Goal: Task Accomplishment & Management: Manage account settings

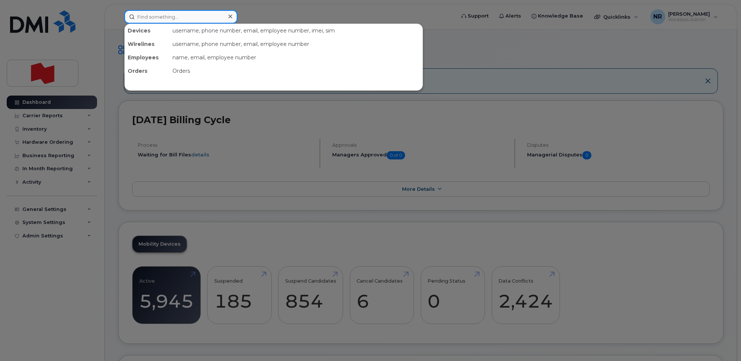
click at [172, 18] on input at bounding box center [180, 16] width 113 height 13
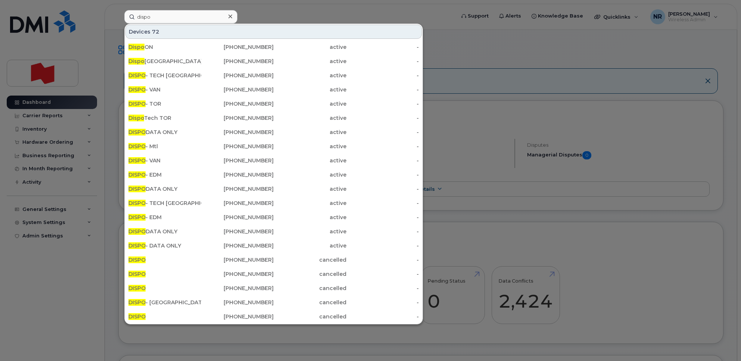
click at [475, 45] on div at bounding box center [370, 180] width 741 height 361
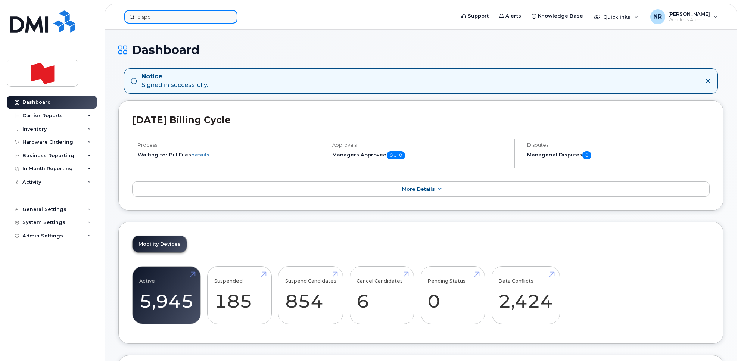
click at [205, 18] on input "dispo" at bounding box center [180, 16] width 113 height 13
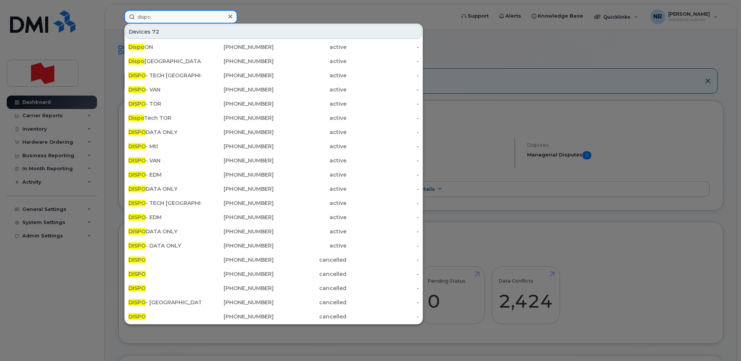
paste input "4388694369"
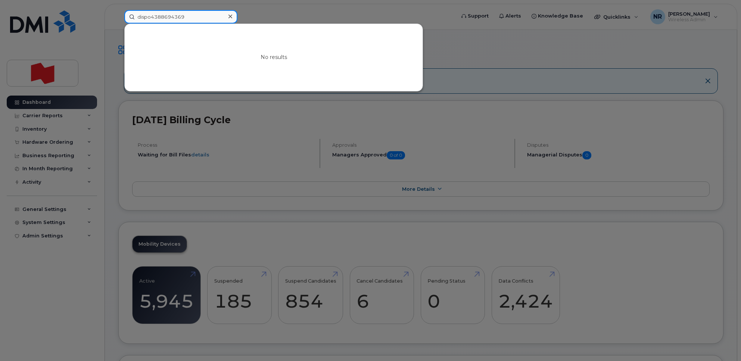
drag, startPoint x: 112, startPoint y: 19, endPoint x: 103, endPoint y: 19, distance: 9.0
click at [118, 19] on div "dispo4388694369 No results" at bounding box center [287, 16] width 338 height 13
paste input
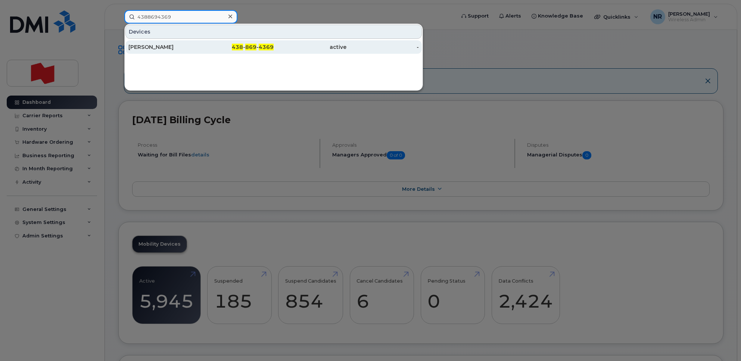
type input "4388694369"
click at [168, 45] on div "Karena Monaghan" at bounding box center [164, 46] width 73 height 7
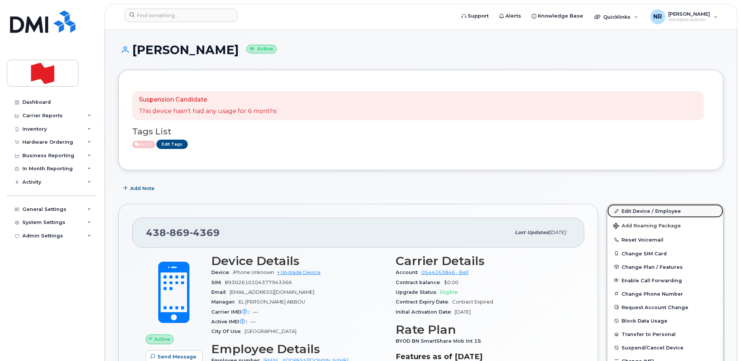
click at [635, 211] on link "Edit Device / Employee" at bounding box center [665, 210] width 116 height 13
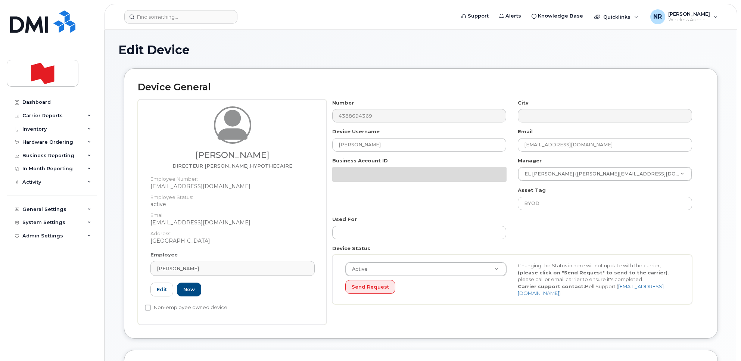
select select "22917077"
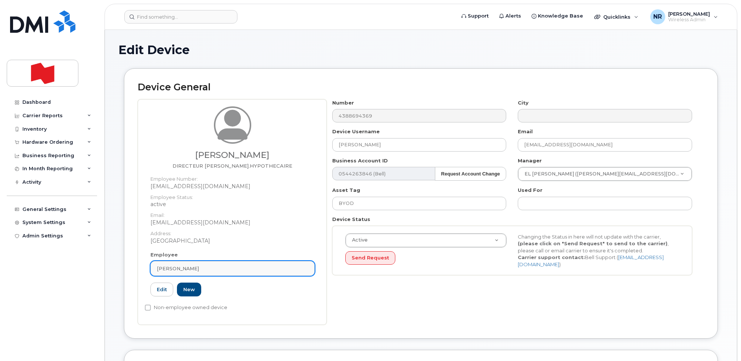
click at [290, 271] on div "KARENA MONAGHAN" at bounding box center [232, 268] width 151 height 7
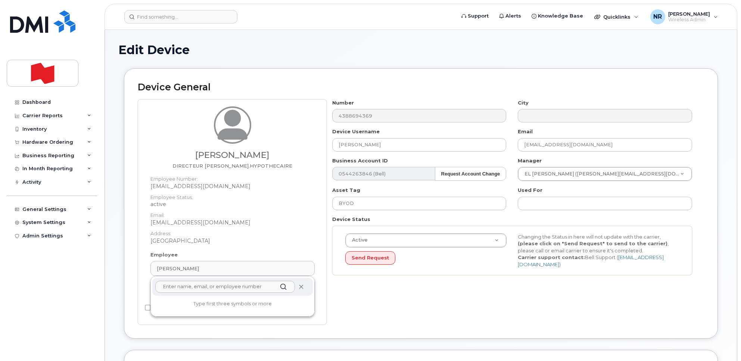
click at [300, 288] on icon at bounding box center [301, 286] width 5 height 5
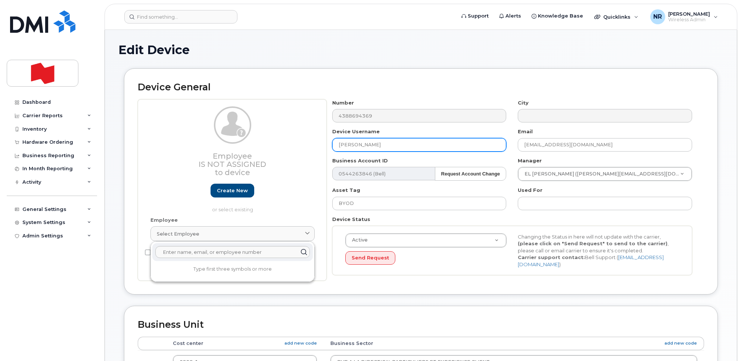
click at [387, 144] on input "Karena Monaghan" at bounding box center [419, 144] width 174 height 13
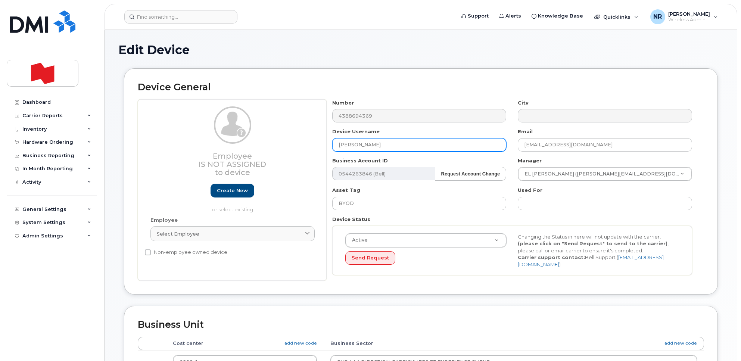
drag, startPoint x: 282, startPoint y: 169, endPoint x: 223, endPoint y: 178, distance: 60.1
click at [223, 178] on div "Employee Is not assigned to device Create new or select existing Employee Selec…" at bounding box center [421, 190] width 566 height 182
type input "DISPO DATA ONLY"
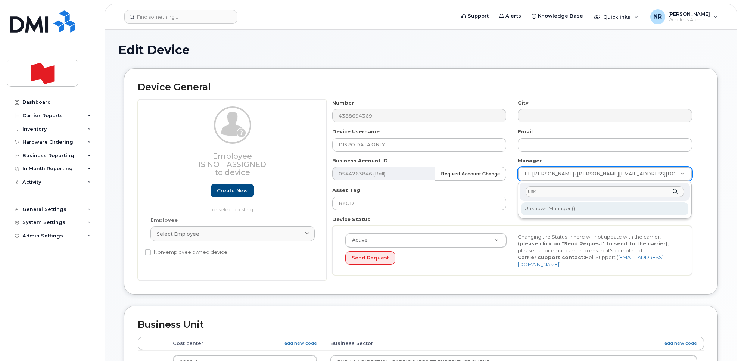
type input "unk"
type input "1908917"
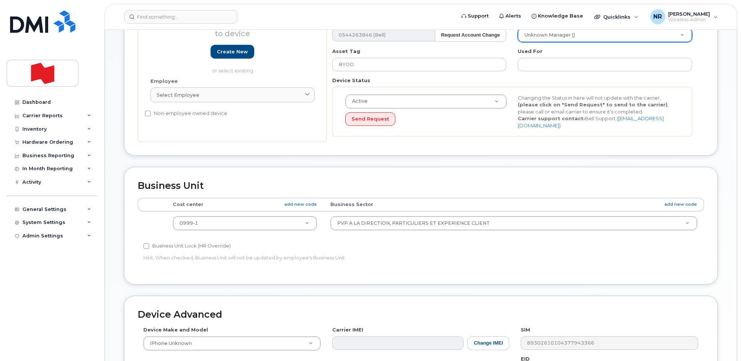
scroll to position [140, 0]
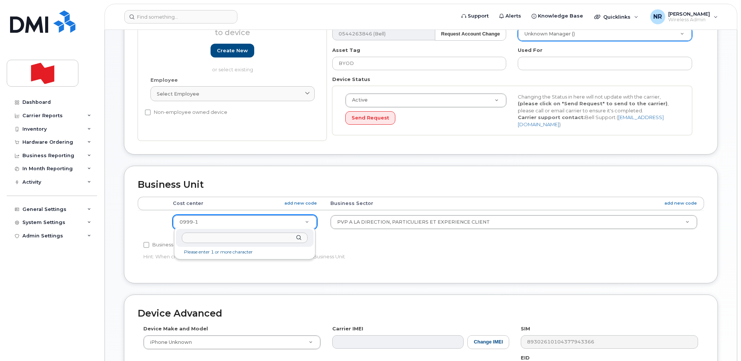
type input "i"
type input "unk"
type input "22916205"
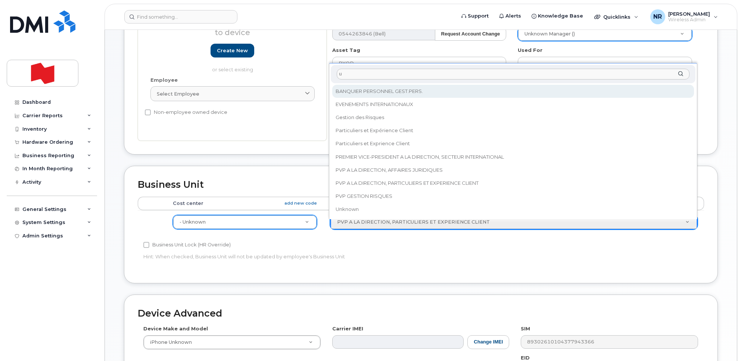
scroll to position [0, 0]
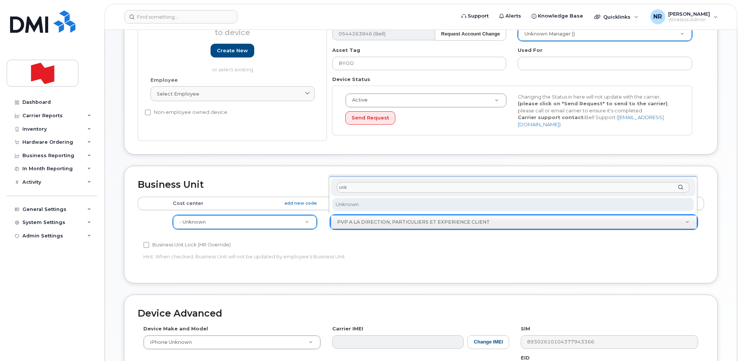
type input "unk"
select select "22916206"
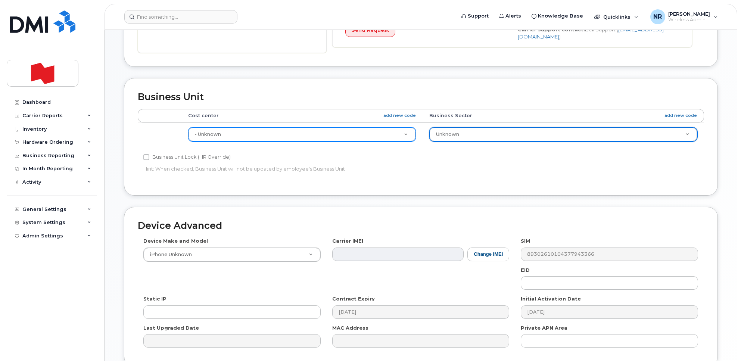
scroll to position [295, 0]
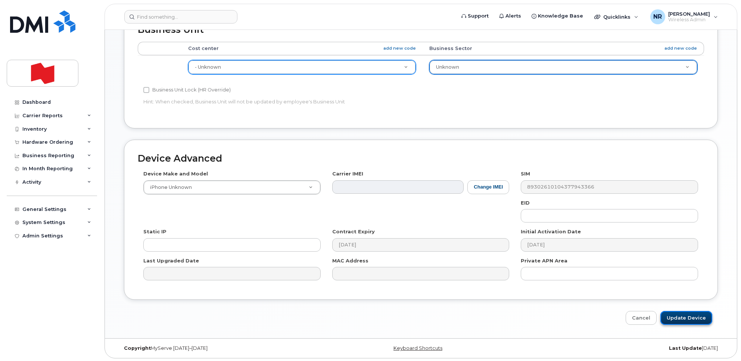
click at [681, 317] on input "Update Device" at bounding box center [686, 318] width 52 height 14
type input "Saving..."
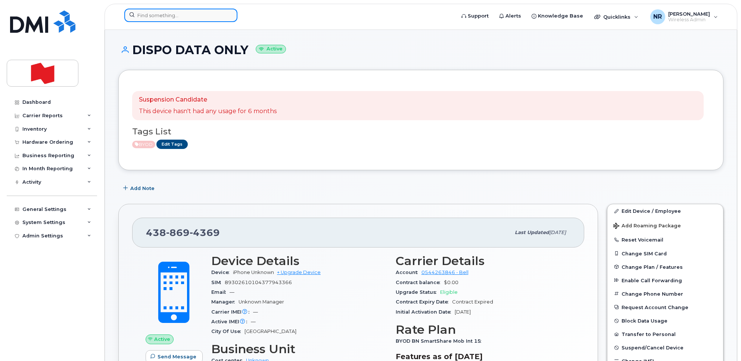
click at [197, 18] on input at bounding box center [180, 15] width 113 height 13
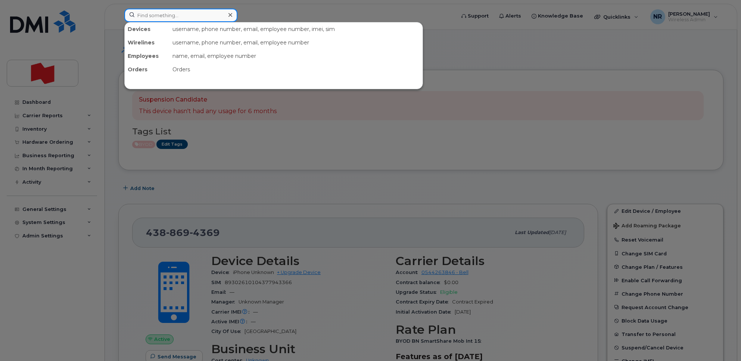
paste input "4388694452"
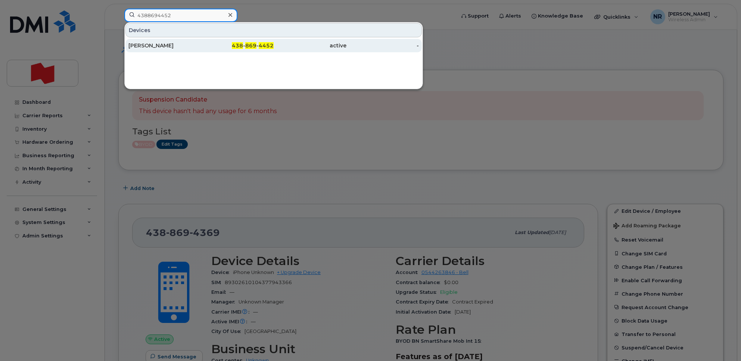
type input "4388694452"
click at [151, 45] on div "[PERSON_NAME]" at bounding box center [164, 45] width 73 height 7
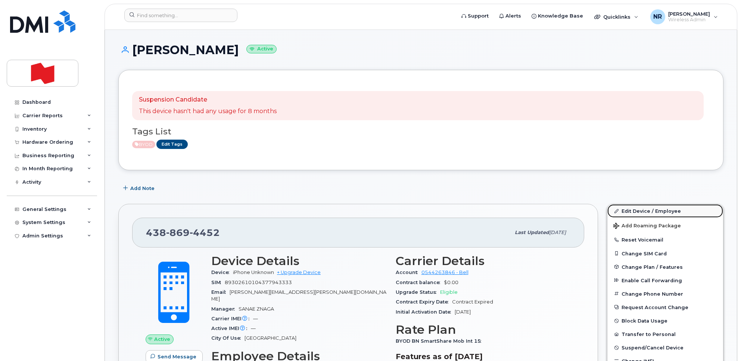
click at [635, 211] on link "Edit Device / Employee" at bounding box center [665, 210] width 116 height 13
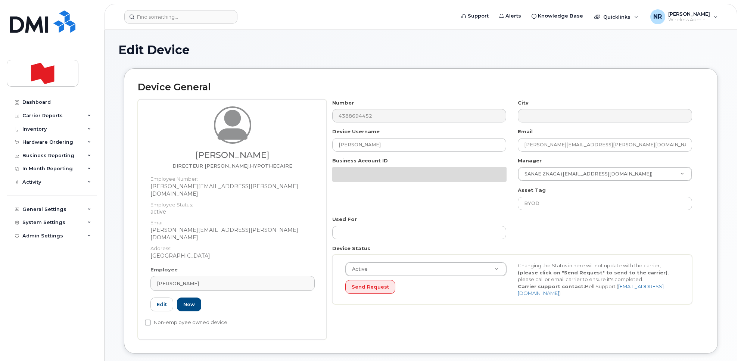
select select "22917077"
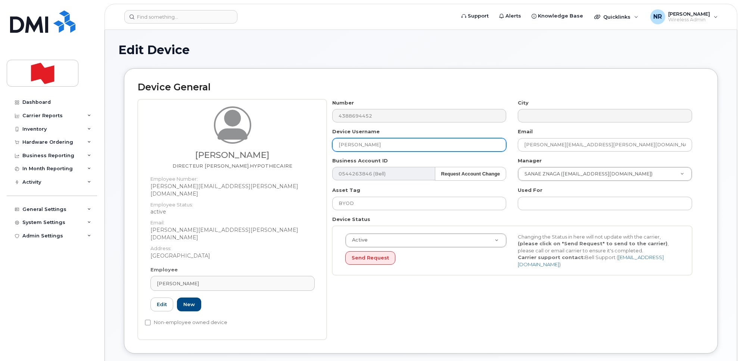
drag, startPoint x: 408, startPoint y: 144, endPoint x: 254, endPoint y: 149, distance: 154.2
click at [254, 148] on div "[PERSON_NAME] DIRECTEUR [PERSON_NAME].HYPOTHECAIRE Employee Number: [PERSON_NAM…" at bounding box center [421, 219] width 566 height 240
type input "DISPO DATA ONLY"
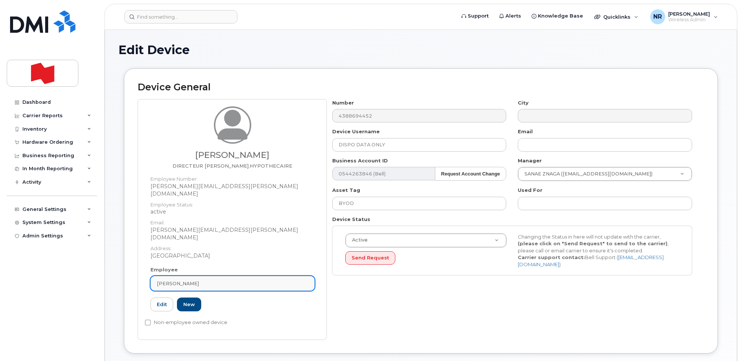
click at [291, 280] on div "[PERSON_NAME]" at bounding box center [232, 283] width 151 height 7
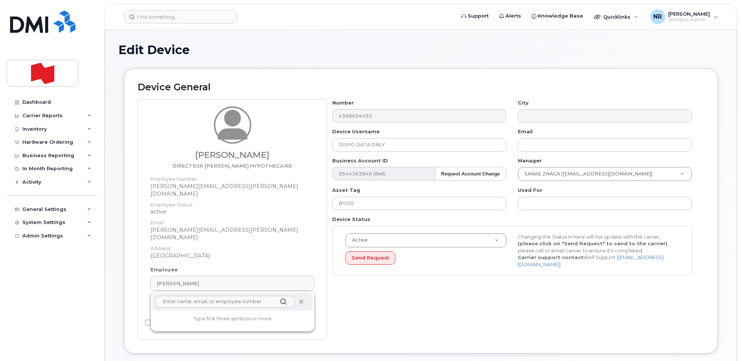
click at [299, 299] on icon at bounding box center [301, 301] width 5 height 5
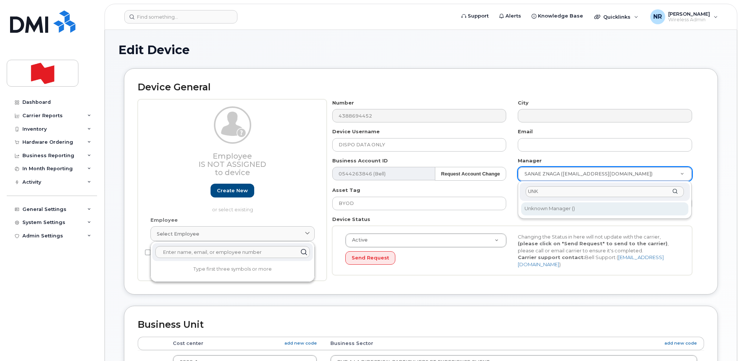
type input "UNK"
type input "1908917"
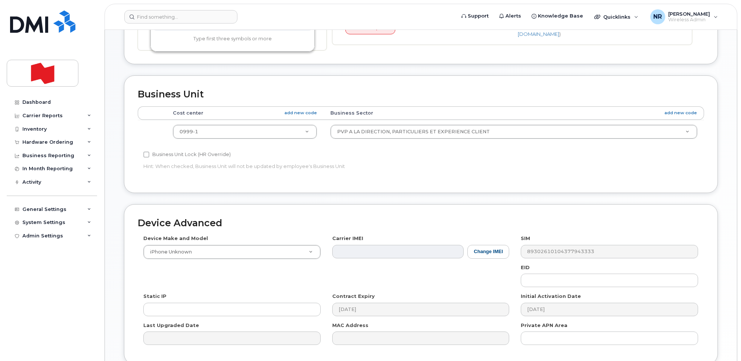
scroll to position [233, 0]
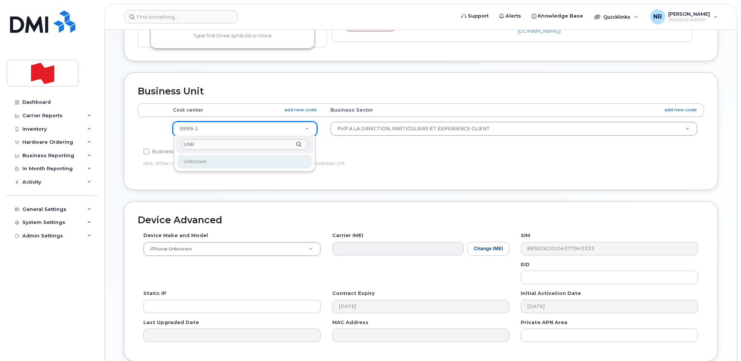
type input "UNK"
type input "22916205"
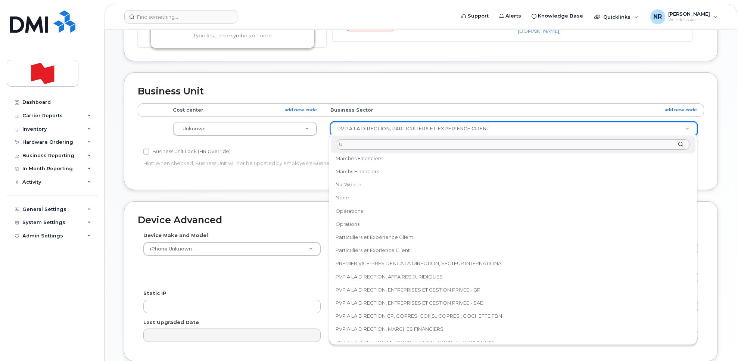
scroll to position [0, 0]
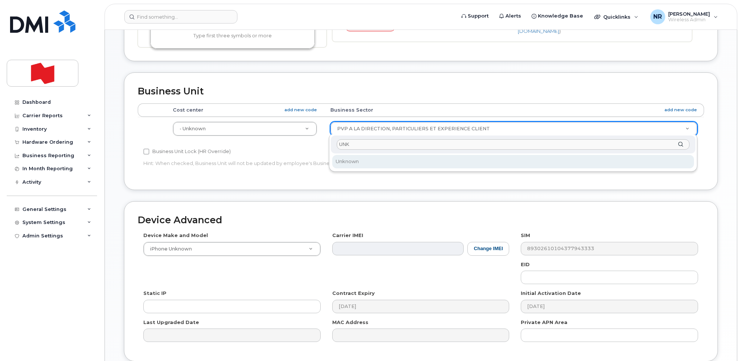
type input "UNK"
select select "22916206"
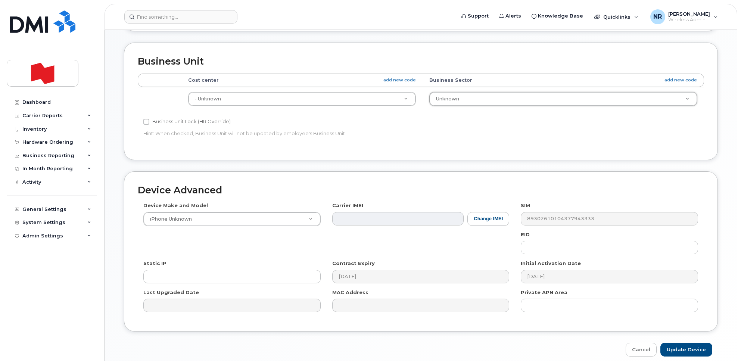
scroll to position [295, 0]
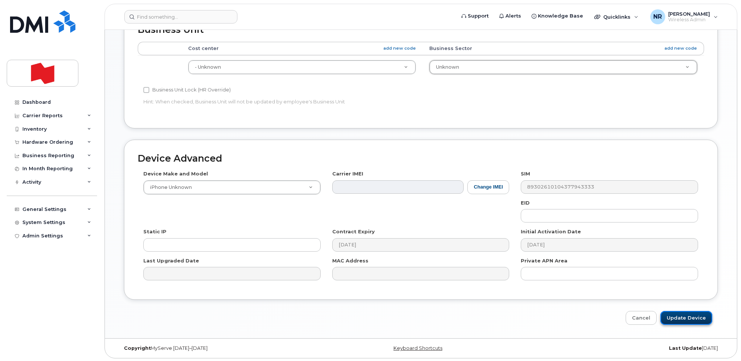
click at [683, 317] on input "Update Device" at bounding box center [686, 318] width 52 height 14
type input "Saving..."
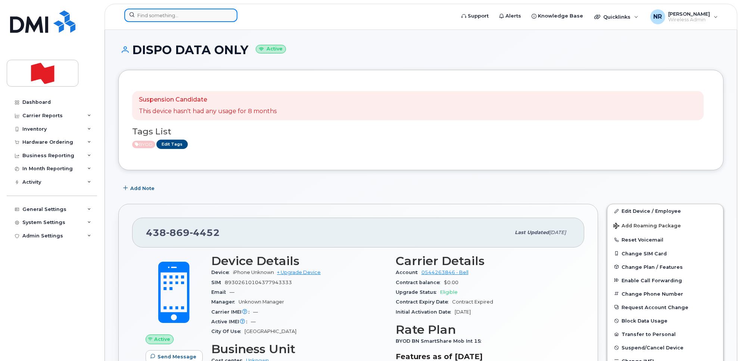
click at [187, 15] on input at bounding box center [180, 15] width 113 height 13
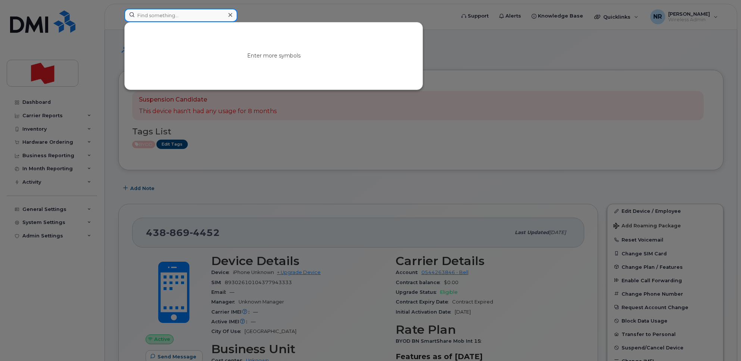
click at [206, 18] on input at bounding box center [180, 15] width 113 height 13
paste input "4388694495"
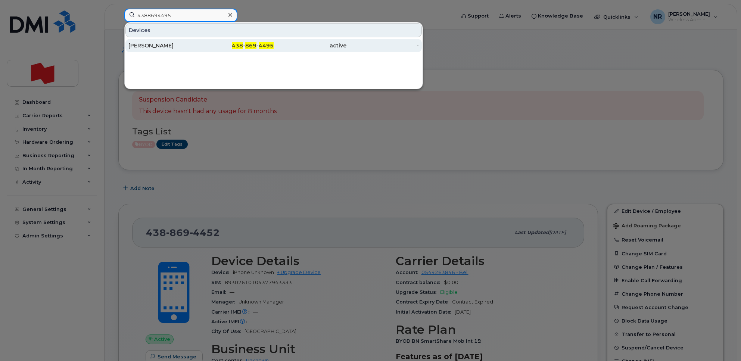
type input "4388694495"
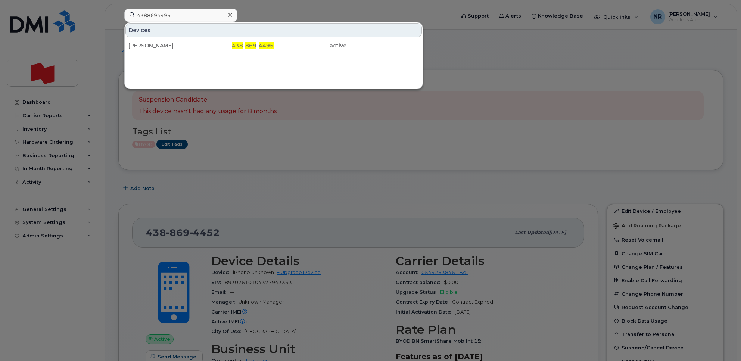
drag, startPoint x: 152, startPoint y: 47, endPoint x: 321, endPoint y: 255, distance: 267.6
click at [152, 47] on div "[PERSON_NAME]" at bounding box center [164, 45] width 73 height 7
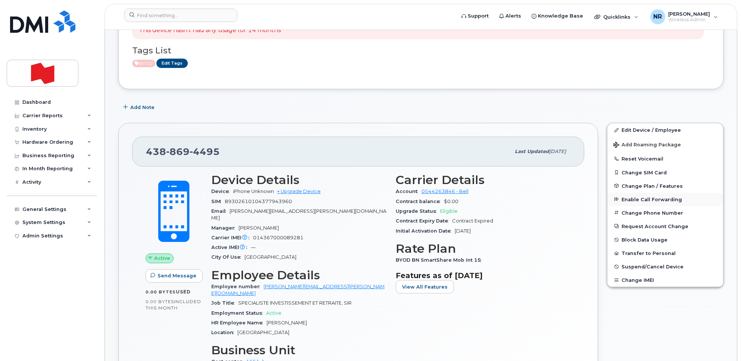
scroll to position [93, 0]
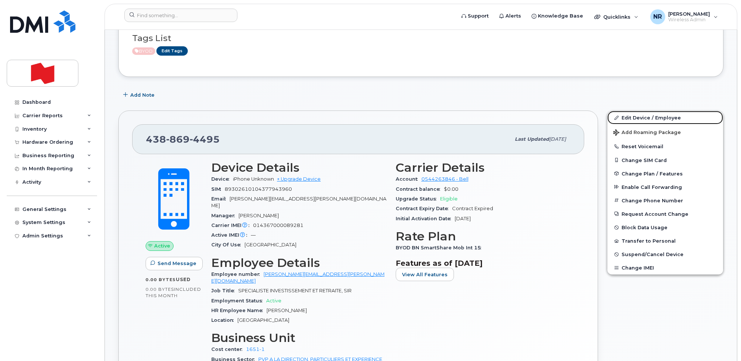
drag, startPoint x: 635, startPoint y: 115, endPoint x: 558, endPoint y: 124, distance: 78.2
click at [635, 115] on link "Edit Device / Employee" at bounding box center [665, 117] width 116 height 13
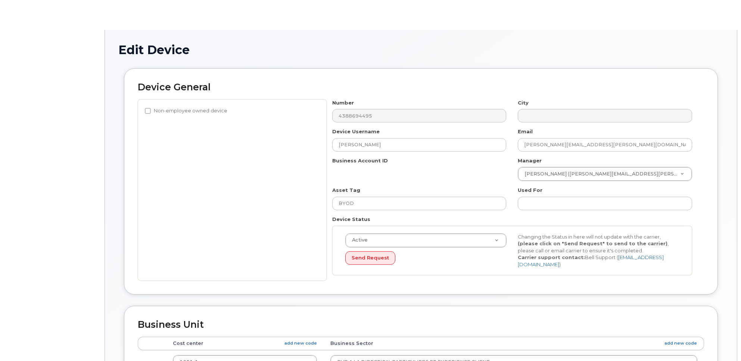
select select "22917077"
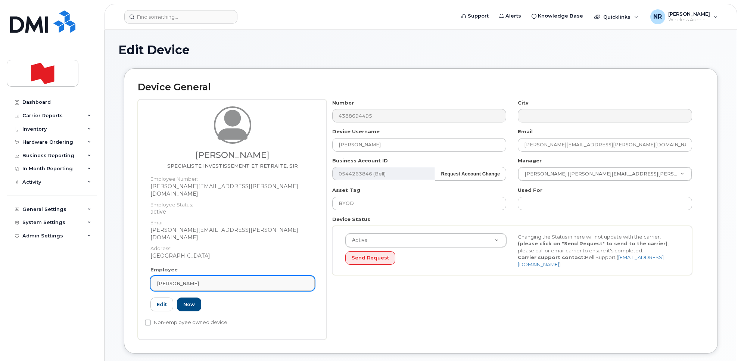
click at [295, 280] on div "SYLVIE BERTHIAUME" at bounding box center [232, 283] width 151 height 7
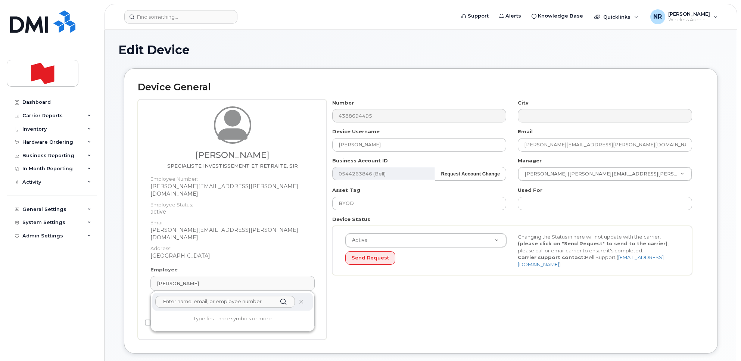
click at [304, 293] on div at bounding box center [232, 302] width 160 height 18
click at [302, 299] on icon at bounding box center [301, 301] width 5 height 5
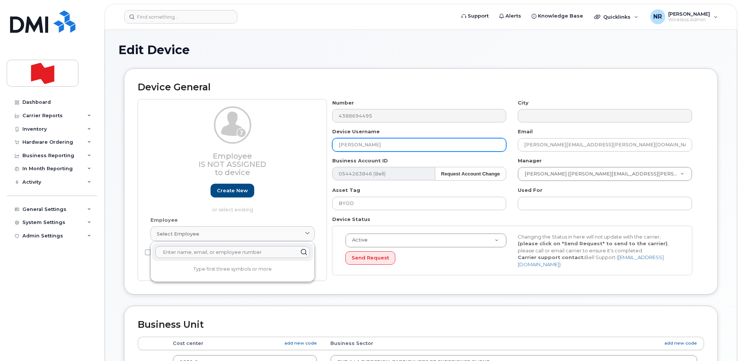
click at [384, 143] on input "Sylvie Berthiaume" at bounding box center [419, 144] width 174 height 13
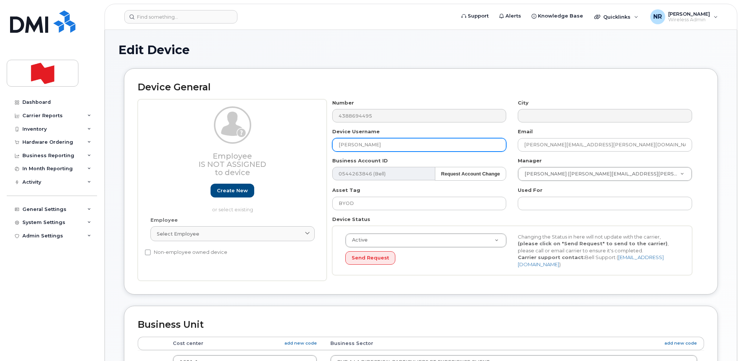
drag, startPoint x: 394, startPoint y: 142, endPoint x: 309, endPoint y: 143, distance: 85.1
click at [309, 143] on div "Employee Is not assigned to device Create new or select existing Employee Selec…" at bounding box center [421, 190] width 566 height 182
type input "D"
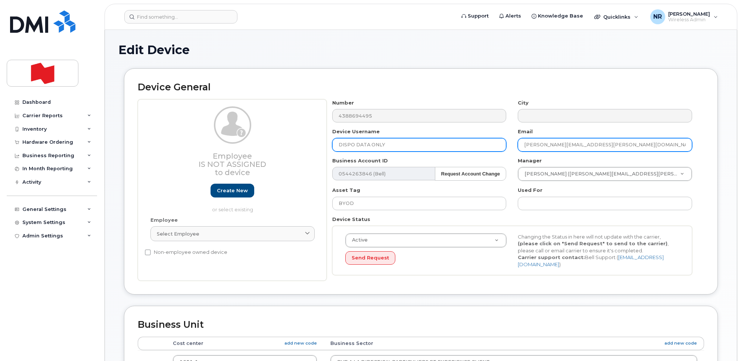
type input "DISPO DATA ONLY"
drag, startPoint x: 605, startPoint y: 144, endPoint x: 441, endPoint y: 149, distance: 163.9
click at [441, 149] on div "Number 4388694495 City Device Username DISPO DATA ONLY Email sylvie.berthiaume@…" at bounding box center [512, 190] width 371 height 182
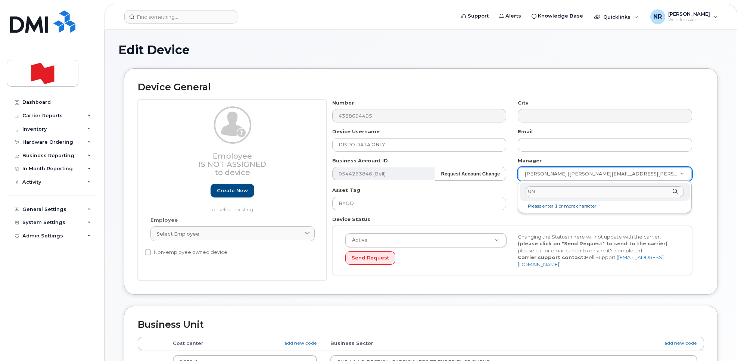
type input "UNK"
type input "1908917"
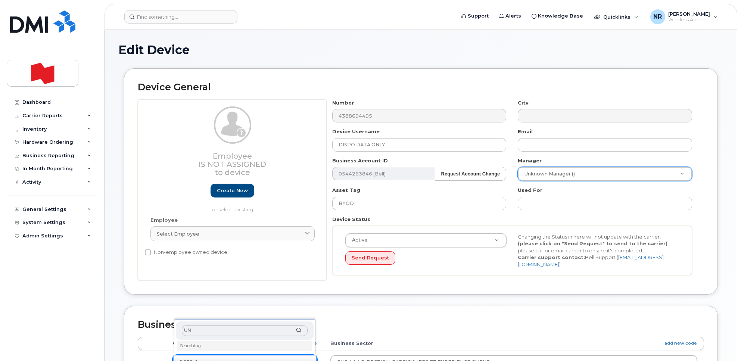
type input "UNK"
type input "22916205"
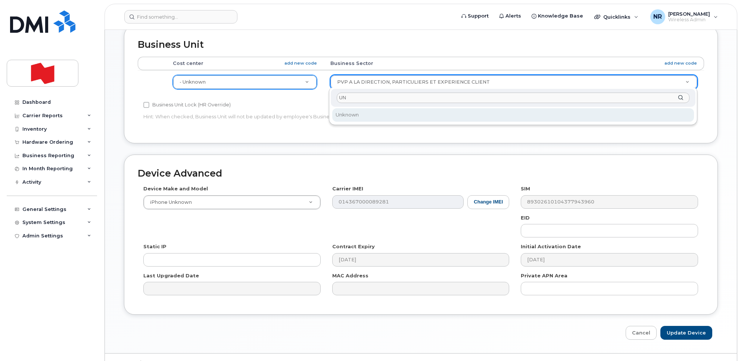
type input "UNK"
select select "22916206"
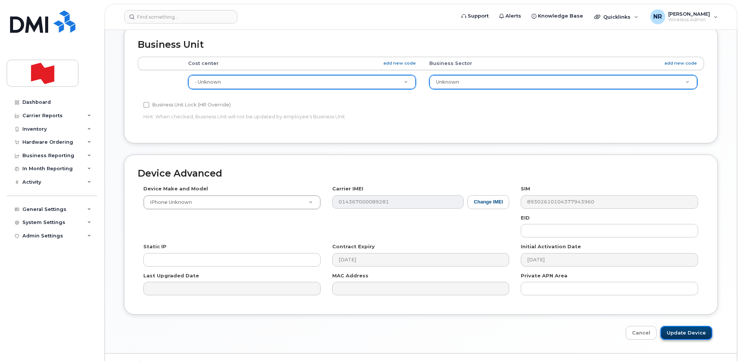
click at [683, 336] on input "Update Device" at bounding box center [686, 333] width 52 height 14
type input "Saving..."
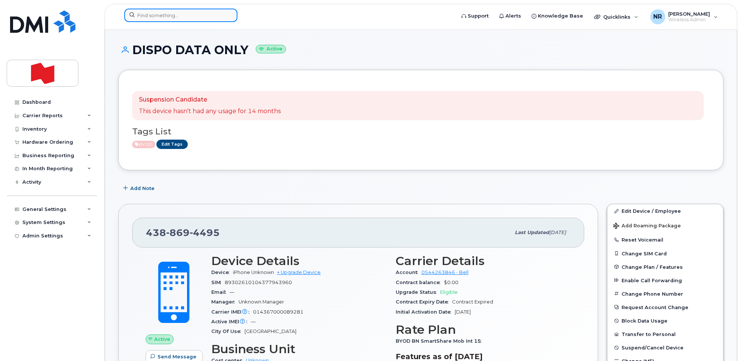
click at [187, 13] on input at bounding box center [180, 15] width 113 height 13
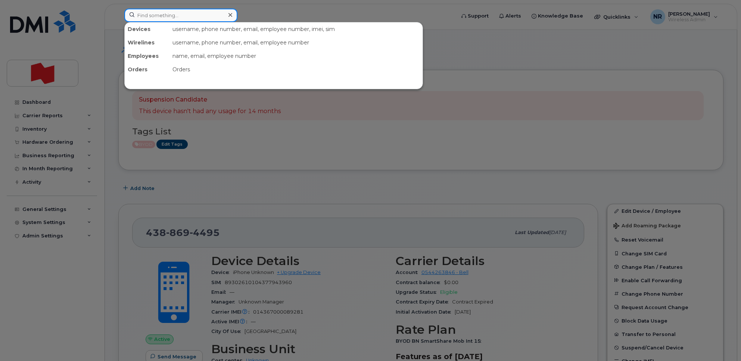
paste input "4388694531"
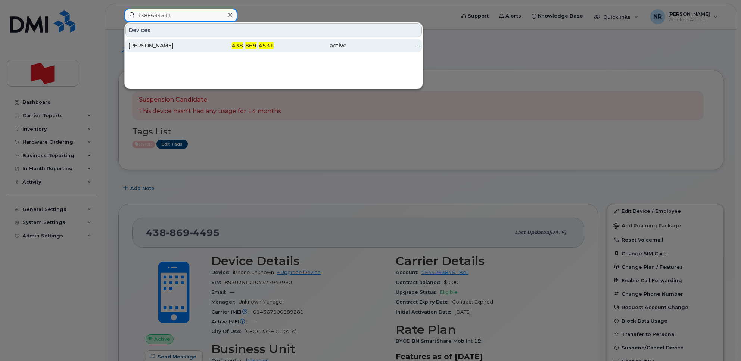
type input "4388694531"
click at [149, 49] on div "[PERSON_NAME]" at bounding box center [164, 45] width 73 height 7
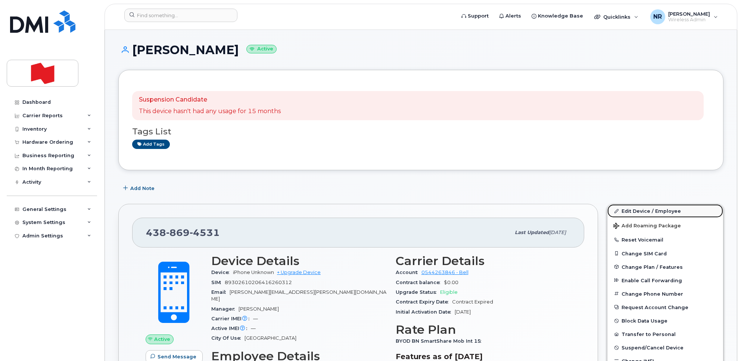
click at [644, 209] on link "Edit Device / Employee" at bounding box center [665, 210] width 116 height 13
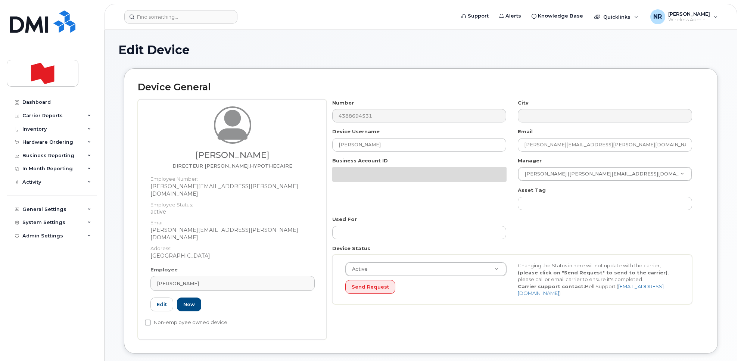
select select "22917077"
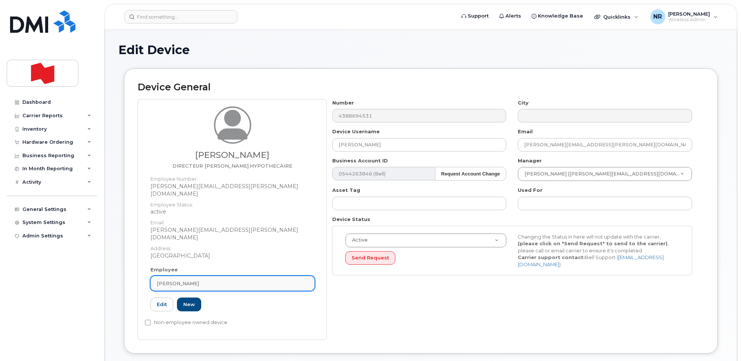
click at [299, 280] on div "[PERSON_NAME]" at bounding box center [232, 283] width 151 height 7
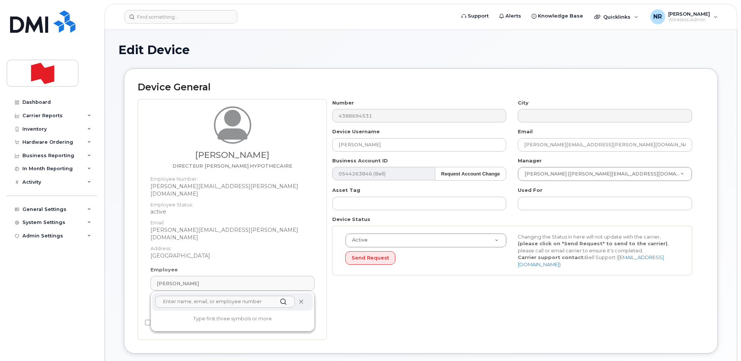
click at [299, 299] on icon at bounding box center [301, 301] width 5 height 5
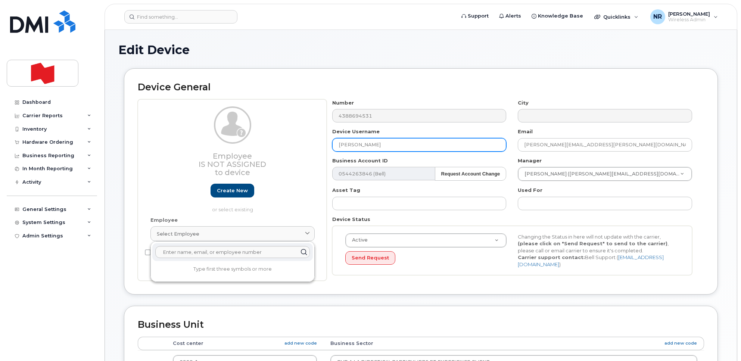
click at [387, 145] on input "[PERSON_NAME]" at bounding box center [419, 144] width 174 height 13
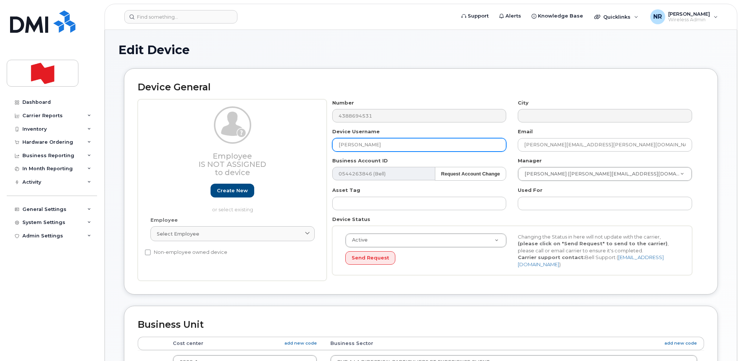
drag, startPoint x: 373, startPoint y: 143, endPoint x: 282, endPoint y: 143, distance: 90.7
click at [282, 143] on div "Employee Is not assigned to device Create new or select existing Employee Selec…" at bounding box center [421, 190] width 566 height 182
type input "DISPO DATA ONLY"
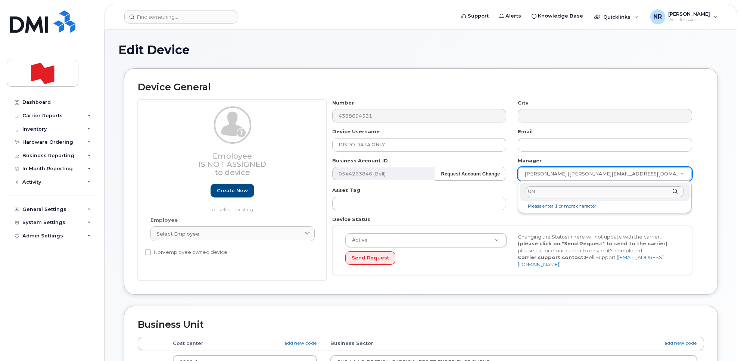
type input "UNK"
type input "1908917"
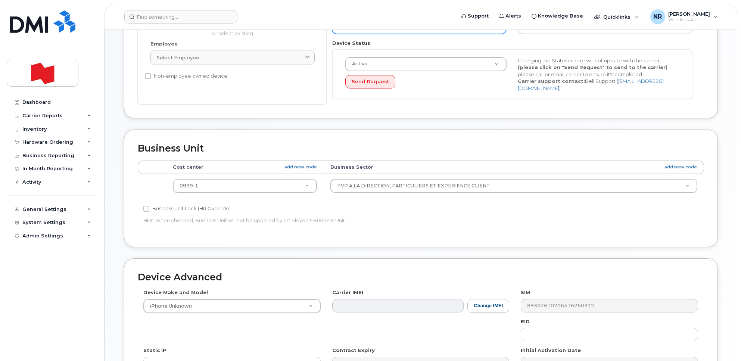
scroll to position [187, 0]
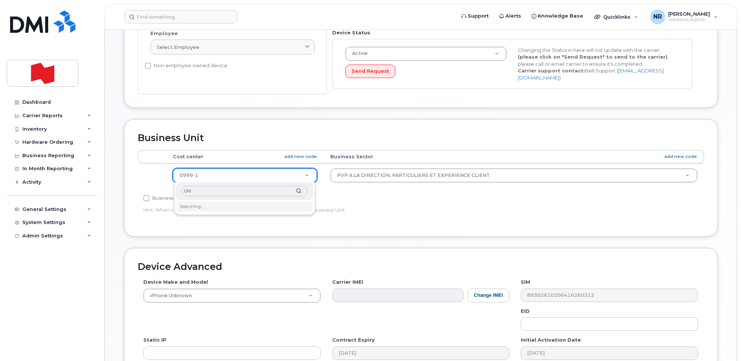
type input "UNK"
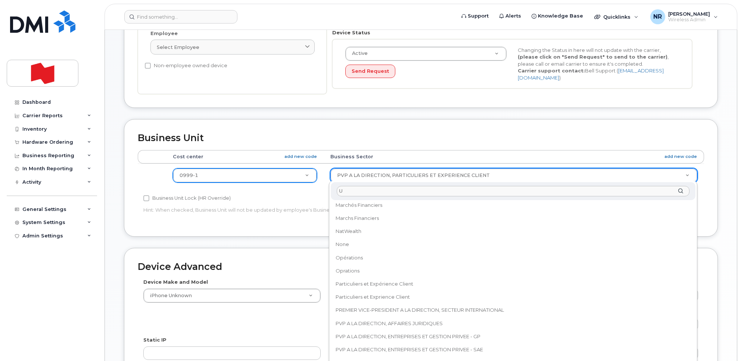
scroll to position [0, 0]
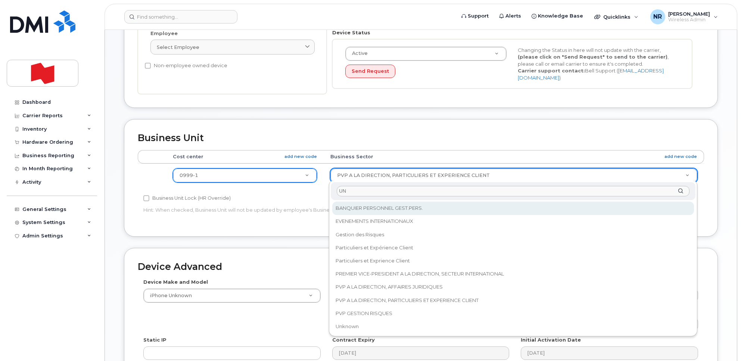
type input "UNK"
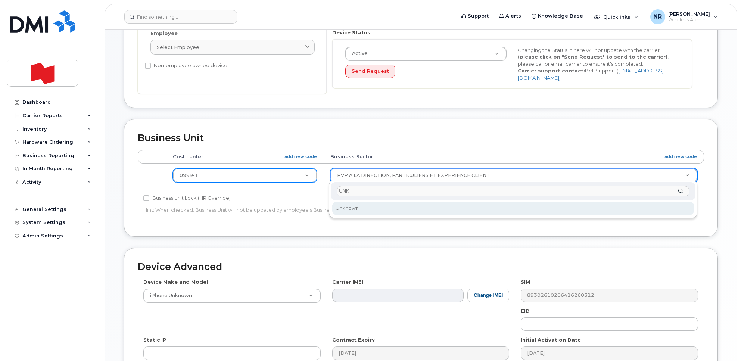
select select "22916206"
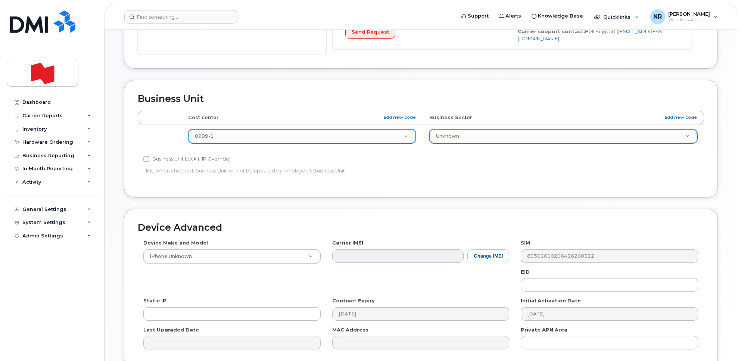
scroll to position [280, 0]
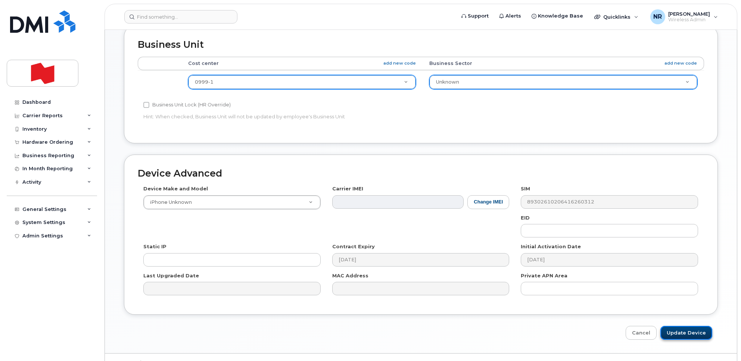
click at [678, 332] on input "Update Device" at bounding box center [686, 333] width 52 height 14
type input "Saving..."
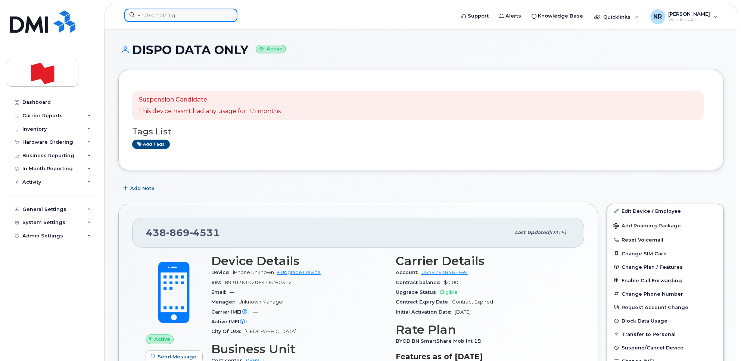
click at [187, 15] on input at bounding box center [180, 15] width 113 height 13
paste input "4388694603"
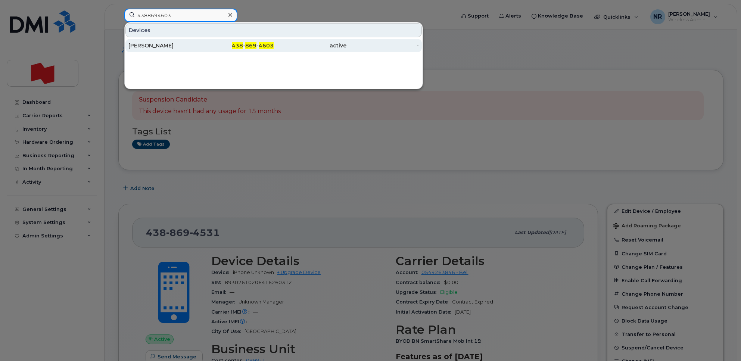
type input "4388694603"
drag, startPoint x: 144, startPoint y: 47, endPoint x: 260, endPoint y: 45, distance: 115.7
click at [144, 47] on div "[PERSON_NAME]" at bounding box center [164, 45] width 73 height 7
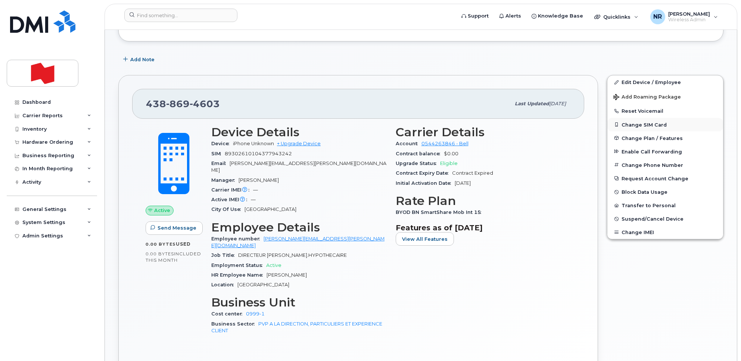
scroll to position [140, 0]
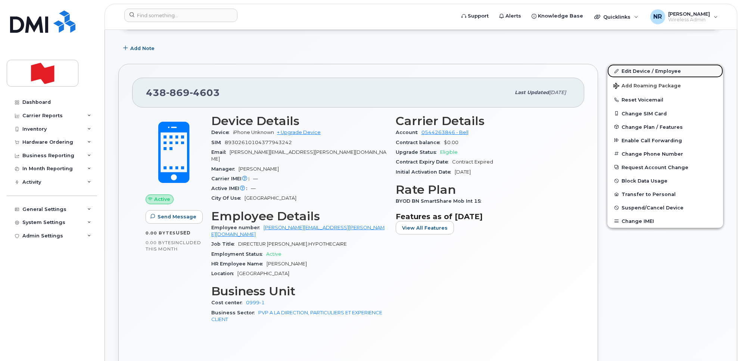
click at [642, 68] on link "Edit Device / Employee" at bounding box center [665, 70] width 116 height 13
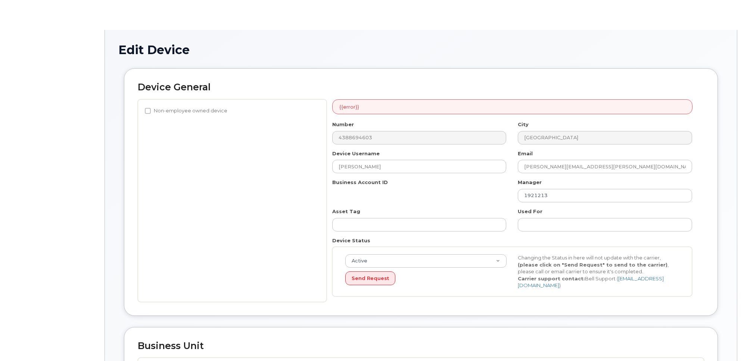
select select "22917077"
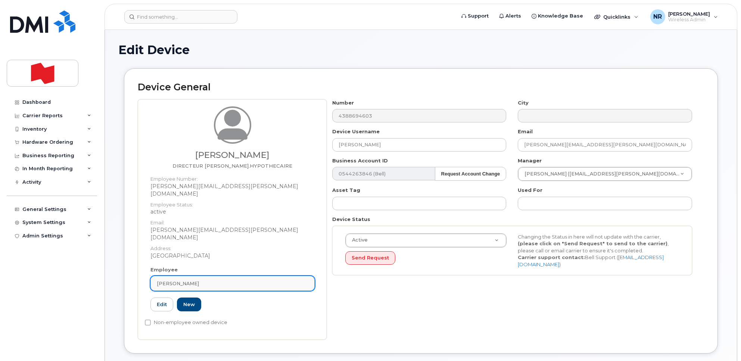
click at [298, 280] on div "[PERSON_NAME]" at bounding box center [232, 283] width 151 height 7
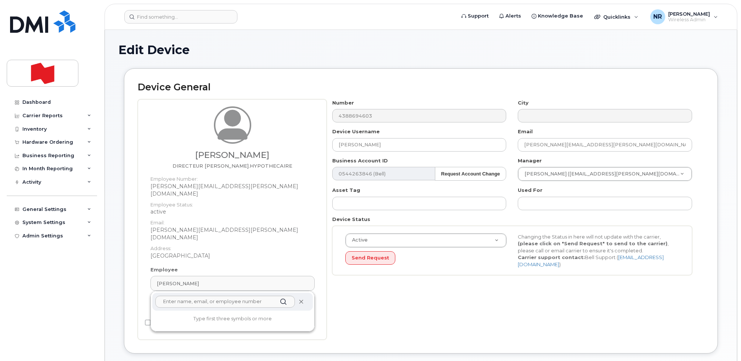
click at [300, 299] on icon at bounding box center [301, 301] width 5 height 5
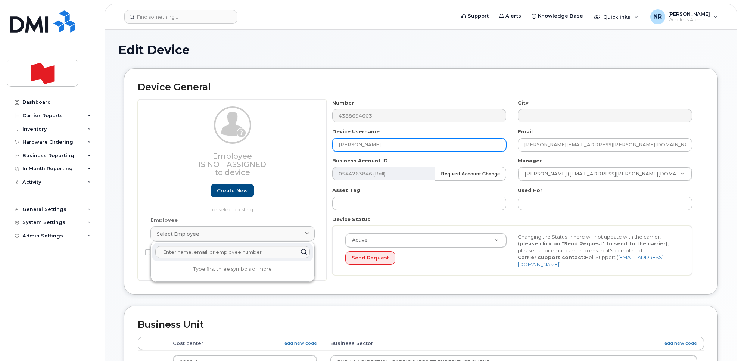
drag, startPoint x: 394, startPoint y: 144, endPoint x: 287, endPoint y: 149, distance: 106.4
click at [287, 149] on div "Employee Is not assigned to device Create new or select existing Employee Selec…" at bounding box center [421, 190] width 566 height 182
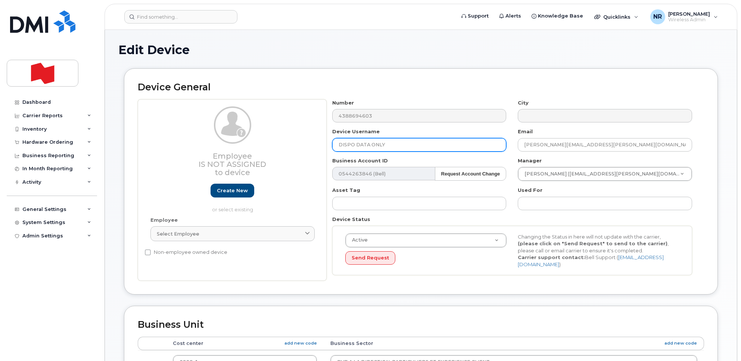
type input "DISPO DATA ONLY"
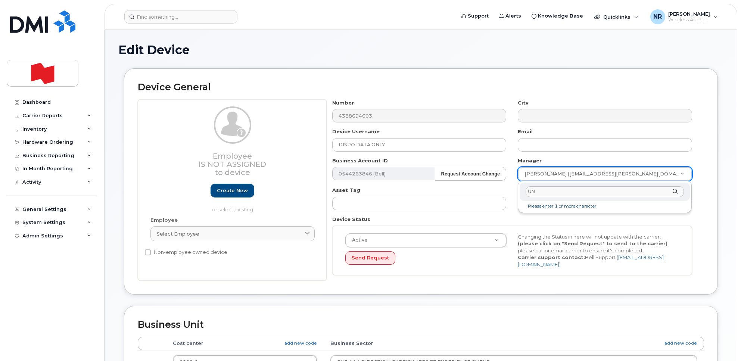
type input "UNK"
type input "1908917"
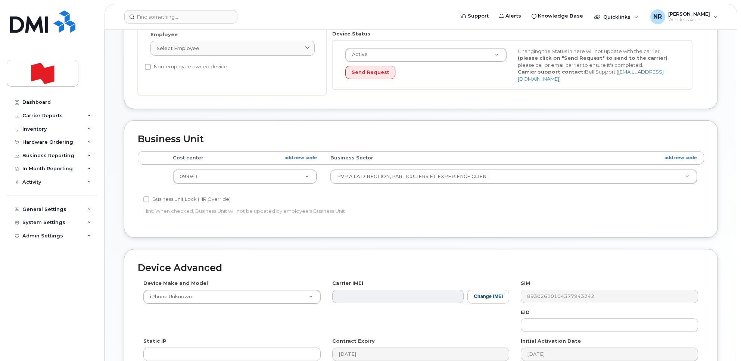
scroll to position [187, 0]
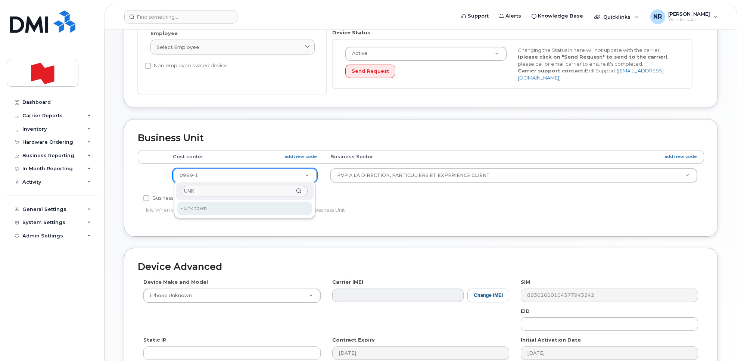
type input "UNK"
type input "22916205"
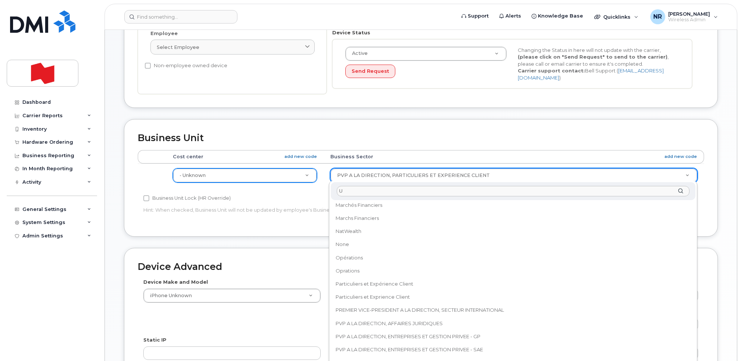
scroll to position [0, 0]
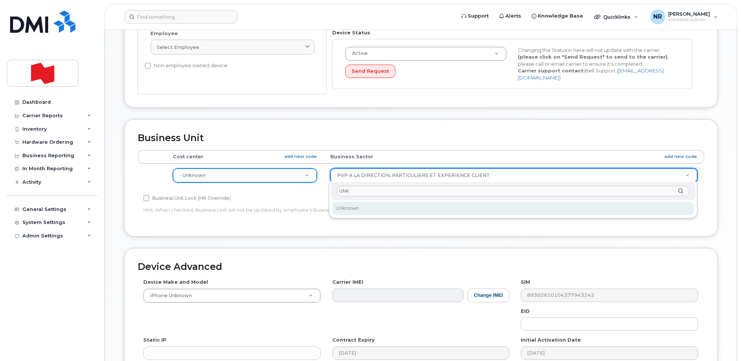
type input "UNK"
click at [400, 200] on div "UNK" at bounding box center [513, 191] width 364 height 18
select select "22916206"
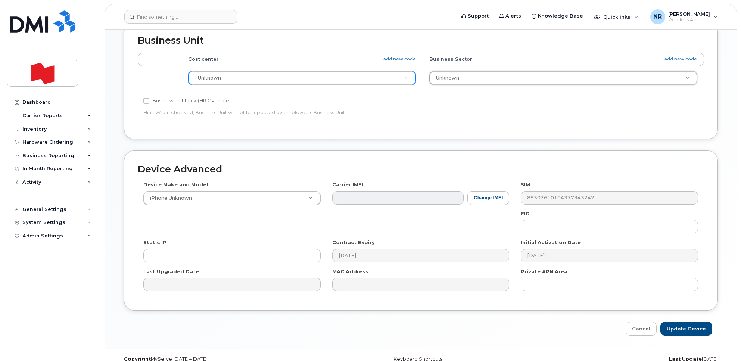
scroll to position [295, 0]
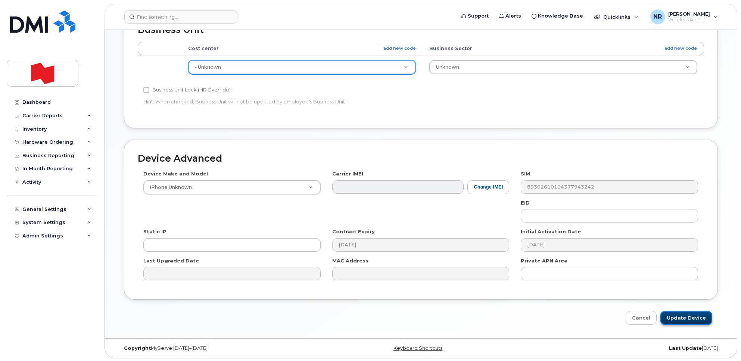
click at [678, 316] on input "Update Device" at bounding box center [686, 318] width 52 height 14
type input "Saving..."
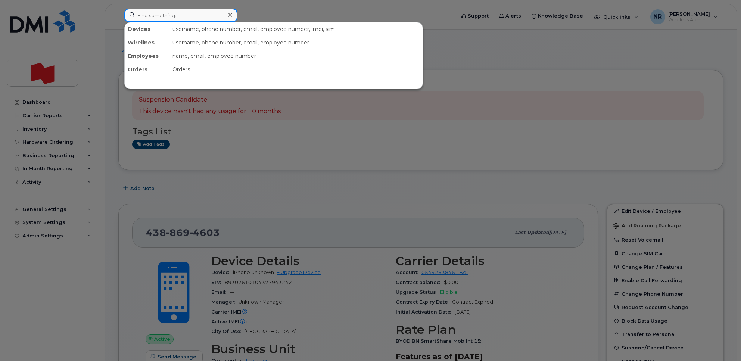
click at [171, 9] on input at bounding box center [180, 15] width 113 height 13
paste input "4388694735"
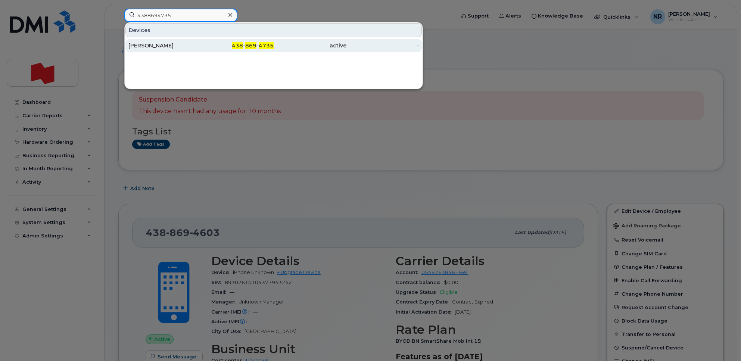
type input "4388694735"
click at [135, 47] on div "[PERSON_NAME]" at bounding box center [164, 45] width 73 height 7
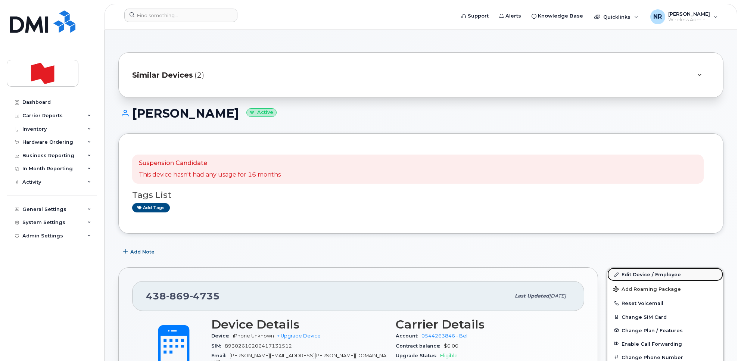
click at [640, 270] on link "Edit Device / Employee" at bounding box center [665, 274] width 116 height 13
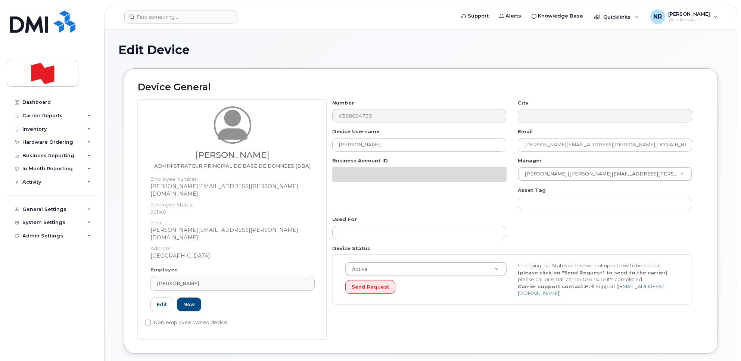
select select "22917076"
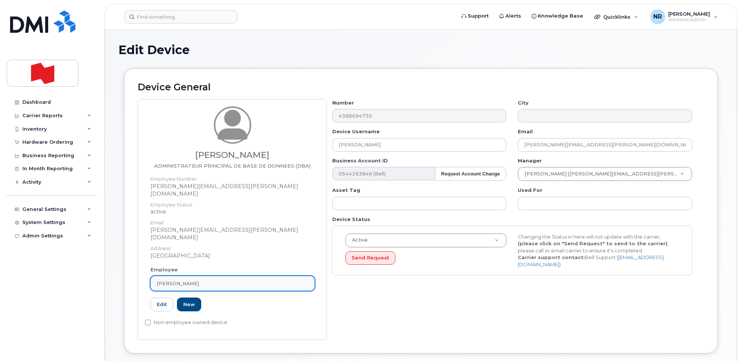
click at [305, 280] on div "SYLVIE LANGLOIS" at bounding box center [232, 283] width 151 height 7
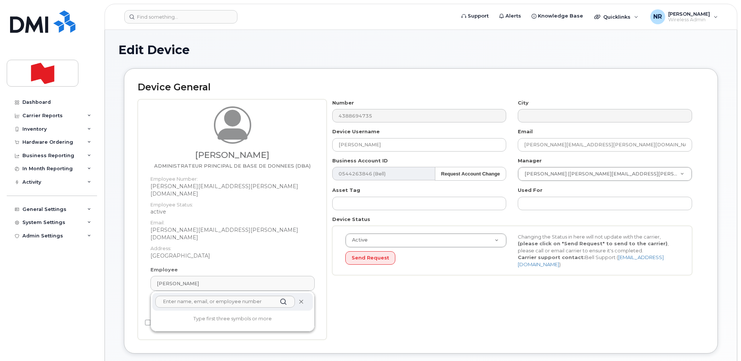
click at [303, 299] on icon at bounding box center [301, 301] width 5 height 5
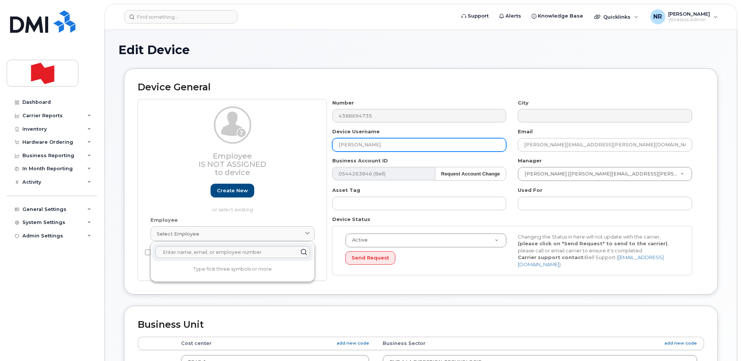
drag, startPoint x: 417, startPoint y: 146, endPoint x: 213, endPoint y: 142, distance: 203.4
click at [213, 142] on div "Employee Is not assigned to device Create new or select existing Employee Selec…" at bounding box center [421, 190] width 566 height 182
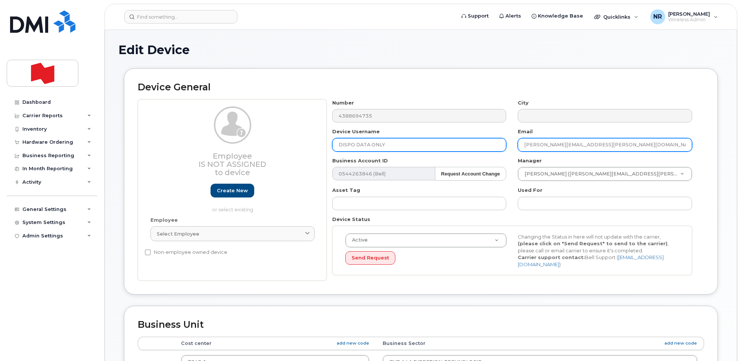
type input "DISPO DATA ONLY"
drag, startPoint x: 532, startPoint y: 144, endPoint x: 484, endPoint y: 144, distance: 48.1
click at [484, 144] on div "Number 4388694735 City Device Username DISPO DATA ONLY Email sylvie.langlois@bn…" at bounding box center [512, 190] width 371 height 182
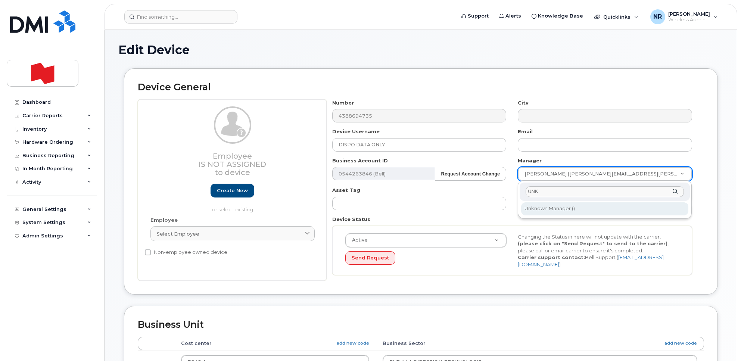
type input "UNK"
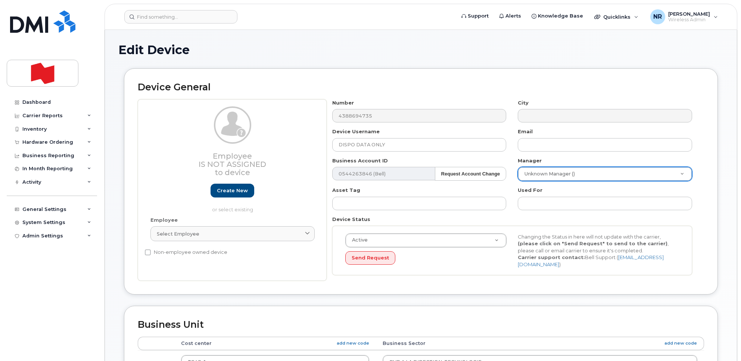
type input "1908917"
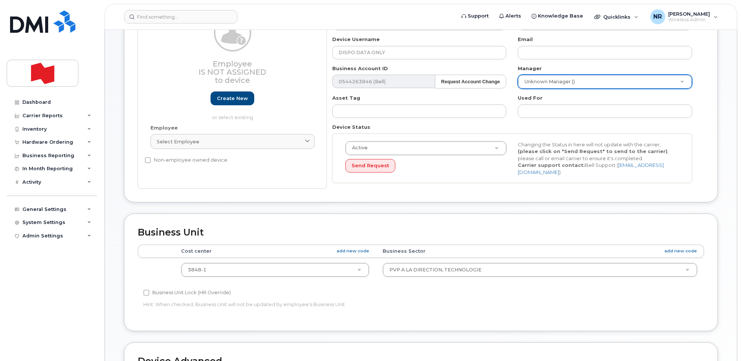
scroll to position [93, 0]
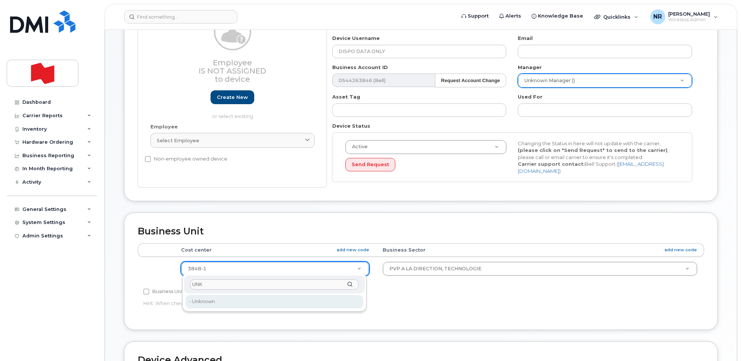
type input "UNK"
type input "22916205"
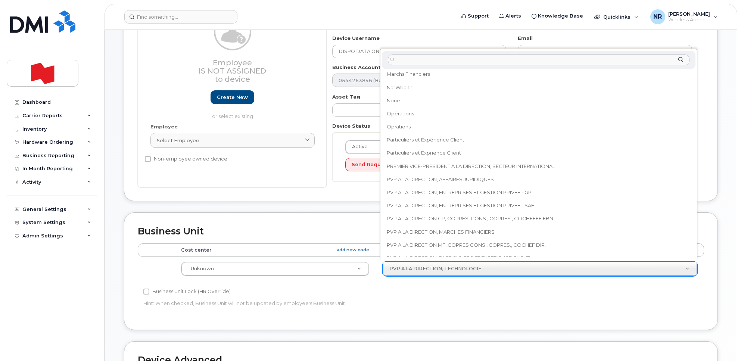
scroll to position [0, 0]
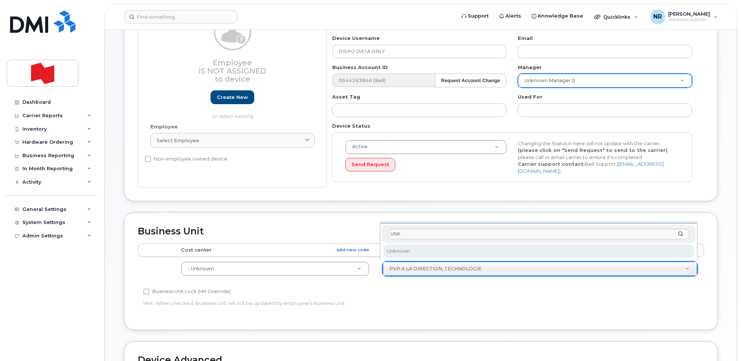
type input "UNK"
select select "22916206"
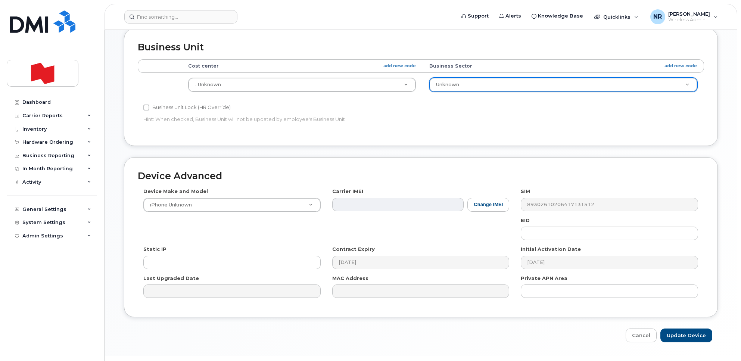
scroll to position [295, 0]
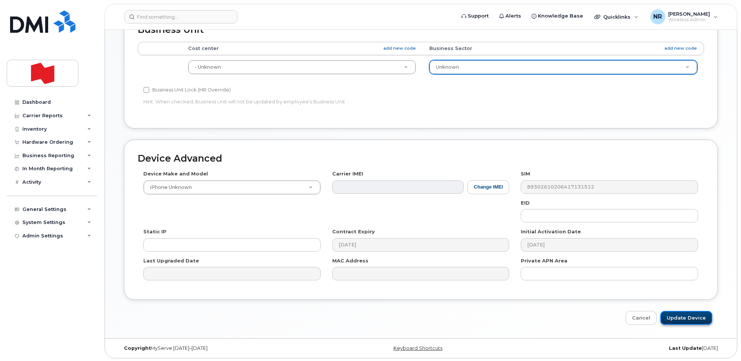
click at [675, 317] on input "Update Device" at bounding box center [686, 318] width 52 height 14
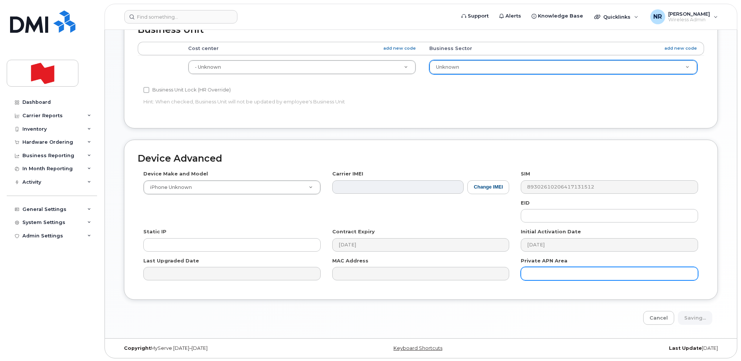
type input "Saving..."
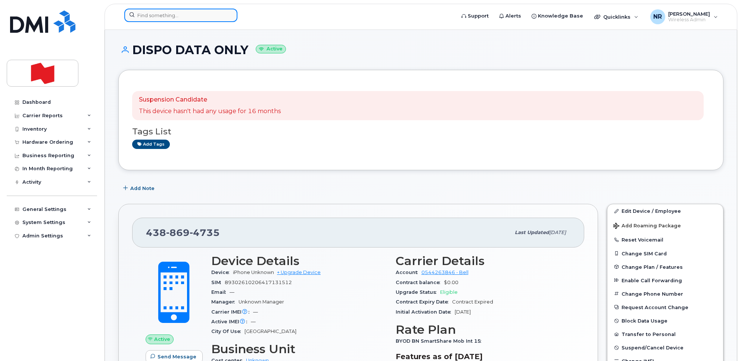
click at [135, 18] on input at bounding box center [180, 15] width 113 height 13
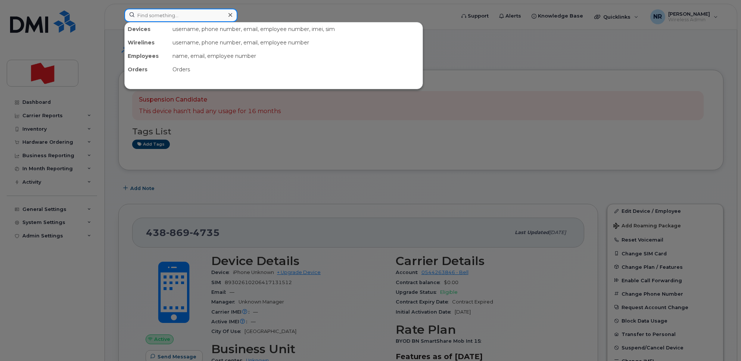
paste input "4388697051"
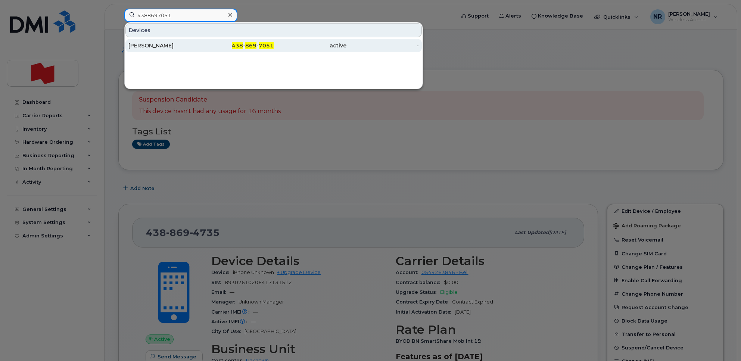
type input "4388697051"
click at [162, 46] on div "Jaseena Singh" at bounding box center [164, 45] width 73 height 7
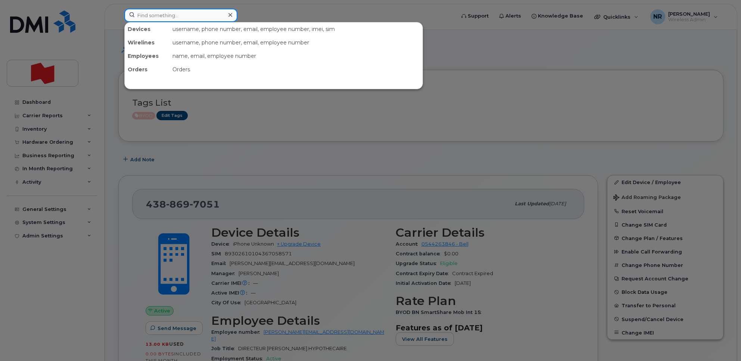
click at [147, 14] on input at bounding box center [180, 15] width 113 height 13
paste input "4388697061"
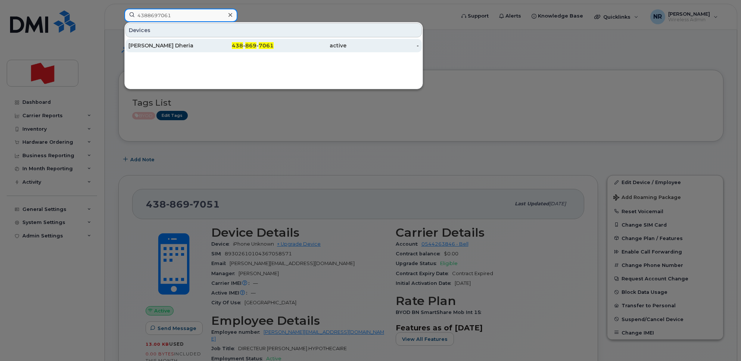
type input "4388697061"
click at [155, 49] on div "[PERSON_NAME] Dheria" at bounding box center [164, 45] width 73 height 7
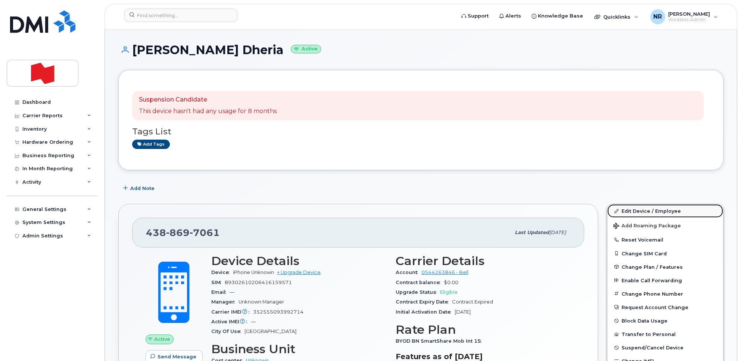
click at [635, 207] on link "Edit Device / Employee" at bounding box center [665, 210] width 116 height 13
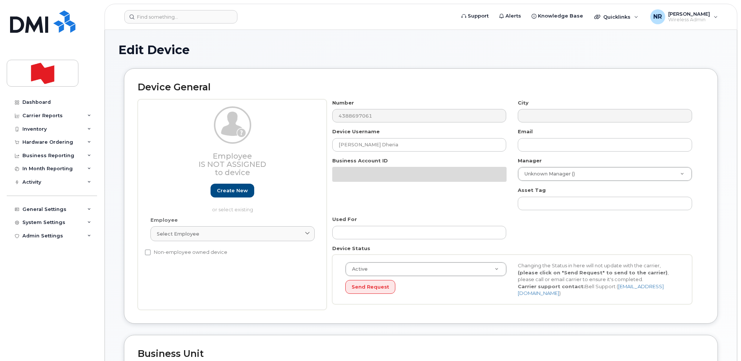
select select "22916206"
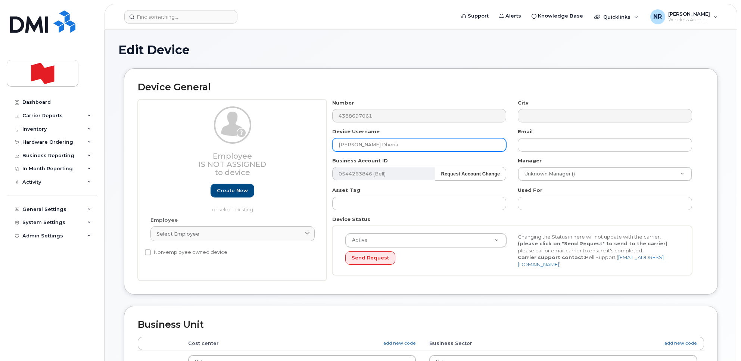
click at [264, 146] on div "Employee Is not assigned to device Create new or select existing Employee Selec…" at bounding box center [421, 190] width 566 height 182
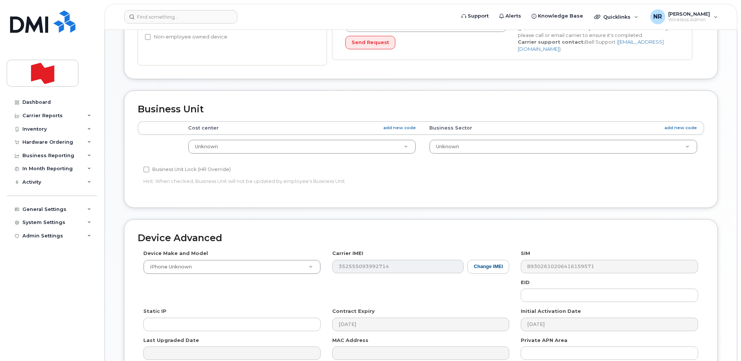
scroll to position [295, 0]
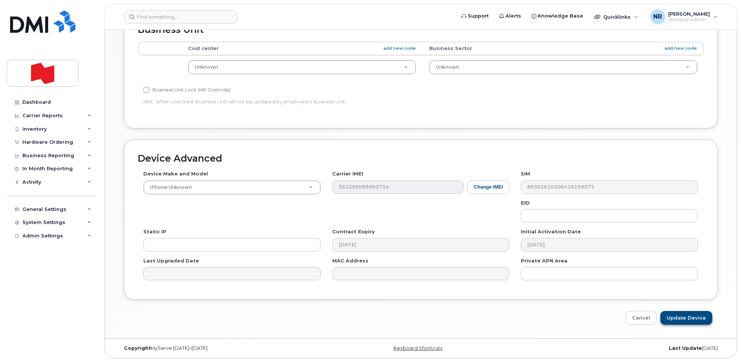
type input "DISPO DATA ONLY"
click at [674, 313] on input "Update Device" at bounding box center [686, 318] width 52 height 14
type input "Saving..."
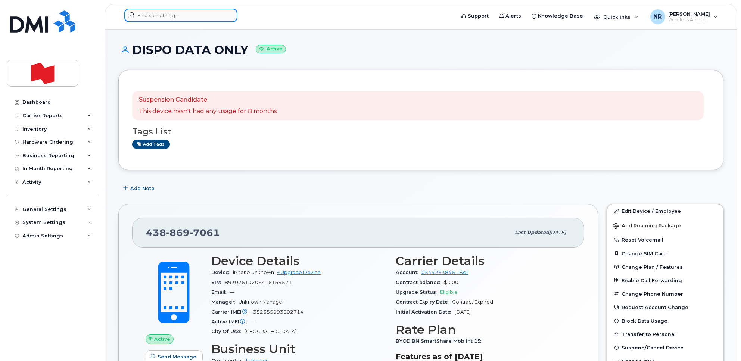
click at [157, 14] on input at bounding box center [180, 15] width 113 height 13
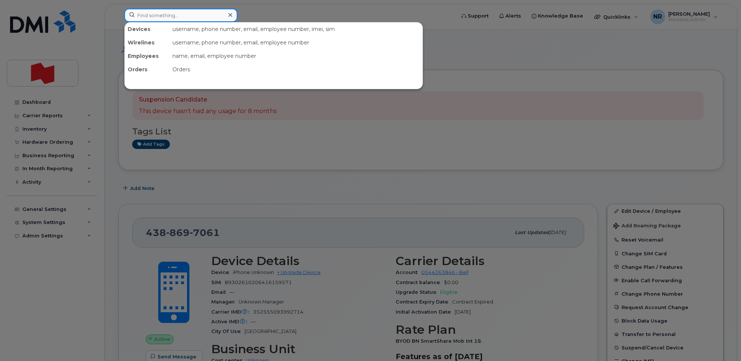
paste input "4388697954"
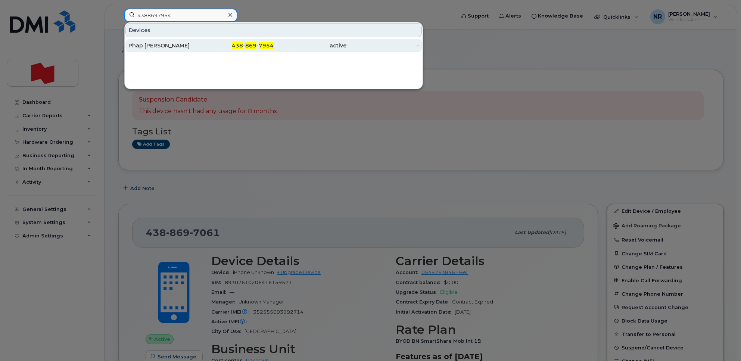
type input "4388697954"
click at [156, 46] on div "Phap [PERSON_NAME]" at bounding box center [164, 45] width 73 height 7
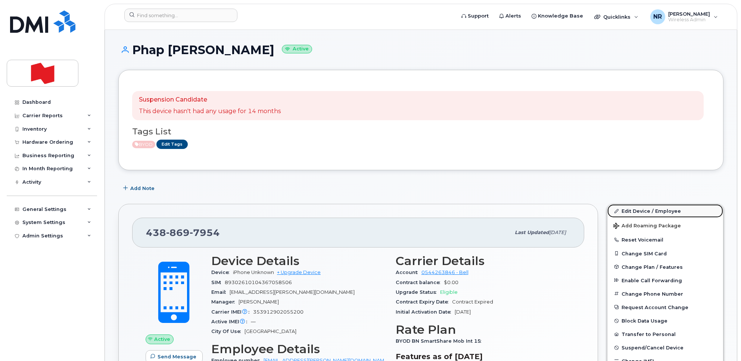
click at [637, 209] on link "Edit Device / Employee" at bounding box center [665, 210] width 116 height 13
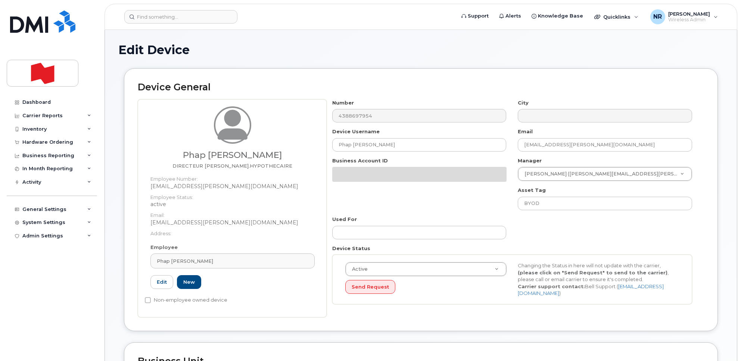
select select "22917077"
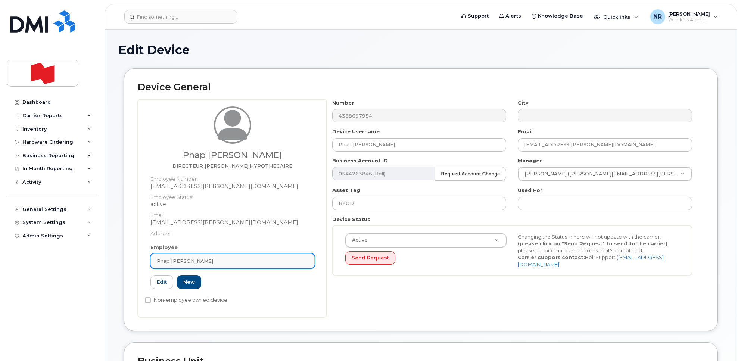
click at [313, 263] on link "Phap Tuan Tran" at bounding box center [232, 260] width 164 height 15
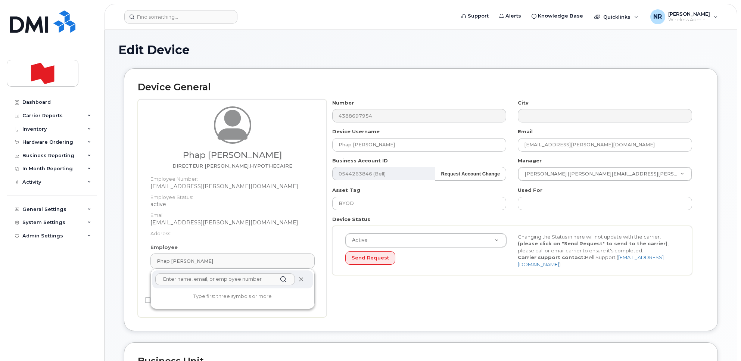
click at [300, 278] on icon at bounding box center [301, 279] width 5 height 5
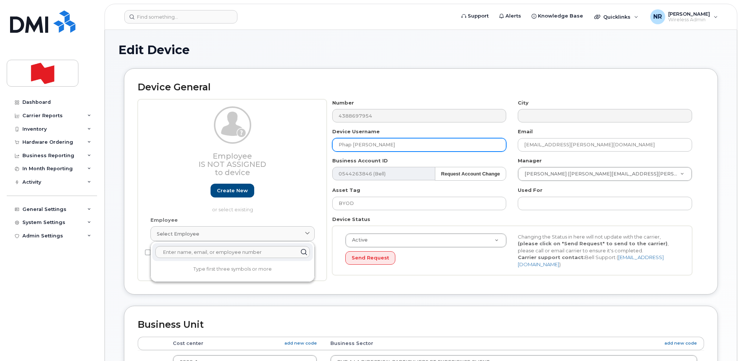
drag, startPoint x: 391, startPoint y: 139, endPoint x: 308, endPoint y: 145, distance: 82.7
click at [308, 145] on div "Employee Is not assigned to device Create new or select existing Employee Selec…" at bounding box center [421, 190] width 566 height 182
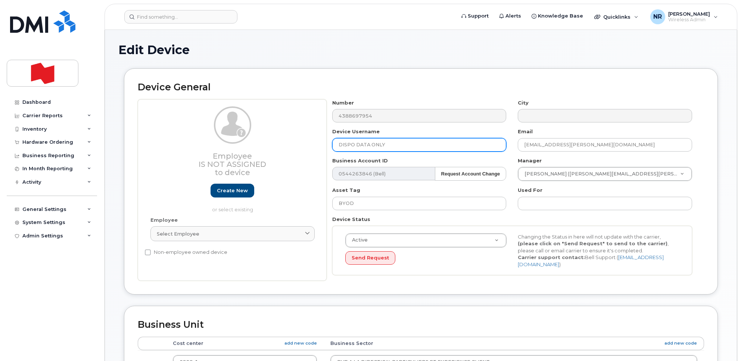
type input "DISPO DATA ONLY"
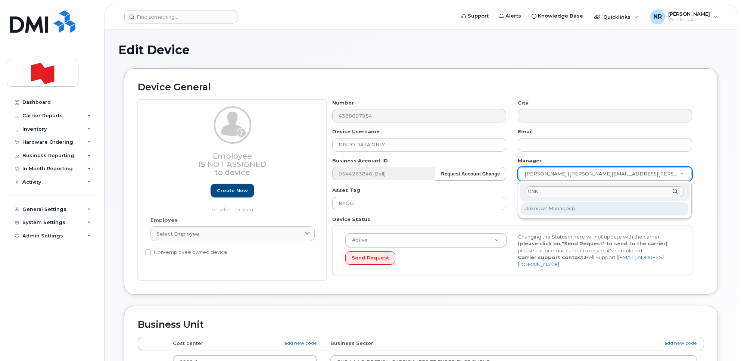
type input "UNK"
type input "1908917"
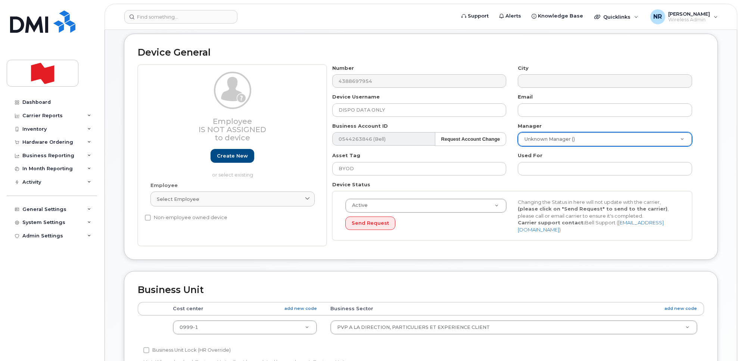
scroll to position [187, 0]
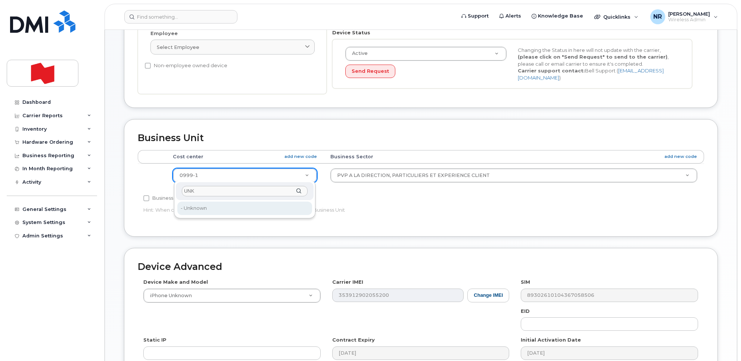
type input "UNK"
type input "22916205"
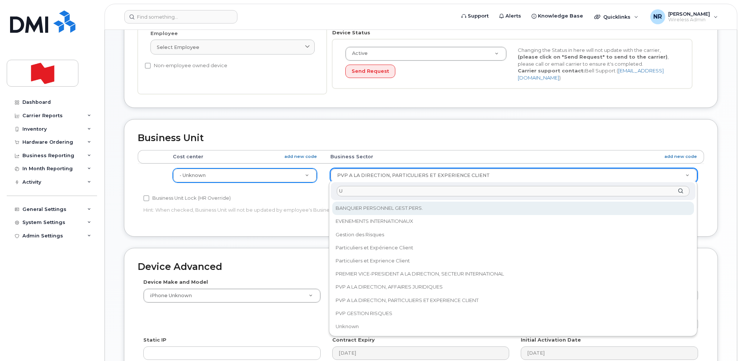
scroll to position [0, 0]
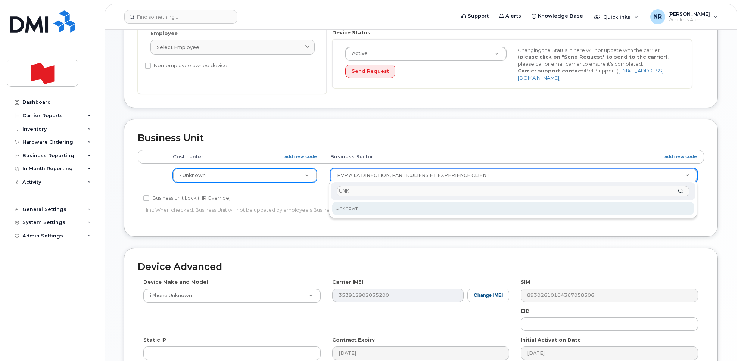
type input "UNK"
select select "22916206"
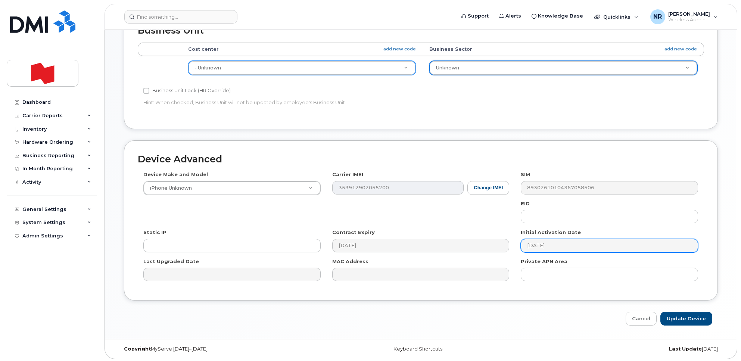
scroll to position [295, 0]
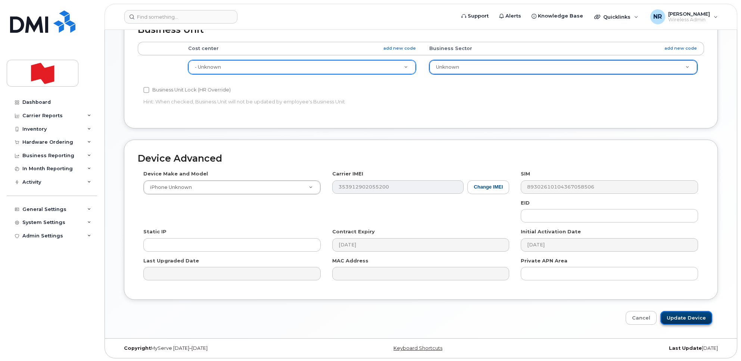
click at [685, 315] on input "Update Device" at bounding box center [686, 318] width 52 height 14
type input "Saving..."
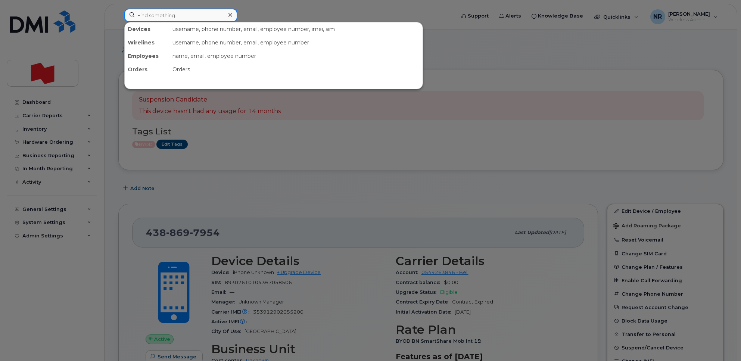
click at [168, 12] on input at bounding box center [180, 15] width 113 height 13
paste input "4388698054"
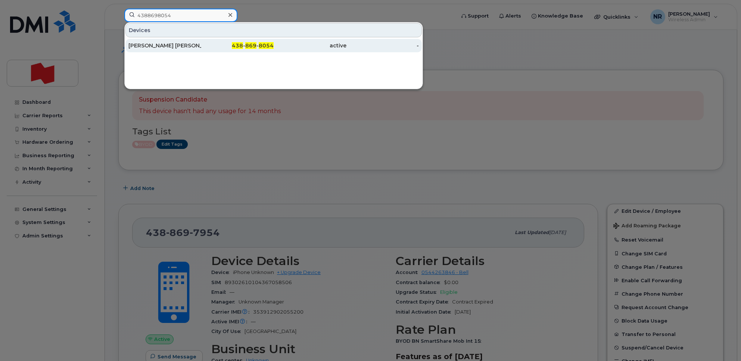
type input "4388698054"
click at [172, 45] on div "[PERSON_NAME] [PERSON_NAME]" at bounding box center [164, 45] width 73 height 7
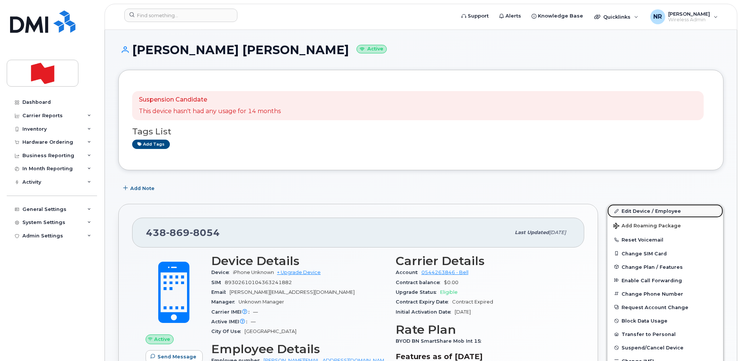
click at [660, 210] on link "Edit Device / Employee" at bounding box center [665, 210] width 116 height 13
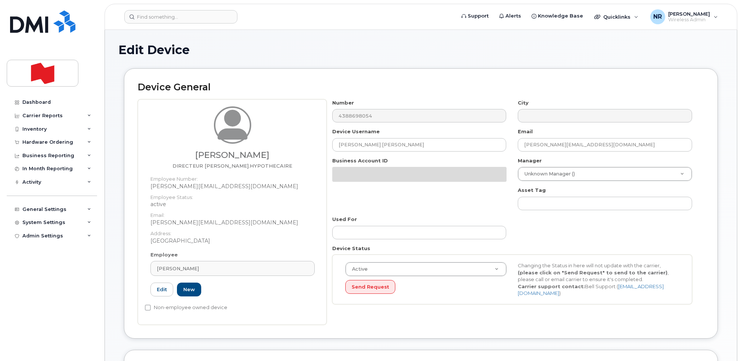
select select "22917077"
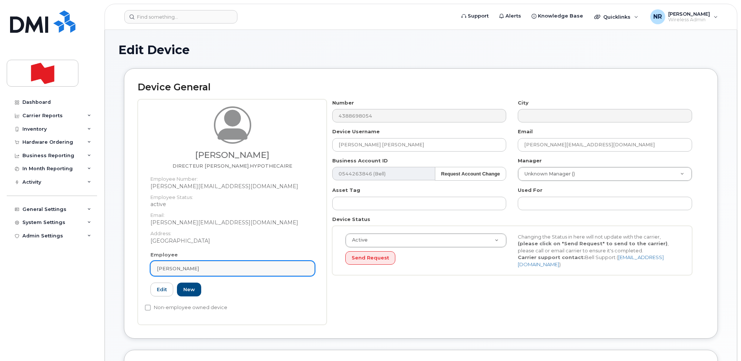
click at [306, 269] on div "[PERSON_NAME]" at bounding box center [232, 268] width 151 height 7
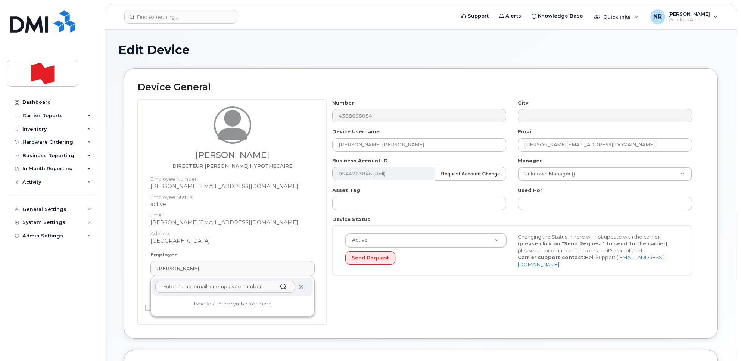
click at [298, 286] on span at bounding box center [301, 287] width 6 height 6
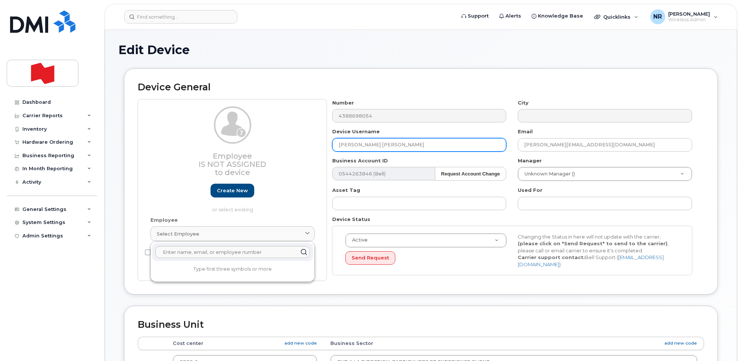
drag, startPoint x: 421, startPoint y: 139, endPoint x: 259, endPoint y: 153, distance: 162.6
click at [259, 153] on div "Employee Is not assigned to device Create new or select existing Employee Selec…" at bounding box center [421, 190] width 566 height 182
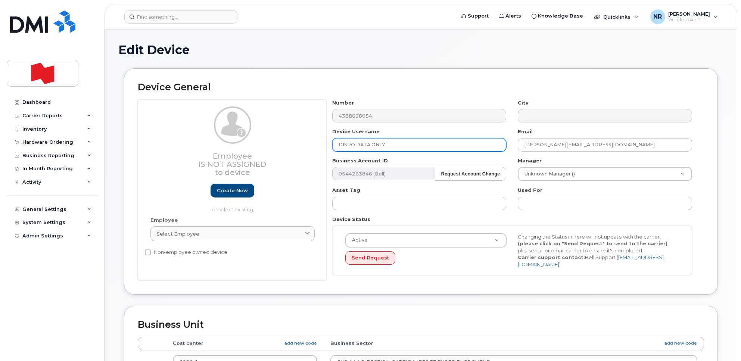
type input "DISPO DATA ONLY"
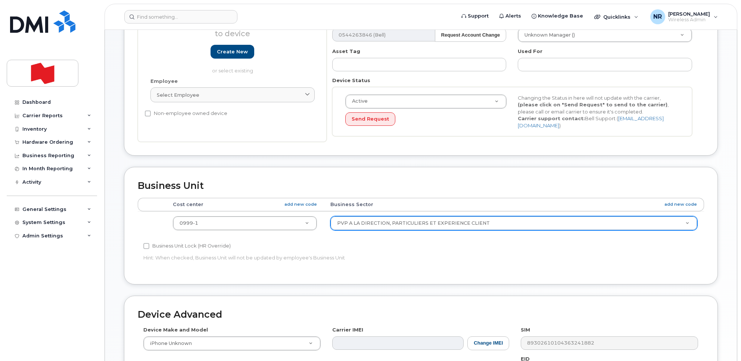
scroll to position [140, 0]
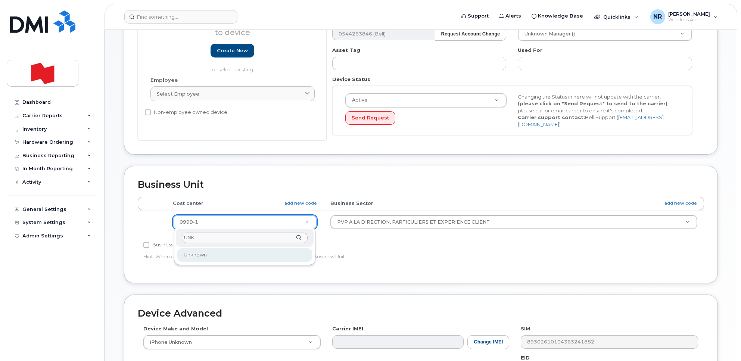
type input "UNK"
type input "22916205"
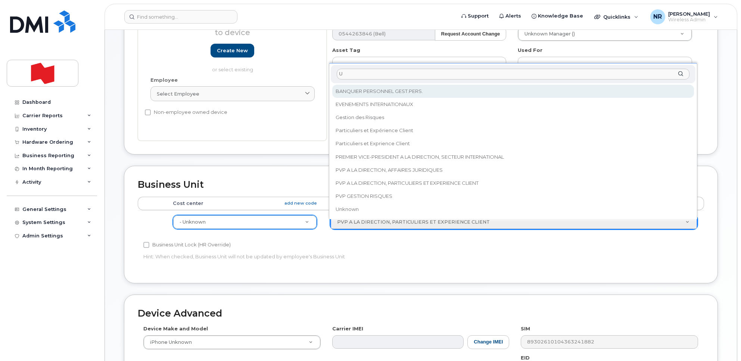
scroll to position [0, 0]
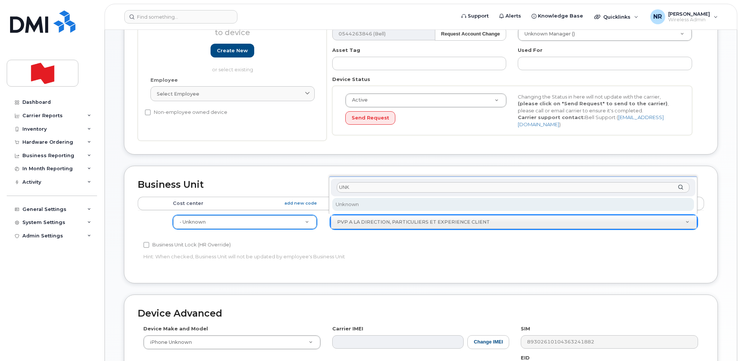
type input "UNK"
select select "22916206"
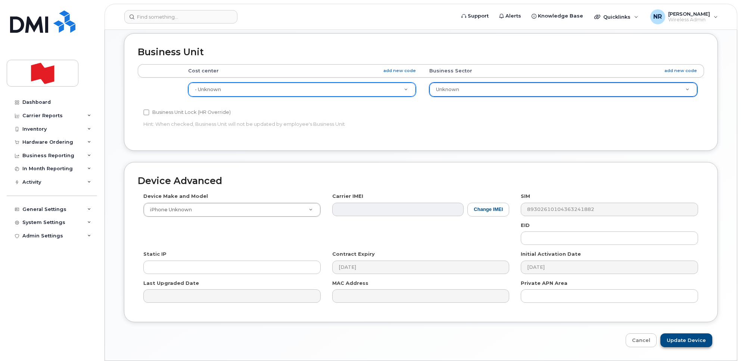
scroll to position [295, 0]
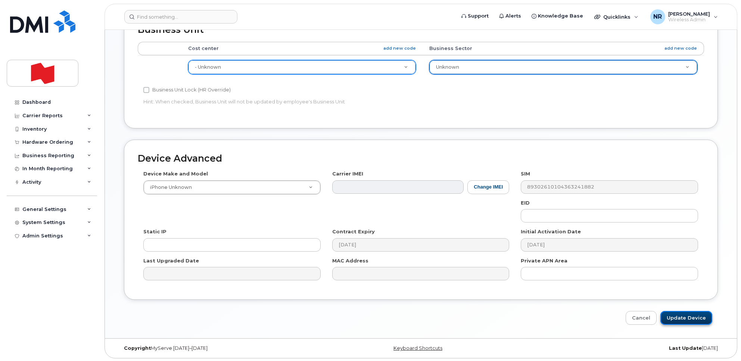
click at [674, 312] on input "Update Device" at bounding box center [686, 318] width 52 height 14
type input "Saving..."
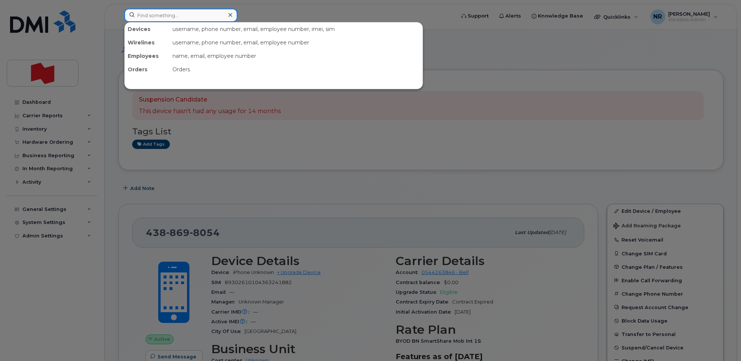
click at [200, 14] on input at bounding box center [180, 15] width 113 height 13
paste input "4388698140"
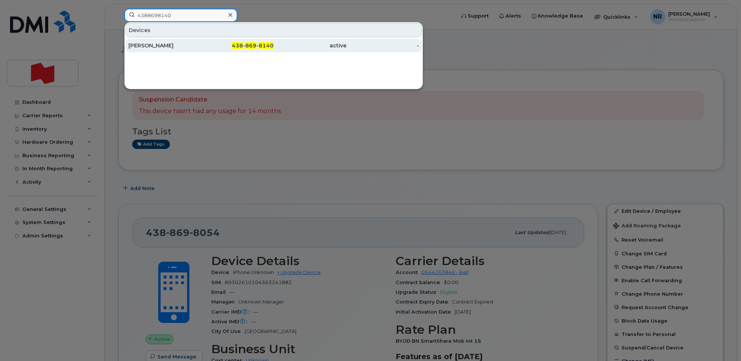
type input "4388698140"
click at [156, 47] on div "[PERSON_NAME]" at bounding box center [164, 45] width 73 height 7
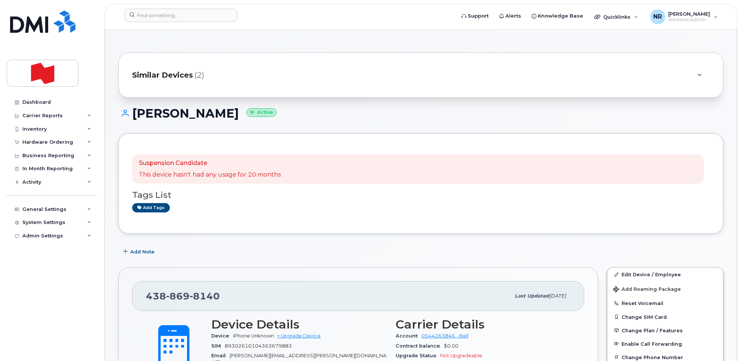
click at [174, 72] on span "Similar Devices" at bounding box center [162, 75] width 61 height 11
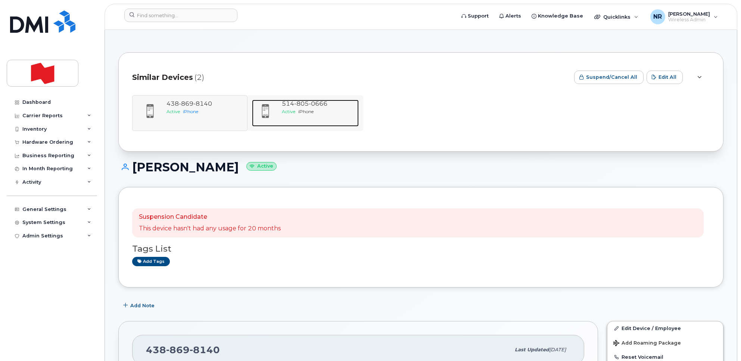
click at [303, 112] on span "iPhone" at bounding box center [305, 112] width 15 height 6
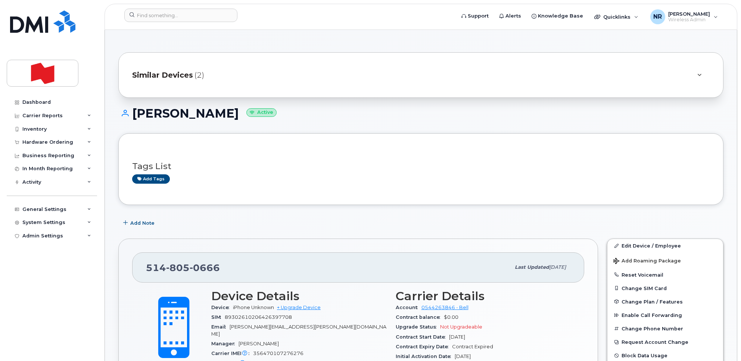
click at [157, 72] on span "Similar Devices" at bounding box center [162, 75] width 61 height 11
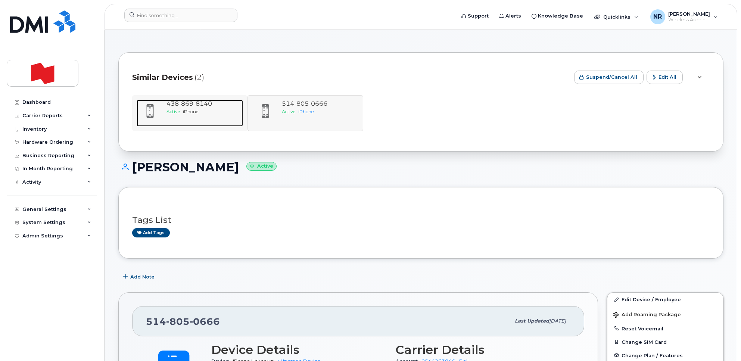
click at [178, 103] on span "[PHONE_NUMBER]" at bounding box center [189, 103] width 46 height 7
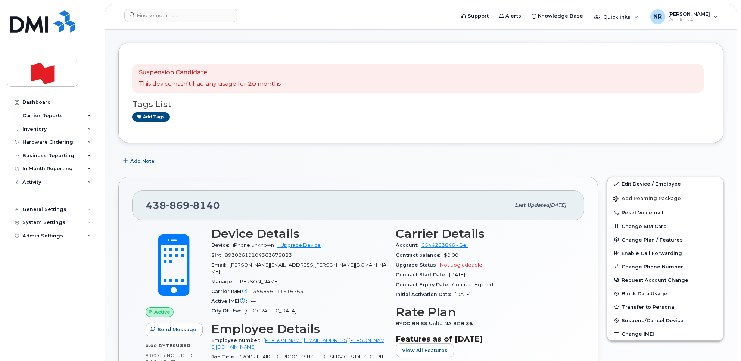
scroll to position [93, 0]
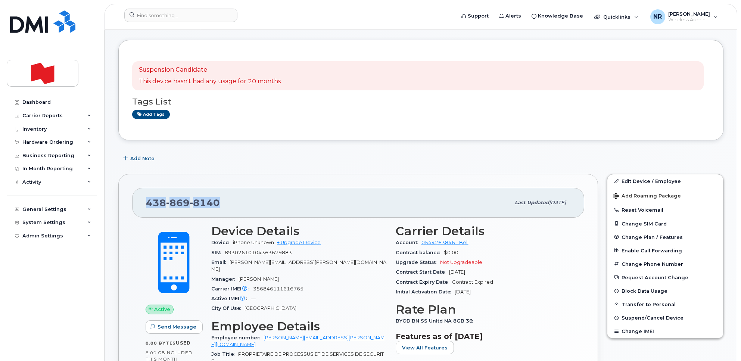
drag, startPoint x: 242, startPoint y: 202, endPoint x: 136, endPoint y: 197, distance: 105.7
click at [136, 197] on div "[PHONE_NUMBER] Last updated [DATE]" at bounding box center [358, 203] width 452 height 30
copy span "[PHONE_NUMBER]"
click at [172, 14] on input at bounding box center [180, 15] width 113 height 13
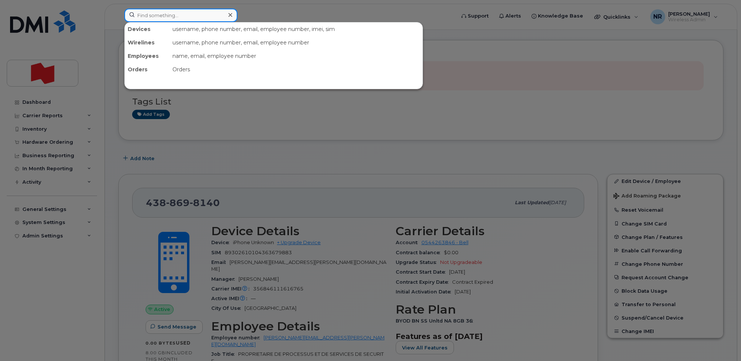
paste input "4388699548"
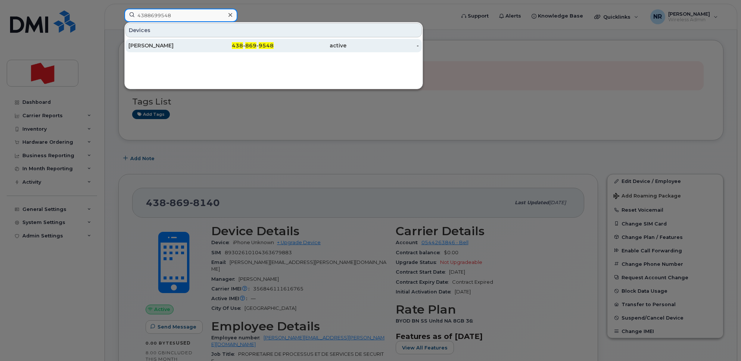
type input "4388699548"
drag, startPoint x: 149, startPoint y: 43, endPoint x: 347, endPoint y: 45, distance: 197.8
click at [149, 43] on div "[PERSON_NAME]" at bounding box center [164, 45] width 73 height 7
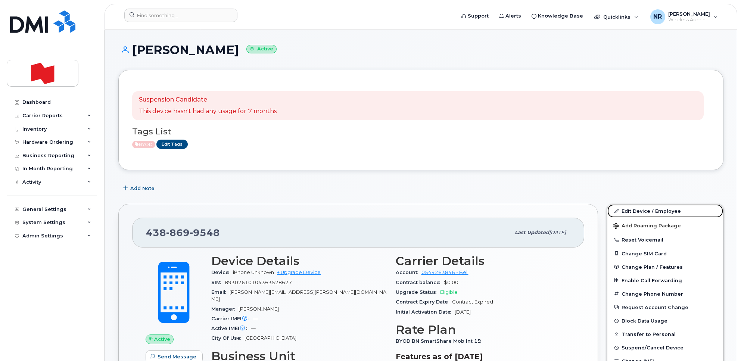
drag, startPoint x: 633, startPoint y: 208, endPoint x: 430, endPoint y: 206, distance: 203.0
click at [633, 208] on link "Edit Device / Employee" at bounding box center [665, 210] width 116 height 13
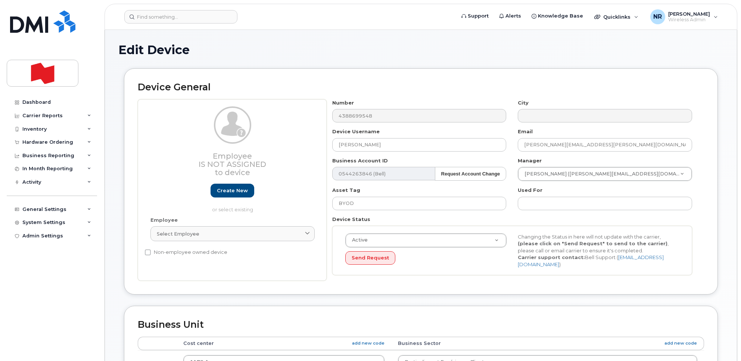
select select "29621267"
drag, startPoint x: 322, startPoint y: 144, endPoint x: 239, endPoint y: 140, distance: 82.5
click at [239, 140] on div "Employee Is not assigned to device Create new or select existing Employee Selec…" at bounding box center [421, 190] width 566 height 182
type input "DISPO DATA ONLY"
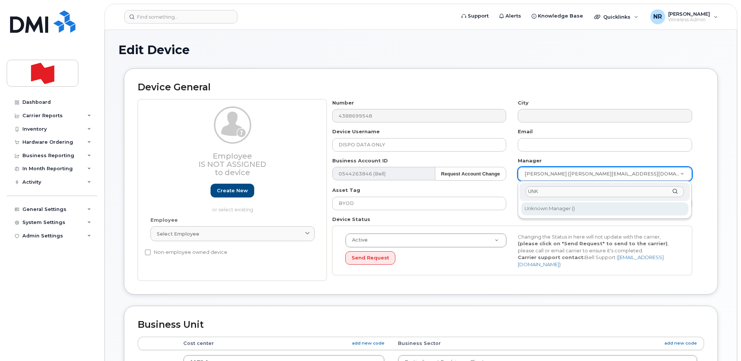
type input "UNK"
type input "1908917"
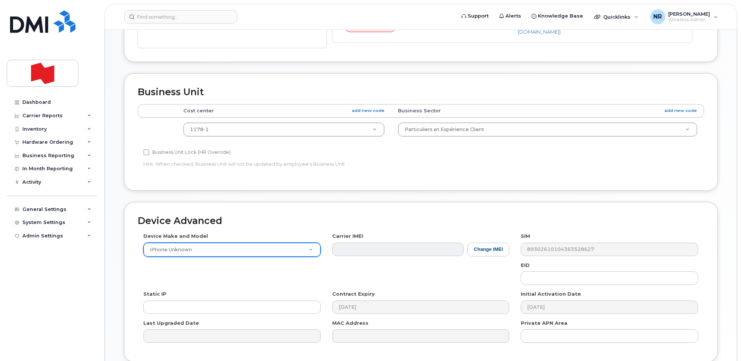
scroll to position [280, 0]
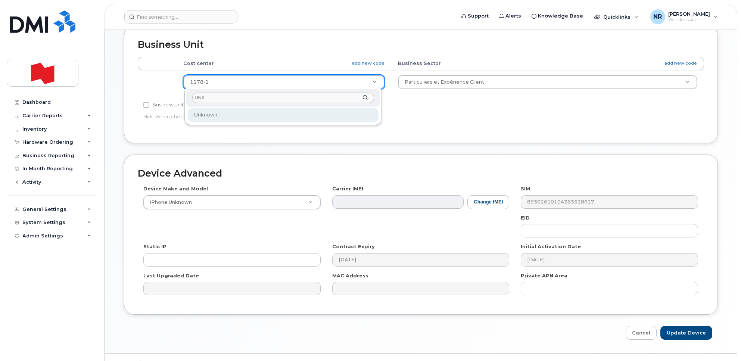
type input "UNK"
type input "22916205"
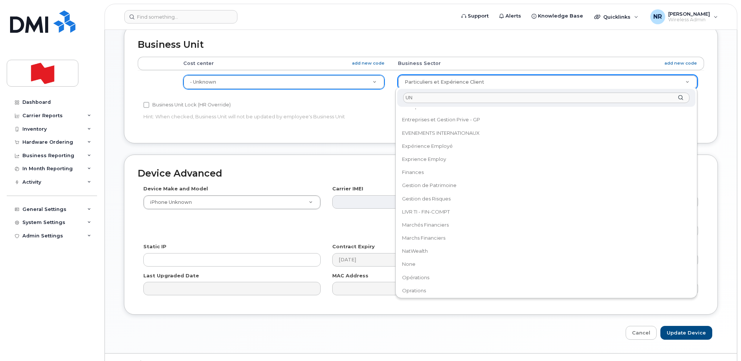
scroll to position [0, 0]
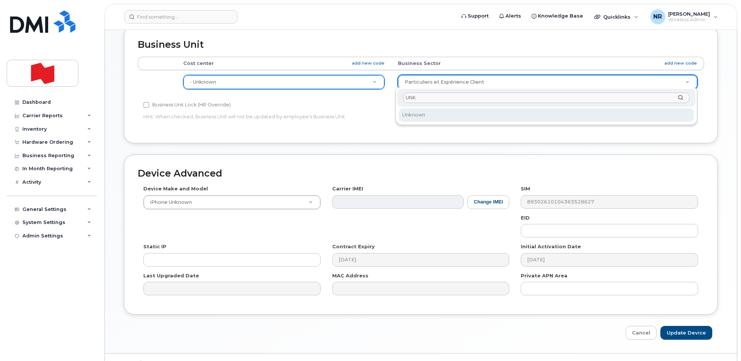
type input "UNK"
select select "22916206"
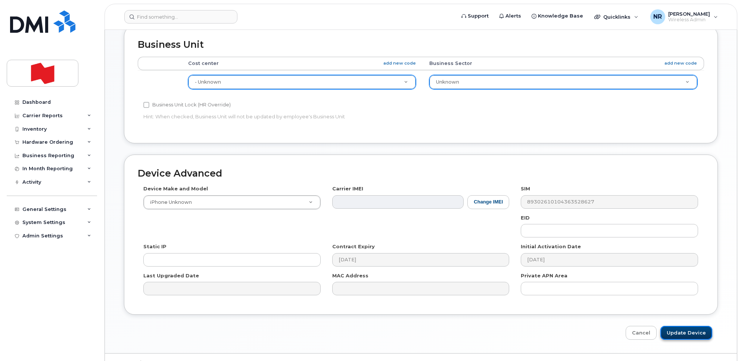
click at [696, 334] on input "Update Device" at bounding box center [686, 333] width 52 height 14
type input "Saving..."
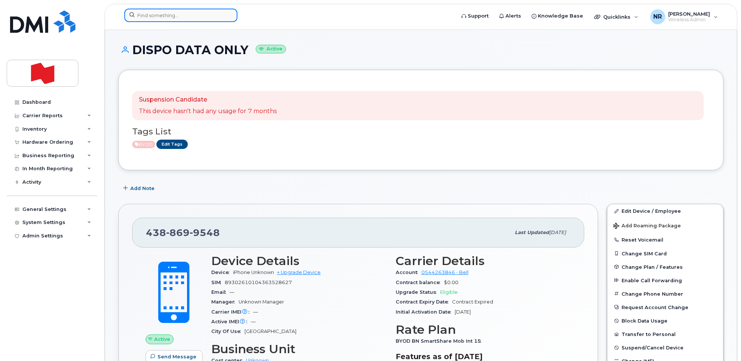
click at [204, 17] on input at bounding box center [180, 15] width 113 height 13
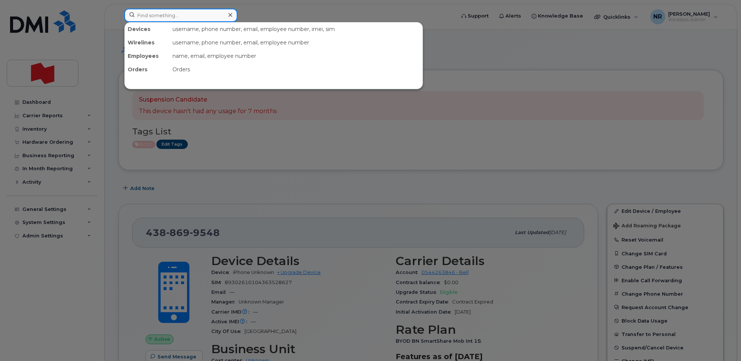
paste input "4388699554"
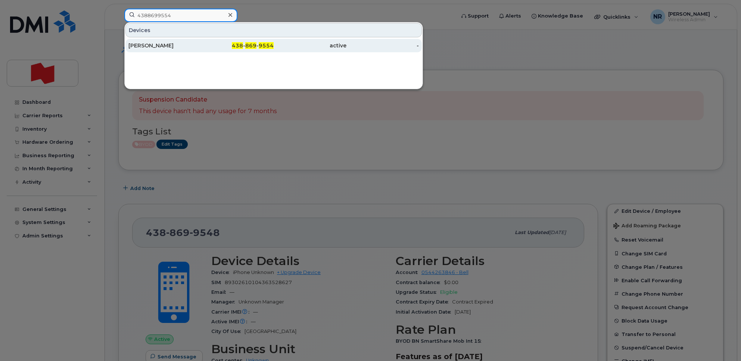
type input "4388699554"
click at [153, 45] on div "[PERSON_NAME]" at bounding box center [164, 45] width 73 height 7
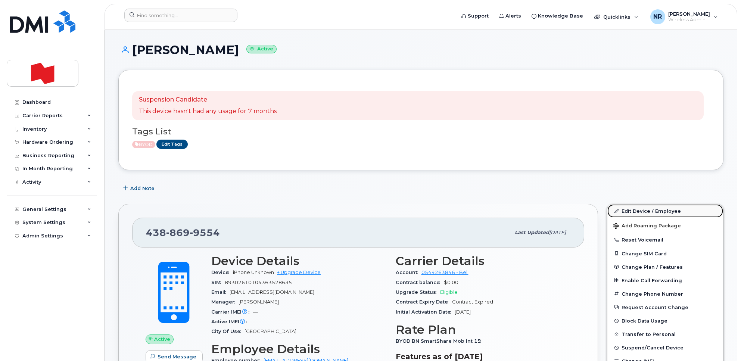
click at [637, 208] on link "Edit Device / Employee" at bounding box center [665, 210] width 116 height 13
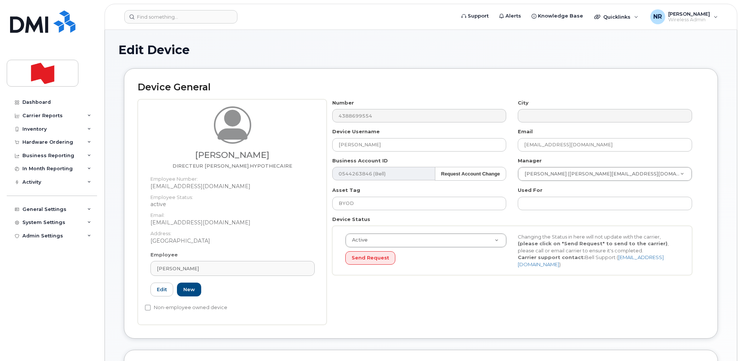
select select "22917077"
click at [306, 271] on div "[PERSON_NAME]" at bounding box center [232, 268] width 151 height 7
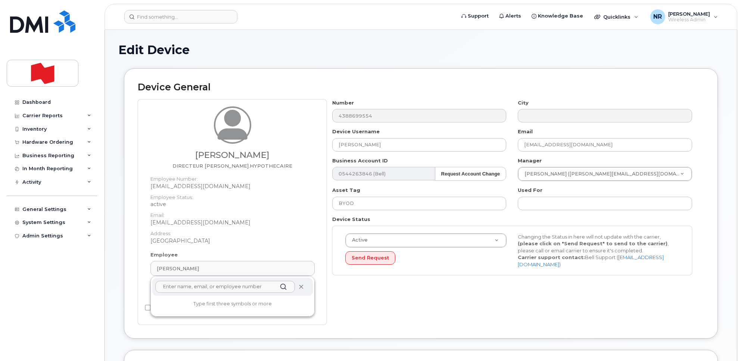
click at [299, 285] on icon at bounding box center [301, 286] width 5 height 5
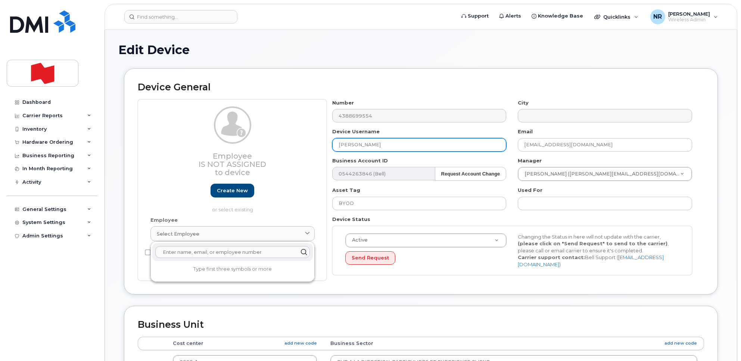
drag, startPoint x: 353, startPoint y: 146, endPoint x: 233, endPoint y: 146, distance: 119.4
click at [233, 146] on div "Employee Is not assigned to device Create new or select existing Employee Selec…" at bounding box center [421, 190] width 566 height 182
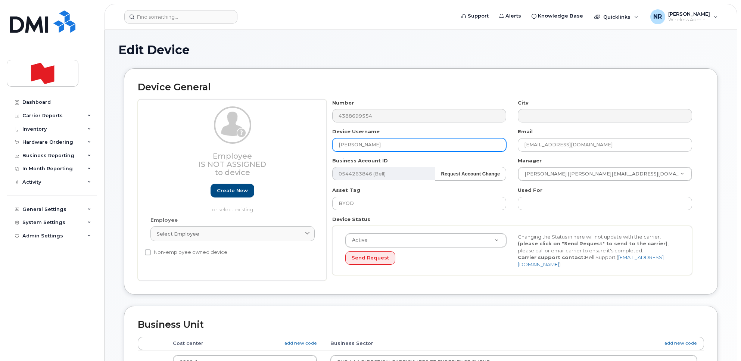
type input "d"
type input "DISPO DATA ONLY"
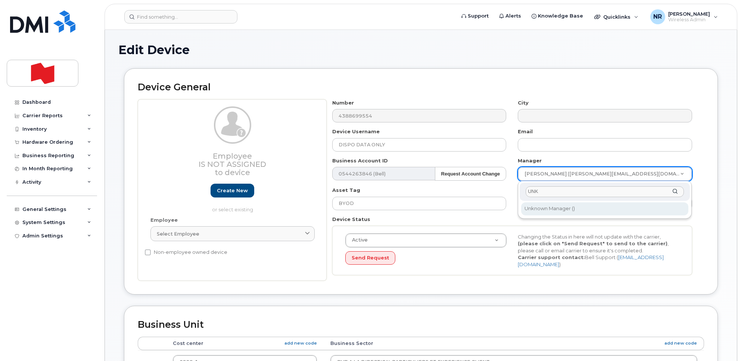
type input "UNK"
type input "1908917"
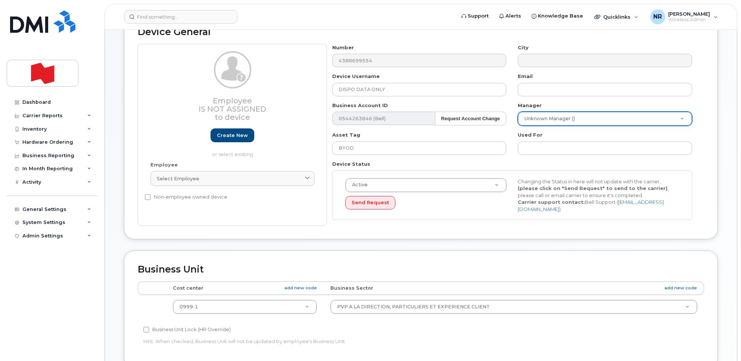
scroll to position [280, 0]
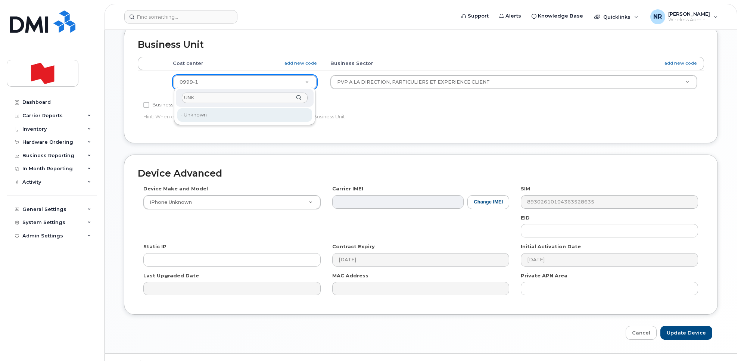
type input "UNK"
type input "22916205"
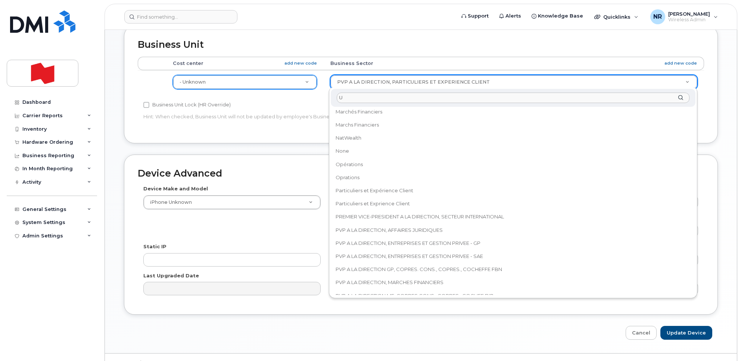
scroll to position [0, 0]
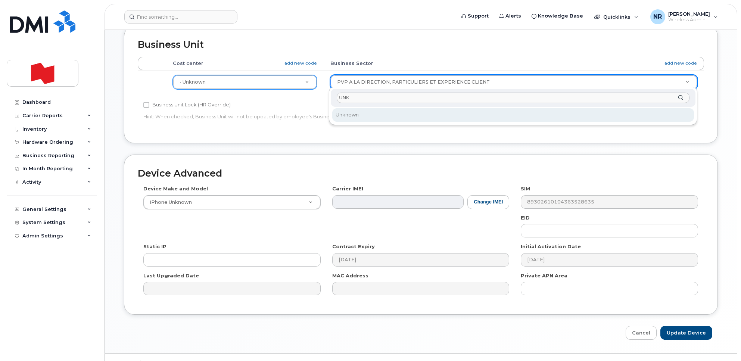
type input "UNK"
select select "22916206"
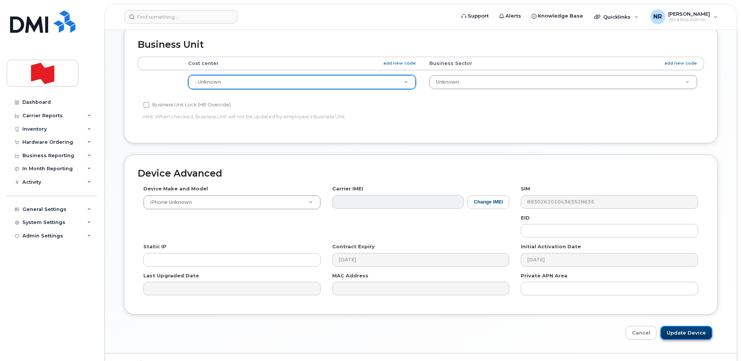
click at [696, 327] on input "Update Device" at bounding box center [686, 333] width 52 height 14
type input "Saving..."
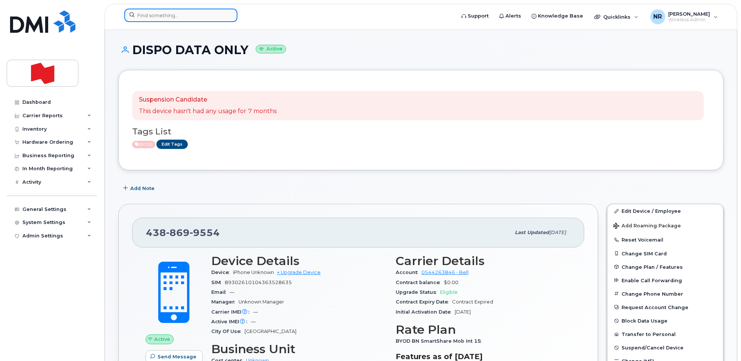
click at [165, 9] on input at bounding box center [180, 15] width 113 height 13
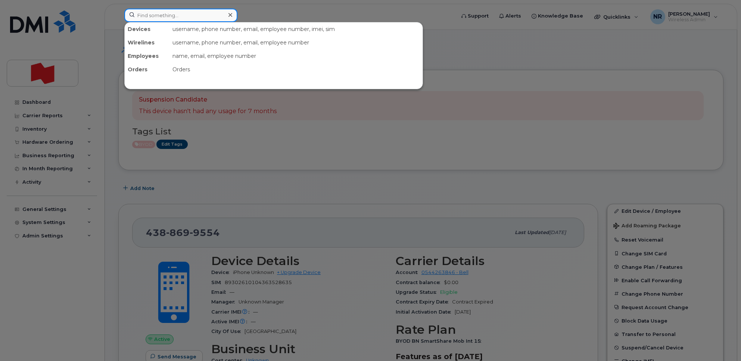
paste input "4388699561"
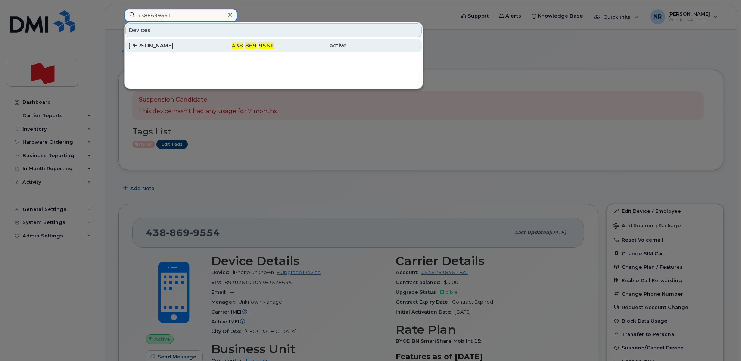
type input "4388699561"
click at [166, 47] on div "[PERSON_NAME]" at bounding box center [164, 45] width 73 height 7
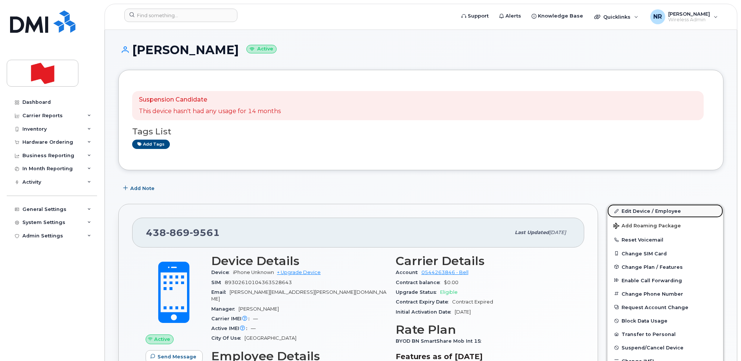
click at [642, 211] on link "Edit Device / Employee" at bounding box center [665, 210] width 116 height 13
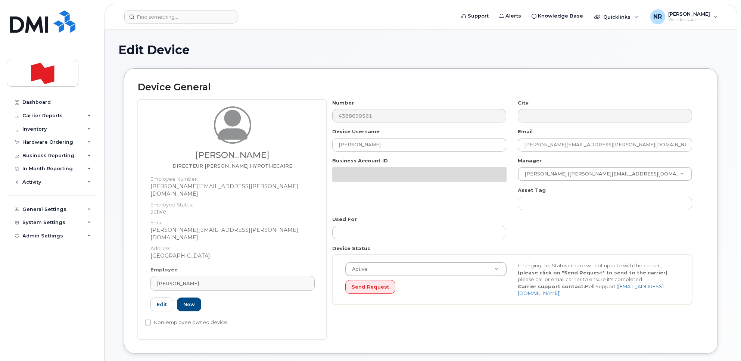
select select "22917077"
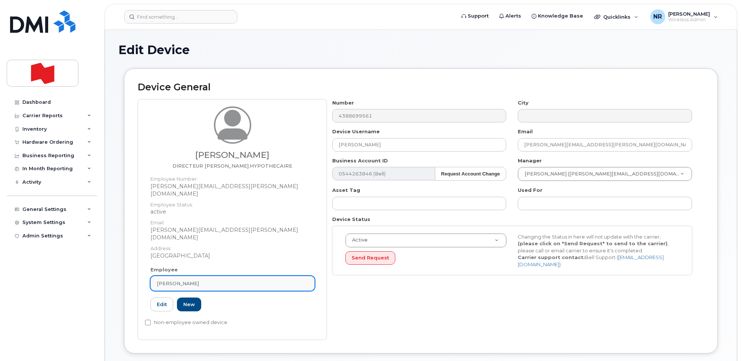
click at [307, 280] on div "[PERSON_NAME]" at bounding box center [232, 283] width 151 height 7
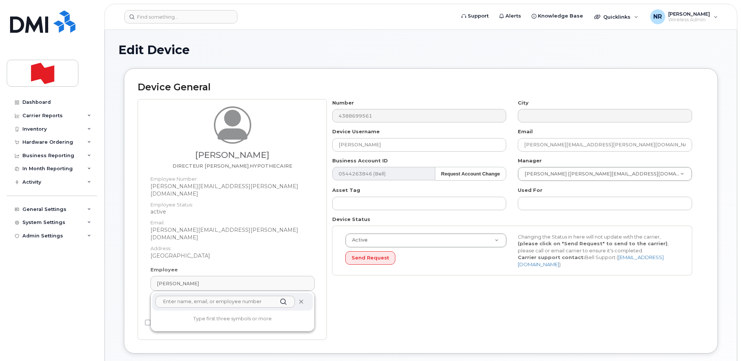
click at [302, 299] on icon at bounding box center [301, 301] width 5 height 5
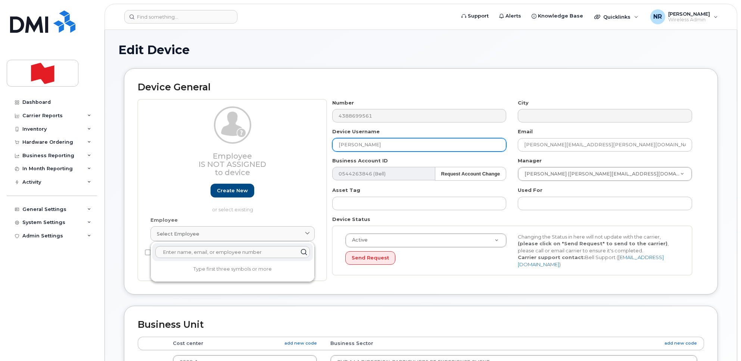
drag, startPoint x: 397, startPoint y: 141, endPoint x: 290, endPoint y: 144, distance: 107.1
click at [291, 144] on div "Employee Is not assigned to device Create new or select existing Employee Selec…" at bounding box center [421, 190] width 566 height 182
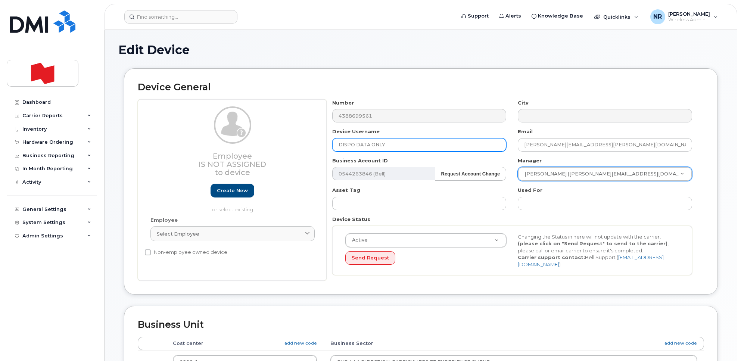
type input "DISPO DATA ONLY"
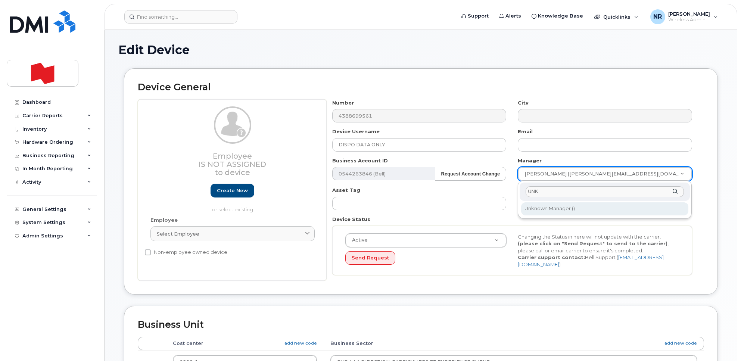
type input "UNK"
type input "1908917"
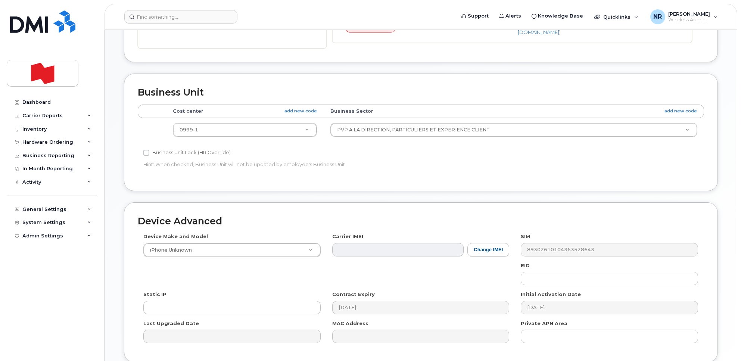
scroll to position [233, 0]
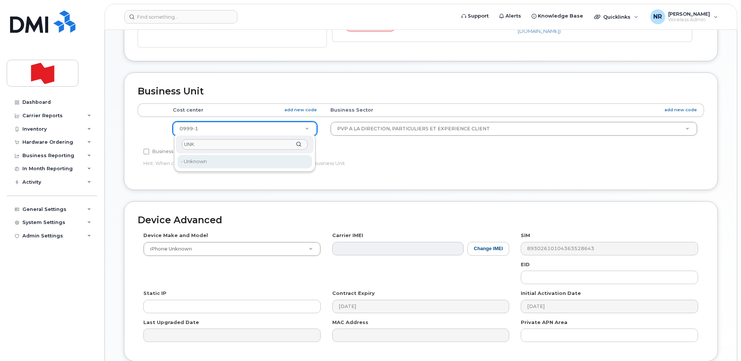
type input "UNK"
type input "22916205"
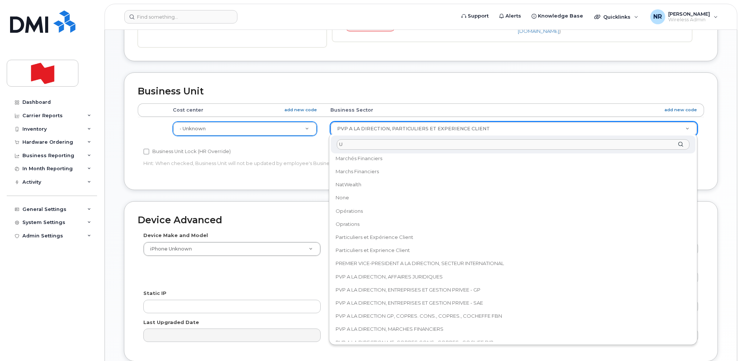
scroll to position [0, 0]
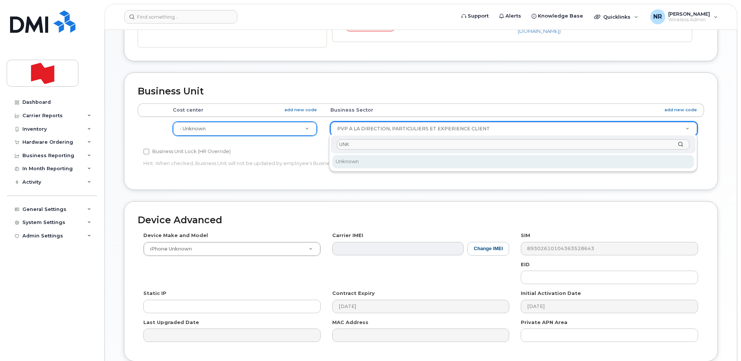
type input "UNK"
select select "22916206"
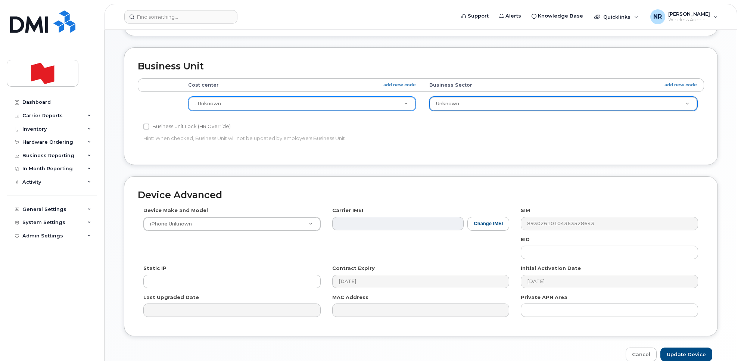
scroll to position [295, 0]
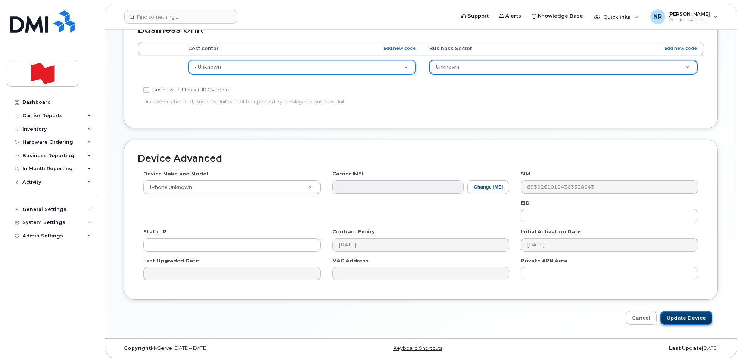
click at [680, 317] on input "Update Device" at bounding box center [686, 318] width 52 height 14
type input "Saving..."
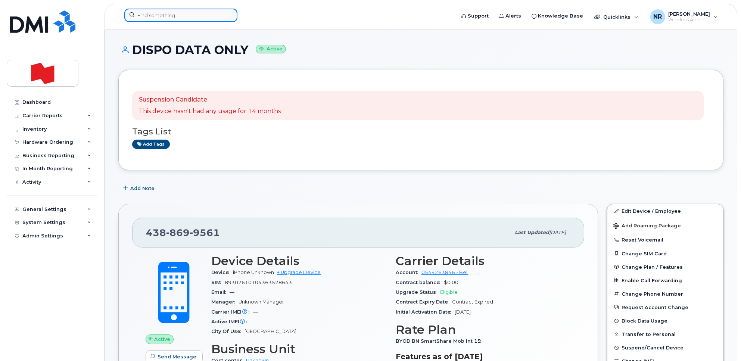
drag, startPoint x: 146, startPoint y: 16, endPoint x: 153, endPoint y: 16, distance: 7.5
click at [146, 16] on input at bounding box center [180, 15] width 113 height 13
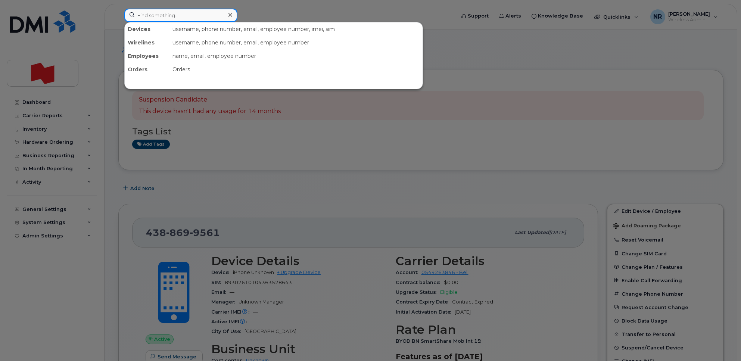
paste input "4388701493"
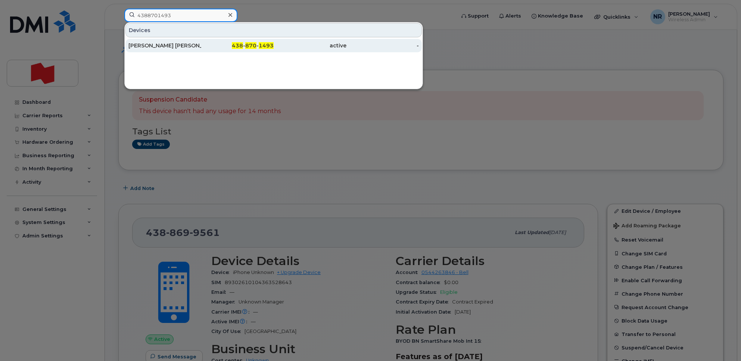
type input "4388701493"
click at [171, 48] on div "[PERSON_NAME] [PERSON_NAME]" at bounding box center [164, 45] width 73 height 7
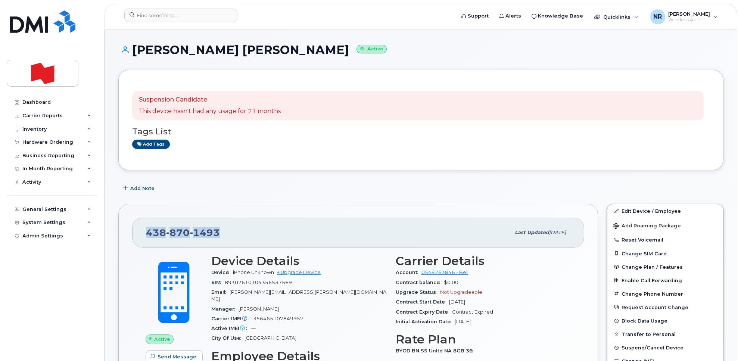
drag, startPoint x: 244, startPoint y: 230, endPoint x: 139, endPoint y: 233, distance: 104.9
click at [139, 233] on div "[PHONE_NUMBER] Last updated [DATE]" at bounding box center [358, 233] width 452 height 30
copy span "[PHONE_NUMBER]"
drag, startPoint x: 639, startPoint y: 210, endPoint x: 499, endPoint y: 220, distance: 139.9
click at [639, 210] on link "Edit Device / Employee" at bounding box center [665, 210] width 116 height 13
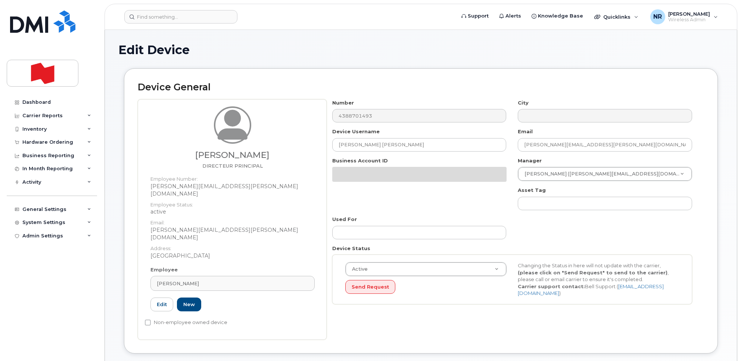
select select "22917077"
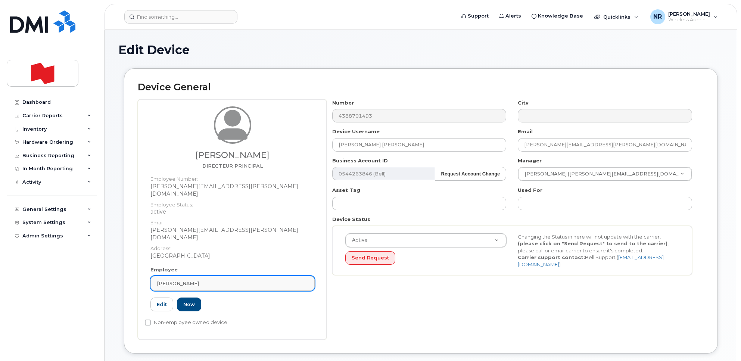
click at [308, 276] on link "[PERSON_NAME]" at bounding box center [232, 283] width 164 height 15
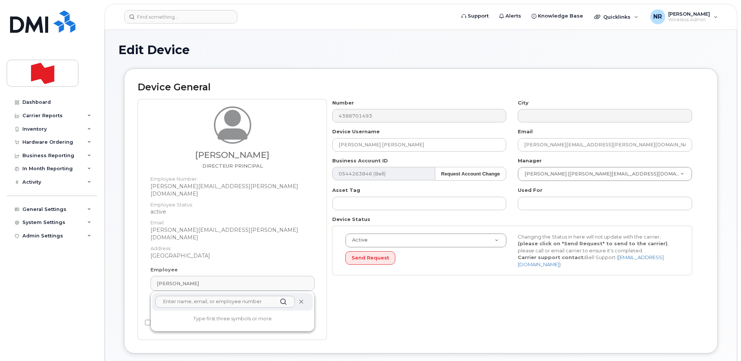
click at [299, 299] on icon at bounding box center [301, 301] width 5 height 5
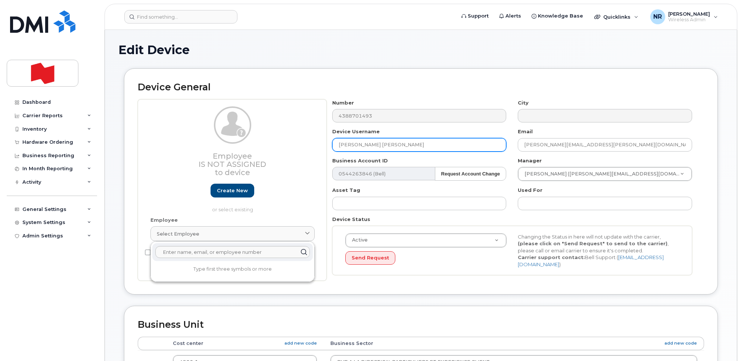
drag, startPoint x: 262, startPoint y: 151, endPoint x: 199, endPoint y: 152, distance: 63.1
click at [199, 152] on div "Employee Is not assigned to device Create new or select existing Employee Selec…" at bounding box center [421, 190] width 566 height 182
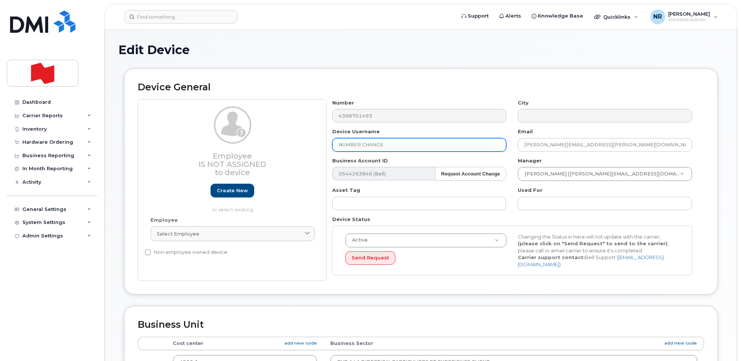
type input "NUMBER CHANGE"
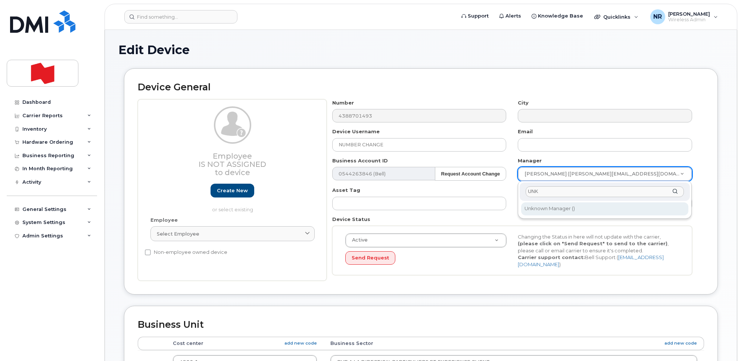
type input "UNK"
type input "1908917"
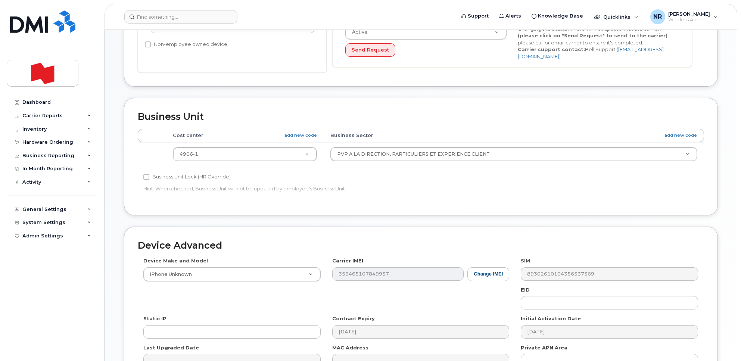
scroll to position [233, 0]
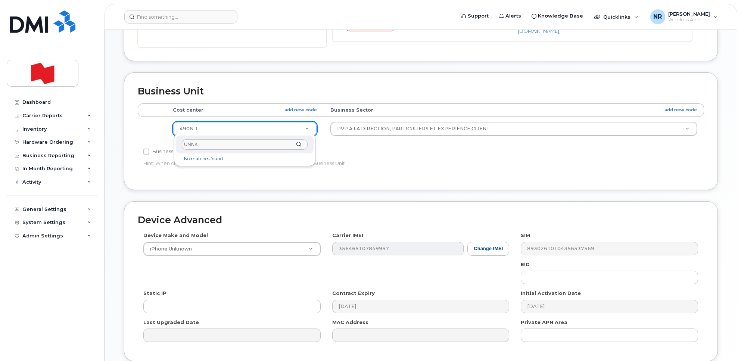
drag, startPoint x: 207, startPoint y: 145, endPoint x: 166, endPoint y: 144, distance: 41.4
click at [166, 144] on body "Support Alerts Knowledge Base Quicklinks Suspend / Cancel Device Change SIM Car…" at bounding box center [370, 95] width 741 height 657
type input "UNK"
type input "22916205"
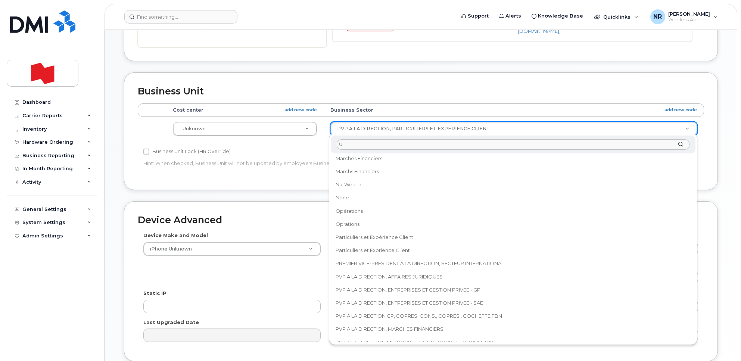
scroll to position [0, 0]
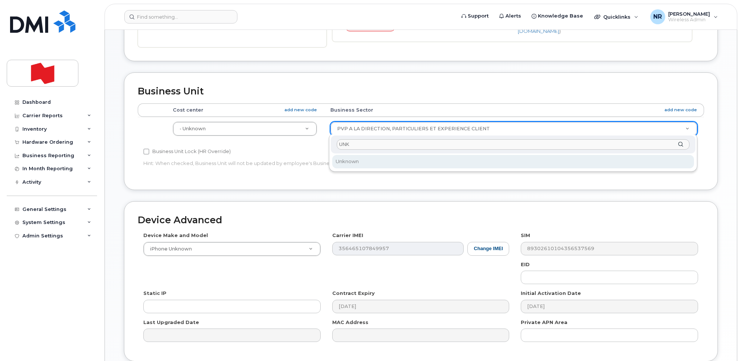
type input "UNK"
select select "22916206"
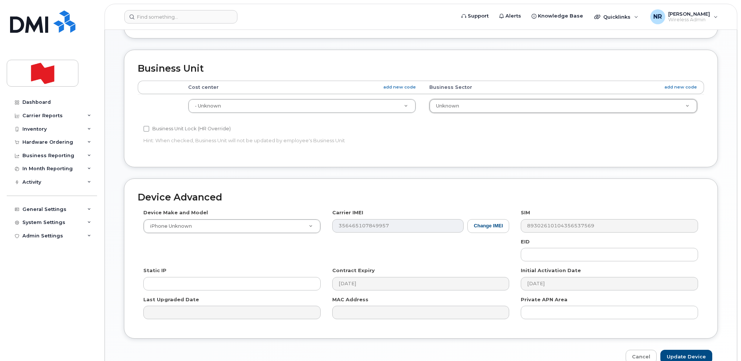
scroll to position [295, 0]
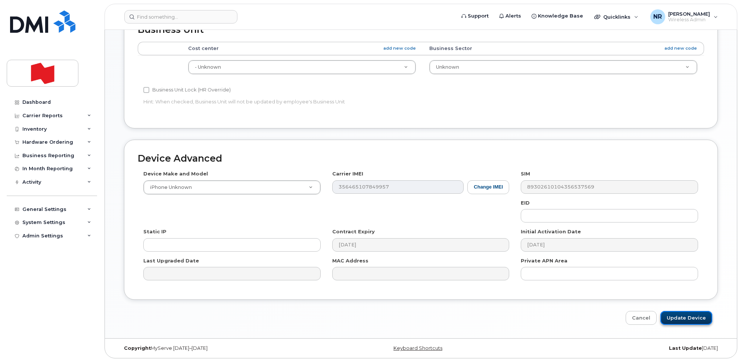
click at [685, 315] on input "Update Device" at bounding box center [686, 318] width 52 height 14
type input "Saving..."
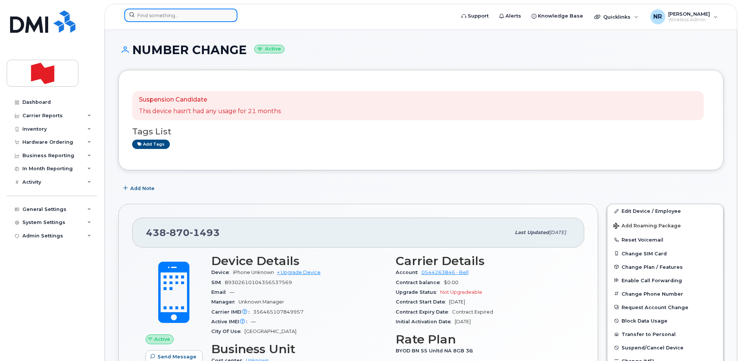
click at [159, 19] on input at bounding box center [180, 15] width 113 height 13
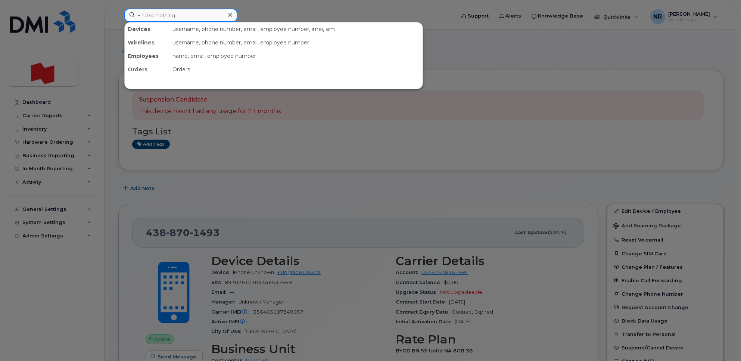
paste input "4388703324"
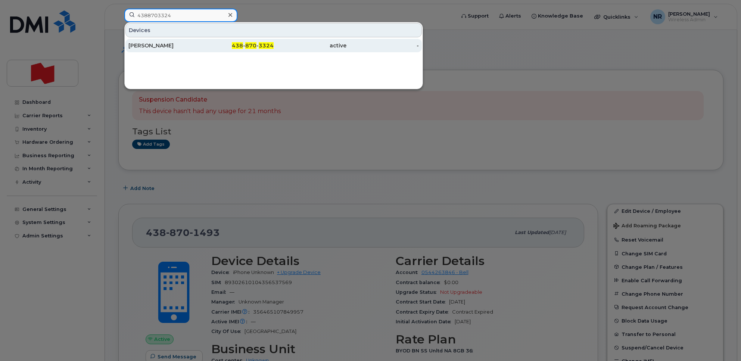
type input "4388703324"
click at [165, 46] on div "[PERSON_NAME]" at bounding box center [164, 45] width 73 height 7
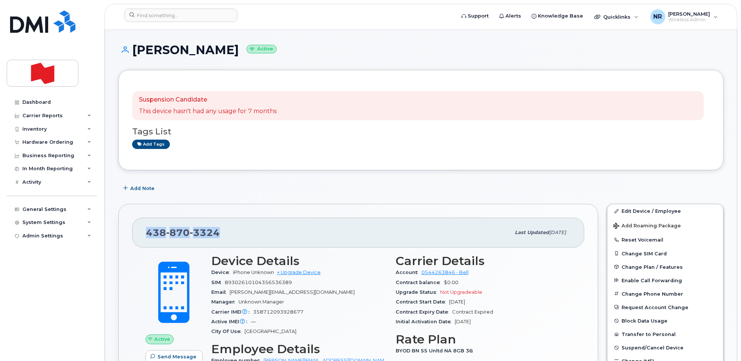
drag, startPoint x: 238, startPoint y: 231, endPoint x: 135, endPoint y: 230, distance: 103.0
click at [135, 230] on div "[PHONE_NUMBER] Last updated [DATE]" at bounding box center [358, 233] width 452 height 30
copy span "[PHONE_NUMBER]"
click at [640, 210] on link "Edit Device / Employee" at bounding box center [665, 210] width 116 height 13
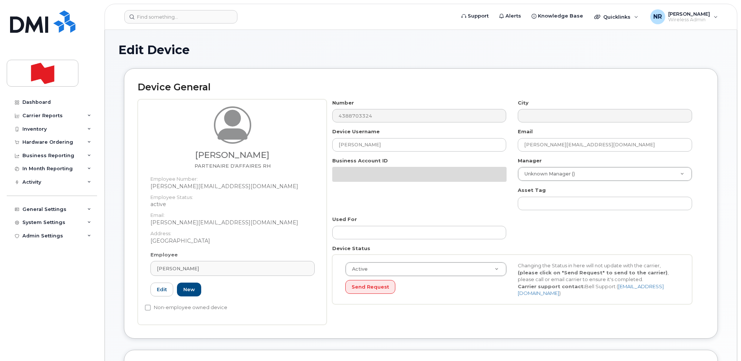
select select "22917072"
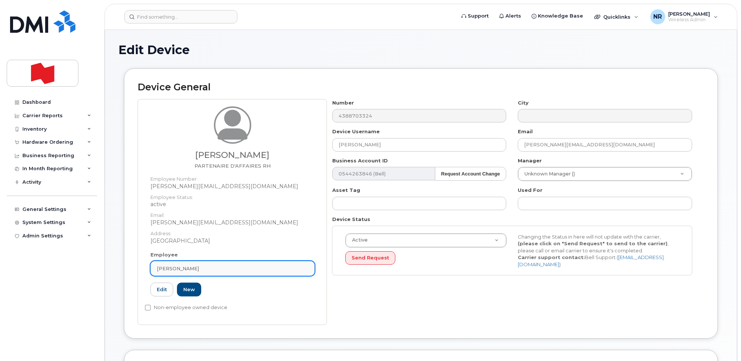
click at [308, 269] on div "CATHERINE KOSTITCH" at bounding box center [232, 268] width 151 height 7
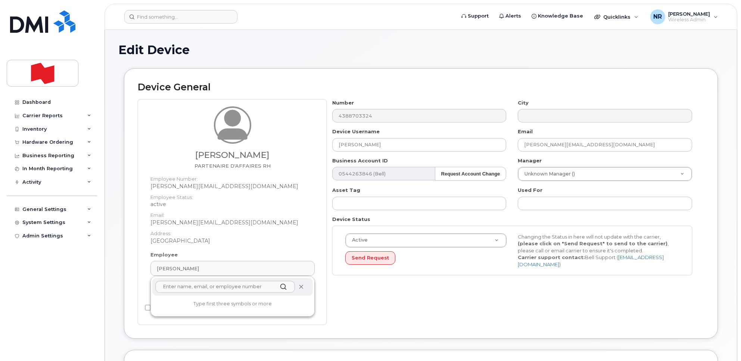
click at [300, 288] on icon at bounding box center [301, 286] width 5 height 5
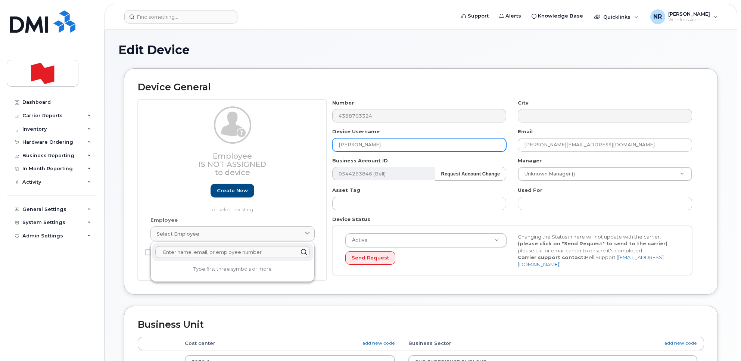
drag, startPoint x: 430, startPoint y: 144, endPoint x: 289, endPoint y: 150, distance: 140.8
click at [289, 150] on div "Employee Is not assigned to device Create new or select existing Employee Selec…" at bounding box center [421, 190] width 566 height 182
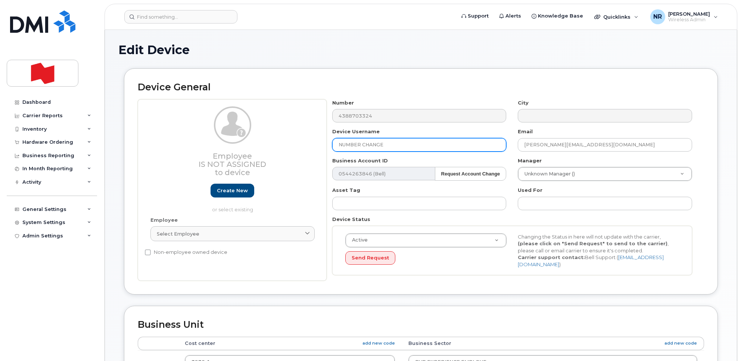
type input "NUMBER CHANGE"
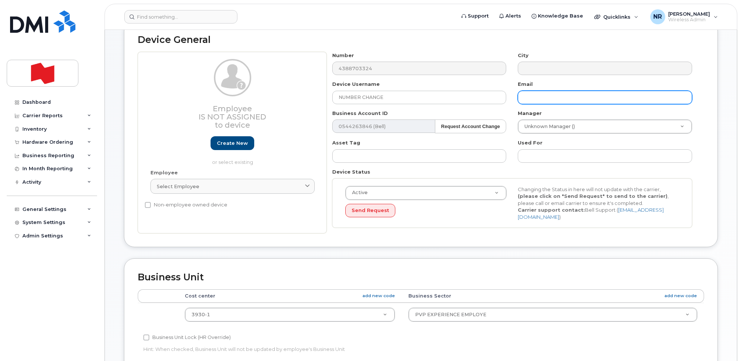
scroll to position [93, 0]
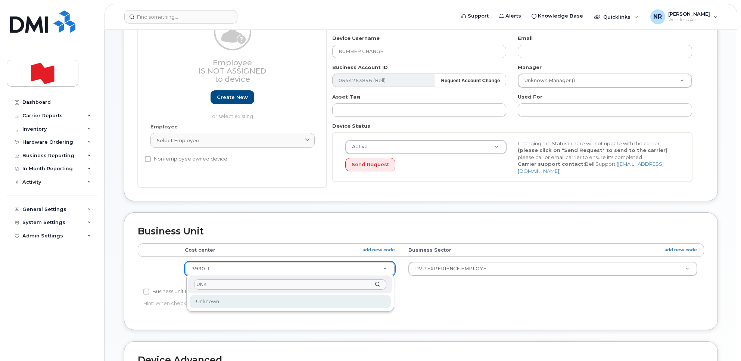
type input "UNK"
type input "22916205"
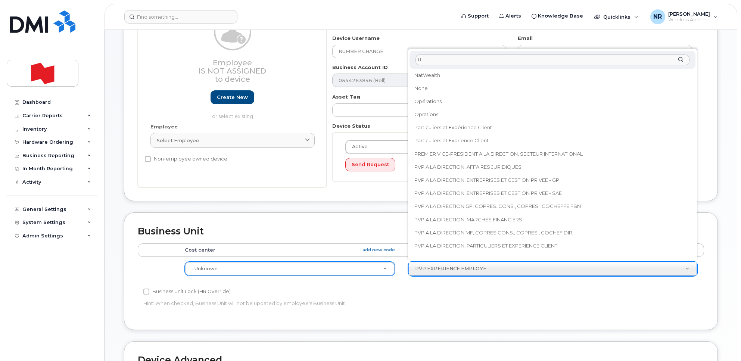
scroll to position [0, 0]
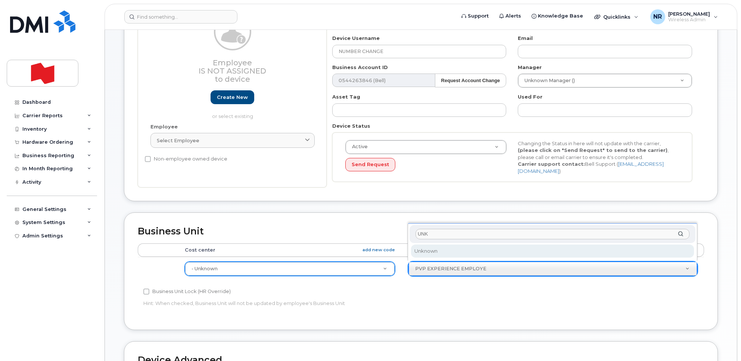
type input "UNK"
select select "22916206"
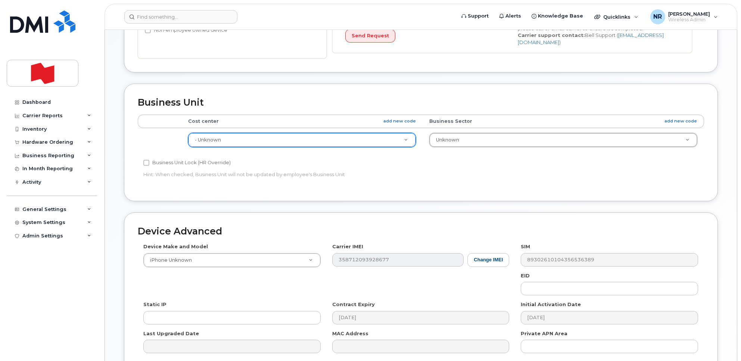
scroll to position [295, 0]
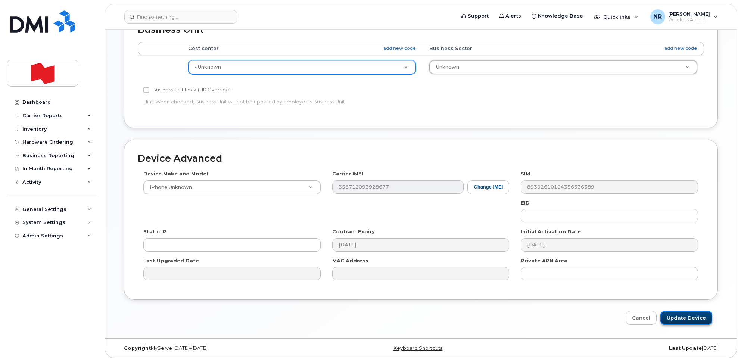
click at [684, 314] on input "Update Device" at bounding box center [686, 318] width 52 height 14
type input "Saving..."
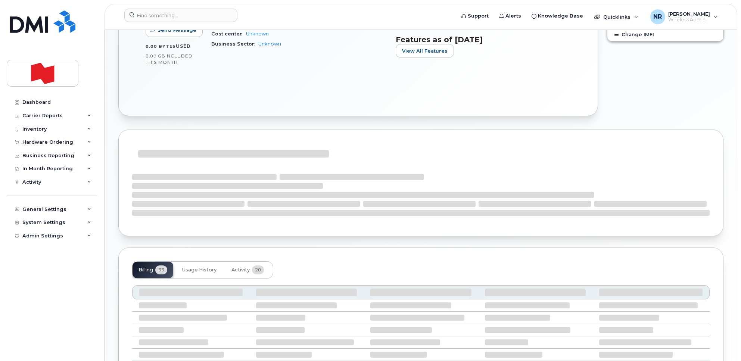
scroll to position [410, 0]
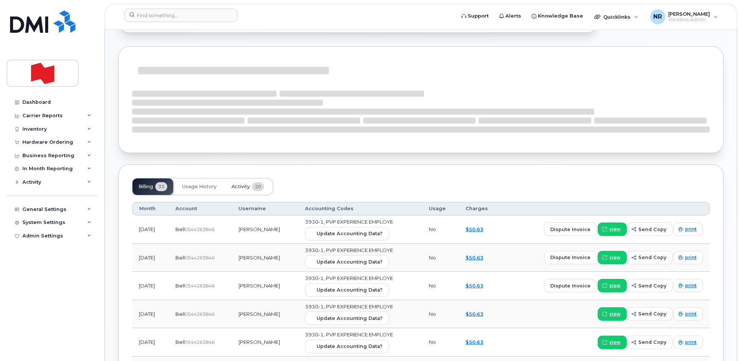
click at [234, 185] on span "Activity" at bounding box center [240, 187] width 18 height 6
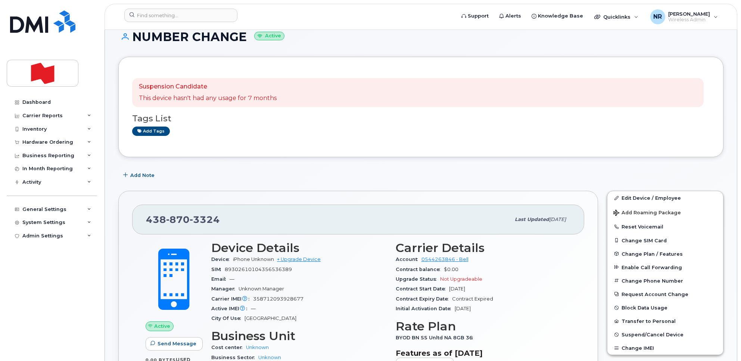
scroll to position [0, 0]
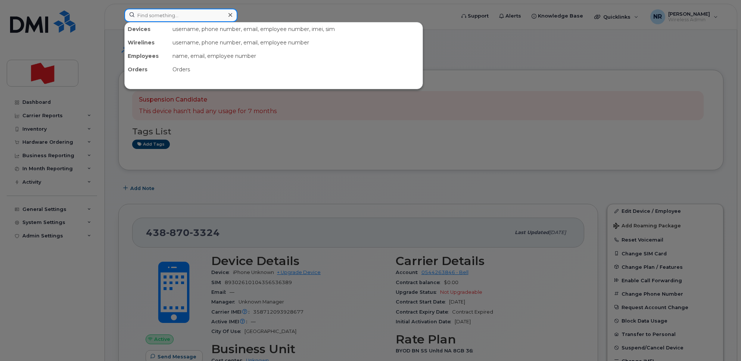
click at [191, 14] on input at bounding box center [180, 15] width 113 height 13
paste input "4388705918"
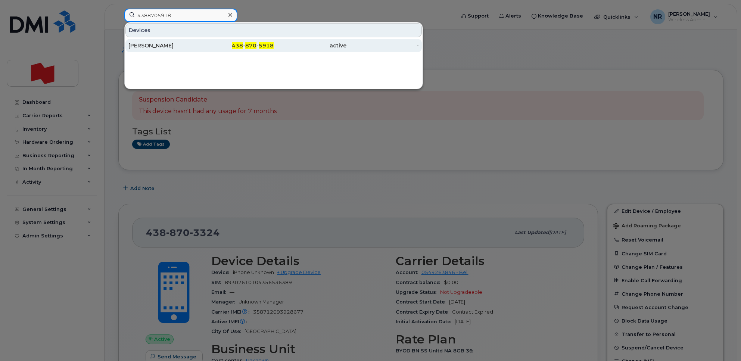
type input "4388705918"
click at [145, 44] on div "Patrick Rwagatore" at bounding box center [164, 45] width 73 height 7
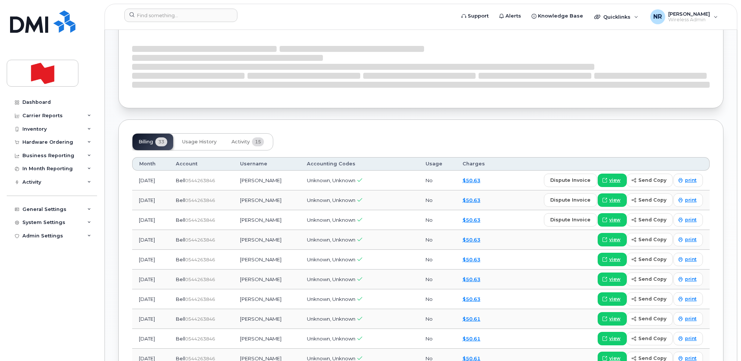
scroll to position [466, 0]
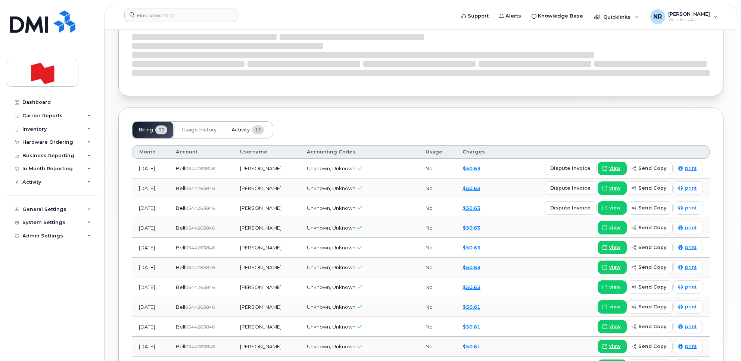
click at [244, 130] on span "Activity" at bounding box center [240, 130] width 18 height 6
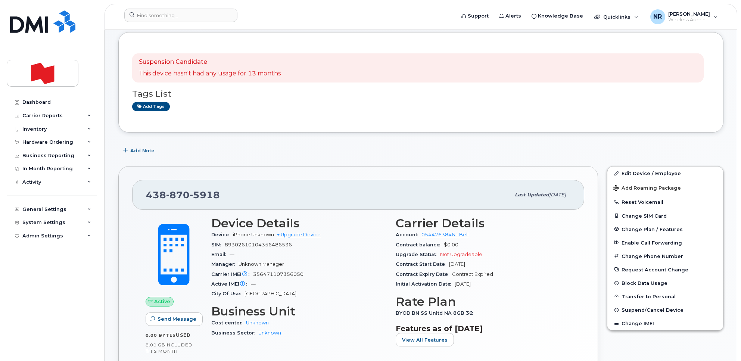
scroll to position [0, 0]
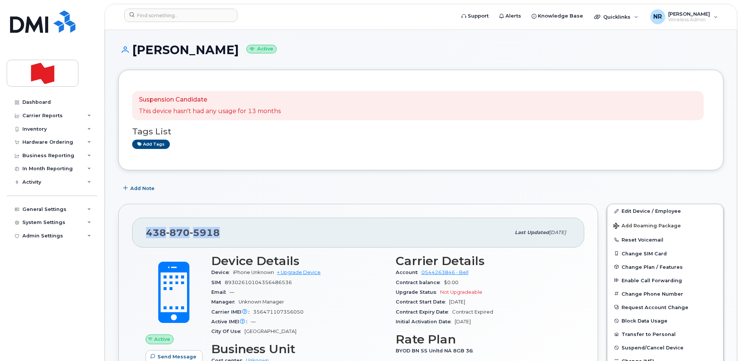
drag, startPoint x: 241, startPoint y: 232, endPoint x: 130, endPoint y: 228, distance: 110.9
click at [130, 228] on div "[PHONE_NUMBER] Last updated [DATE] Active Send Message 0.00 Bytes  used 8.00 GB…" at bounding box center [357, 323] width 479 height 239
copy span "[PHONE_NUMBER]"
drag, startPoint x: 662, startPoint y: 209, endPoint x: 577, endPoint y: 210, distance: 85.1
click at [662, 209] on link "Edit Device / Employee" at bounding box center [665, 210] width 116 height 13
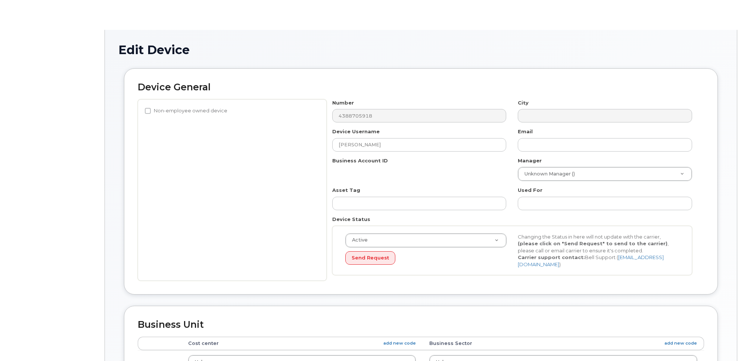
select select "22916206"
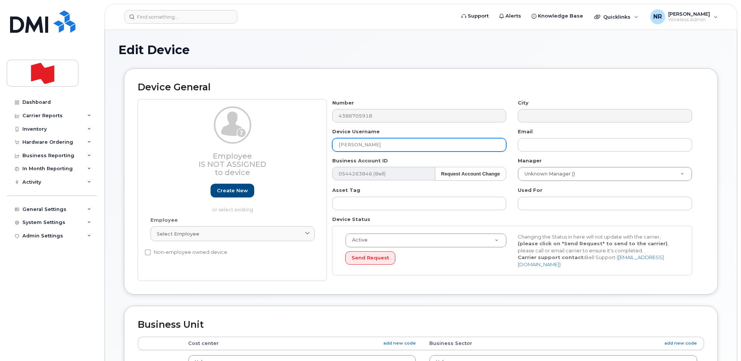
drag, startPoint x: 331, startPoint y: 139, endPoint x: 284, endPoint y: 136, distance: 46.7
click at [284, 136] on div "Employee Is not assigned to device Create new or select existing Employee Selec…" at bounding box center [421, 190] width 566 height 182
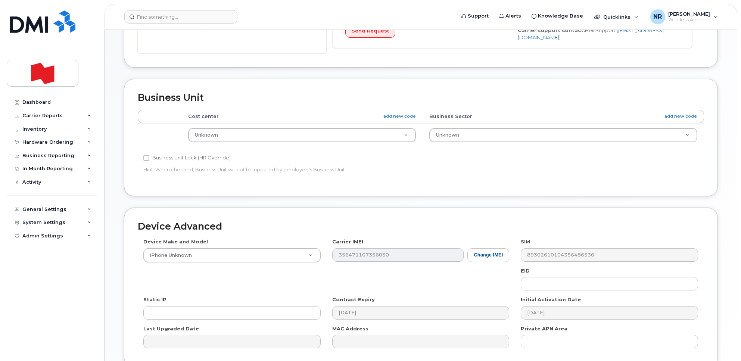
scroll to position [295, 0]
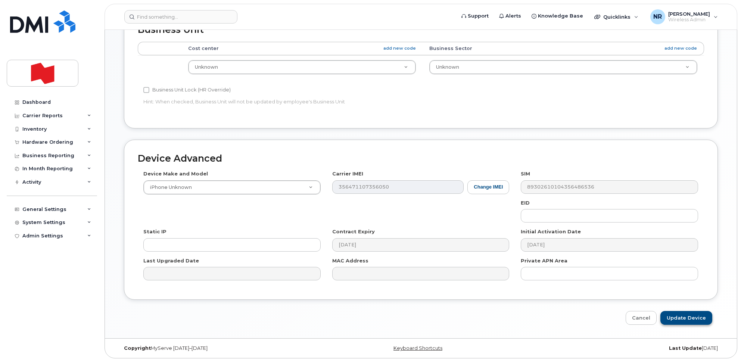
type input "NUMBER CHANGE"
click at [678, 318] on input "Update Device" at bounding box center [686, 318] width 52 height 14
type input "Saving..."
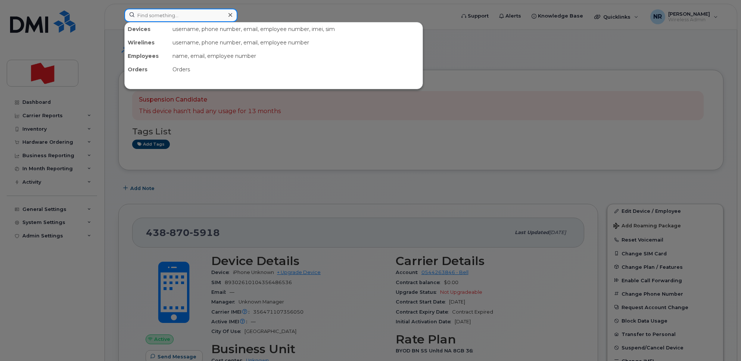
click at [175, 10] on input at bounding box center [180, 15] width 113 height 13
paste input "4388707267"
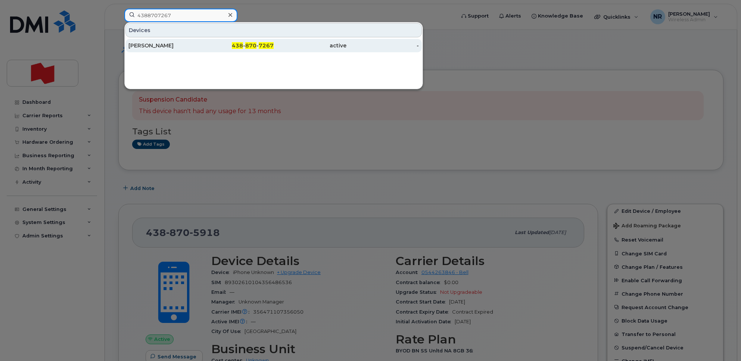
type input "4388707267"
drag, startPoint x: 158, startPoint y: 47, endPoint x: 307, endPoint y: 47, distance: 149.3
click at [158, 47] on div "[PERSON_NAME]" at bounding box center [164, 45] width 73 height 7
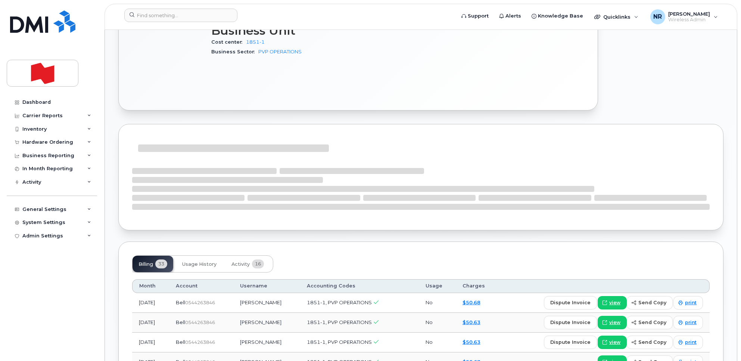
scroll to position [466, 0]
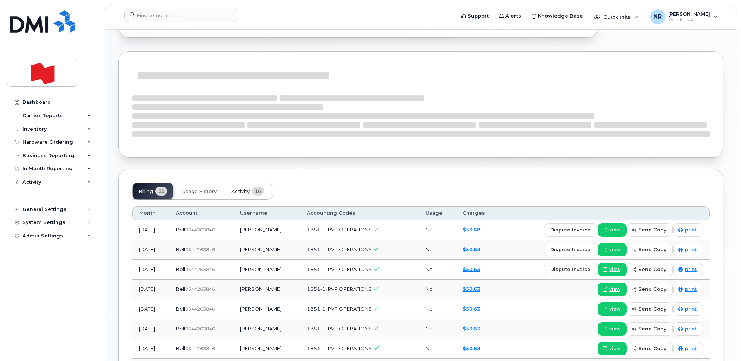
click at [240, 188] on span "Activity" at bounding box center [240, 191] width 18 height 6
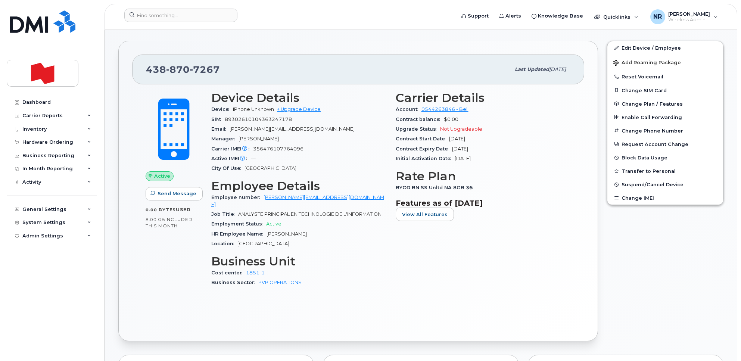
scroll to position [0, 0]
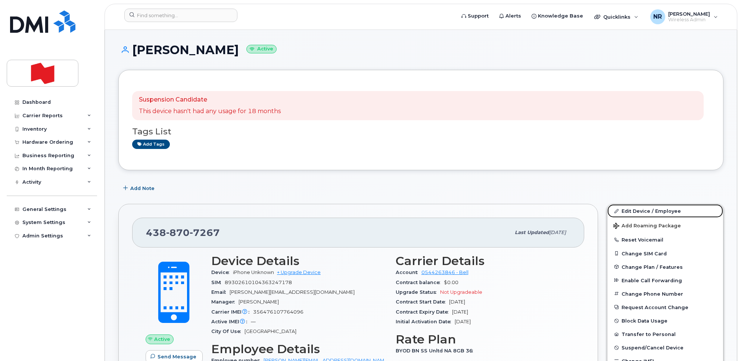
drag, startPoint x: 641, startPoint y: 208, endPoint x: 446, endPoint y: 201, distance: 194.9
click at [641, 208] on link "Edit Device / Employee" at bounding box center [665, 210] width 116 height 13
click at [629, 211] on link "Edit Device / Employee" at bounding box center [665, 210] width 116 height 13
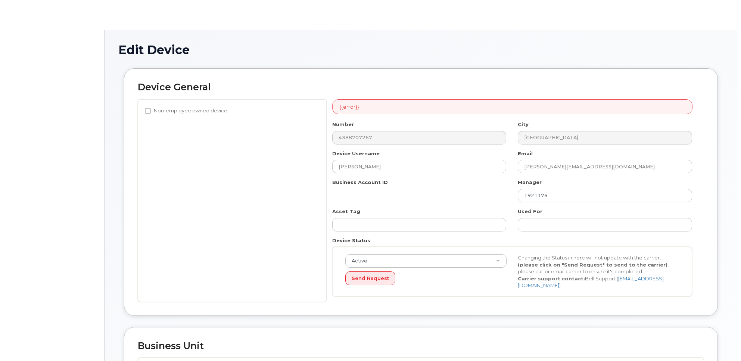
select select "22917078"
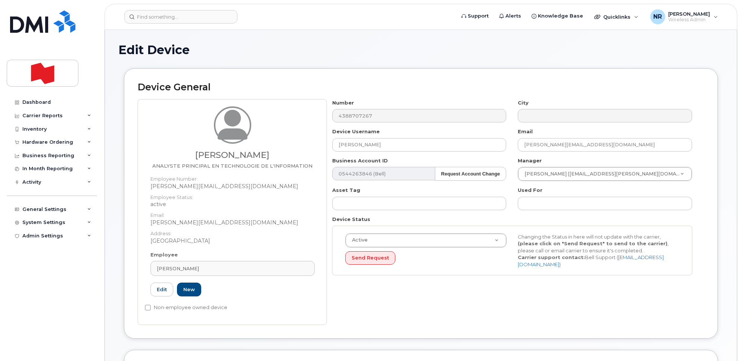
click at [315, 267] on div "Employee [PERSON_NAME] Type first three symbols or more [PERSON_NAME][EMAIL_ADD…" at bounding box center [232, 277] width 175 height 52
click at [313, 267] on link "[PERSON_NAME]" at bounding box center [232, 268] width 164 height 15
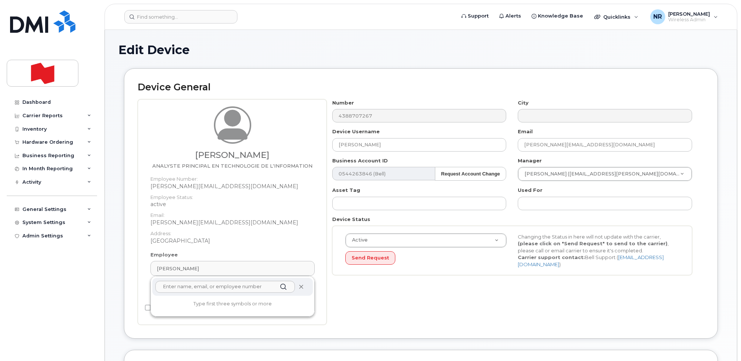
click at [300, 287] on icon at bounding box center [301, 286] width 5 height 5
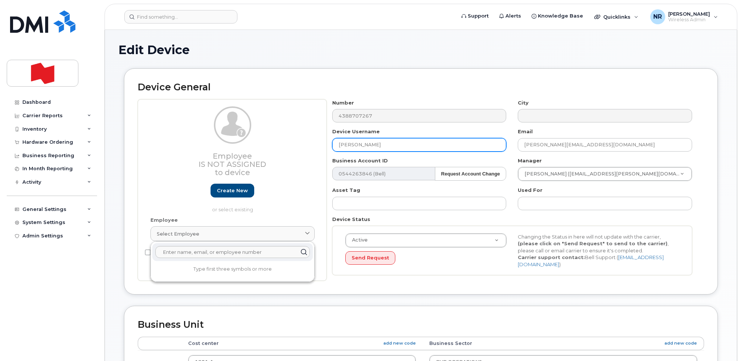
drag, startPoint x: 414, startPoint y: 150, endPoint x: 162, endPoint y: 144, distance: 251.9
click at [162, 144] on div "Employee Is not assigned to device Create new or select existing Employee Selec…" at bounding box center [421, 190] width 566 height 182
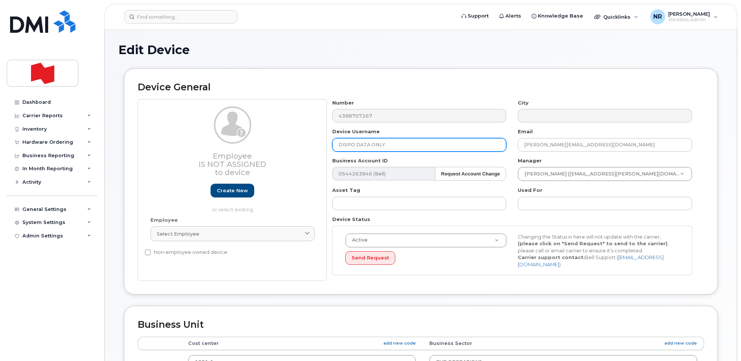
type input "DISPO DATA ONLY"
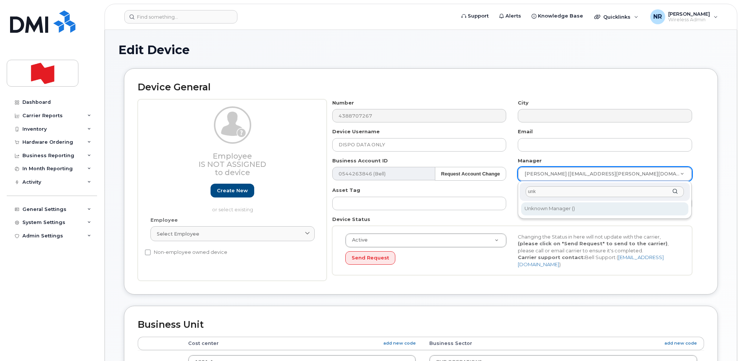
type input "unk"
type input "1908917"
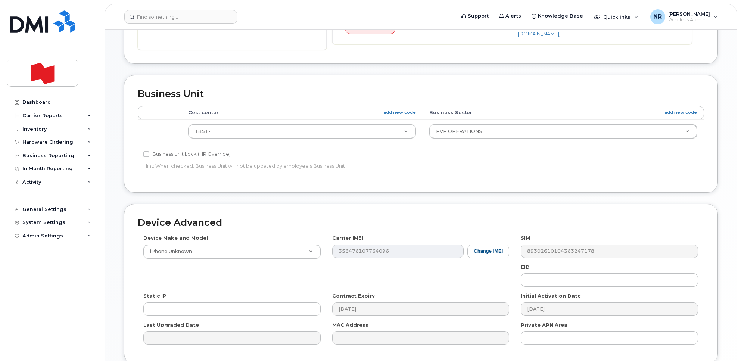
scroll to position [233, 0]
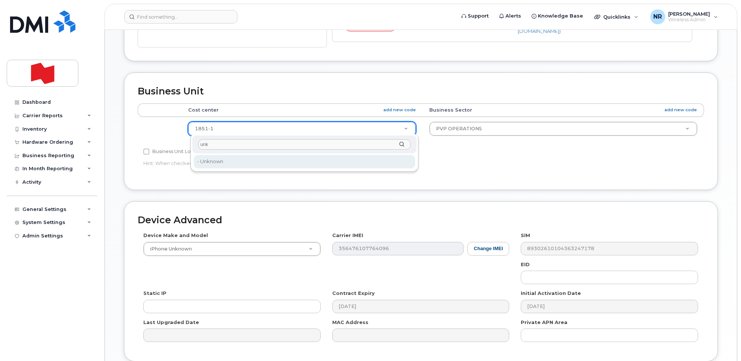
type input "unk"
type input "22916205"
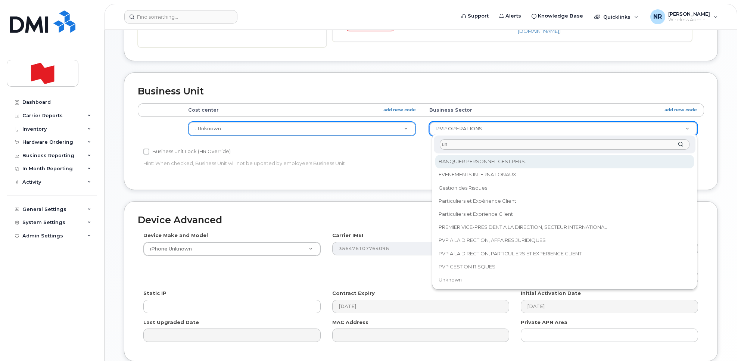
scroll to position [0, 0]
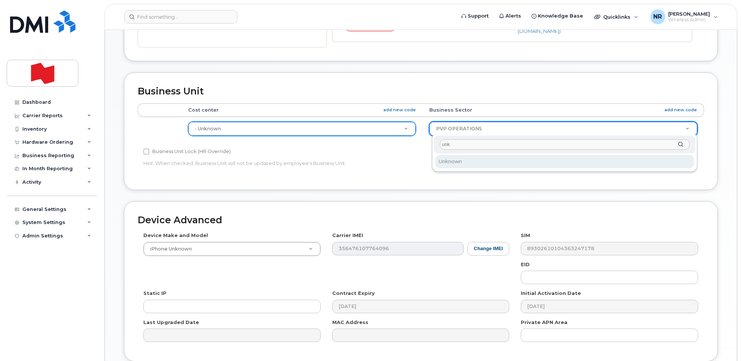
type input "unk"
select select "22916206"
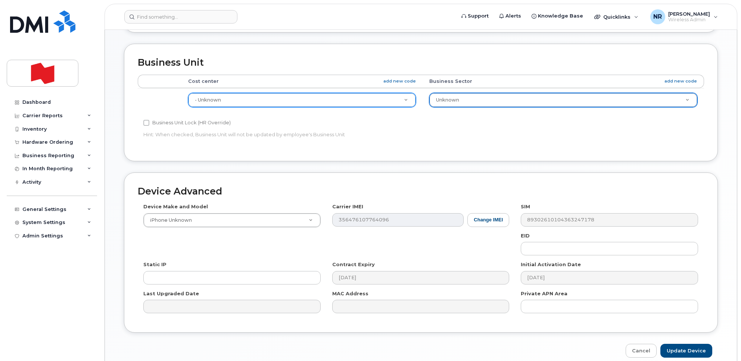
scroll to position [295, 0]
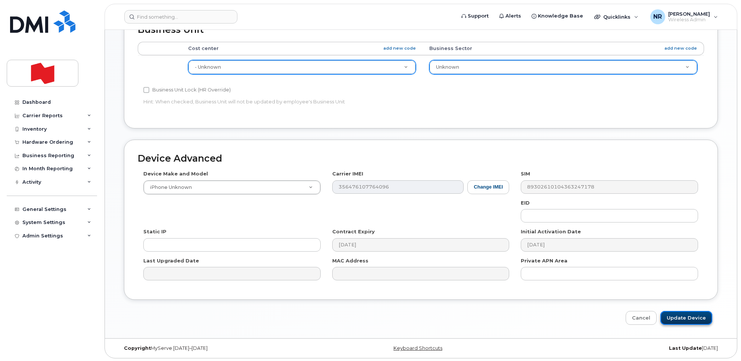
click at [675, 316] on input "Update Device" at bounding box center [686, 318] width 52 height 14
type input "Saving..."
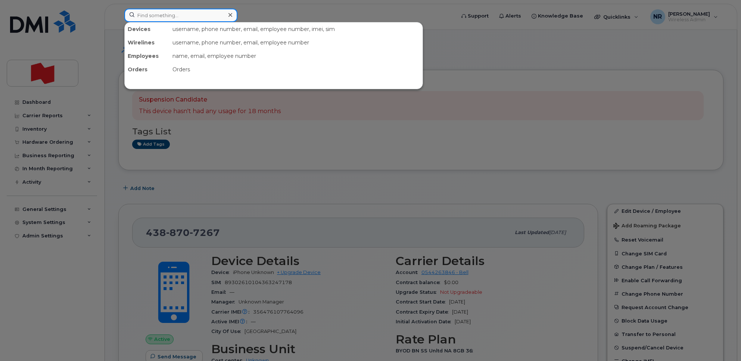
click at [191, 15] on input at bounding box center [180, 15] width 113 height 13
paste input "4388714505"
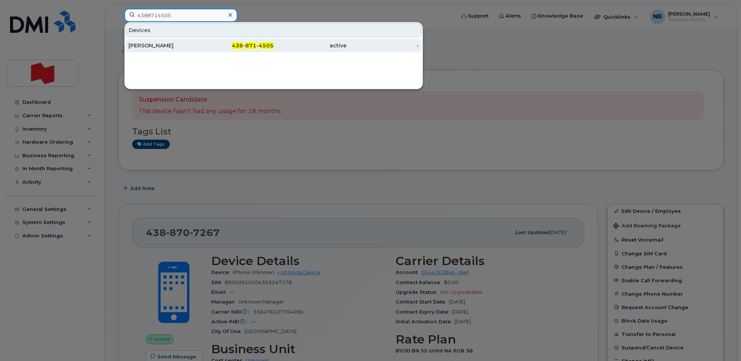
type input "4388714505"
drag, startPoint x: 153, startPoint y: 47, endPoint x: 163, endPoint y: 47, distance: 9.3
click at [153, 47] on div "[PERSON_NAME]" at bounding box center [164, 45] width 73 height 7
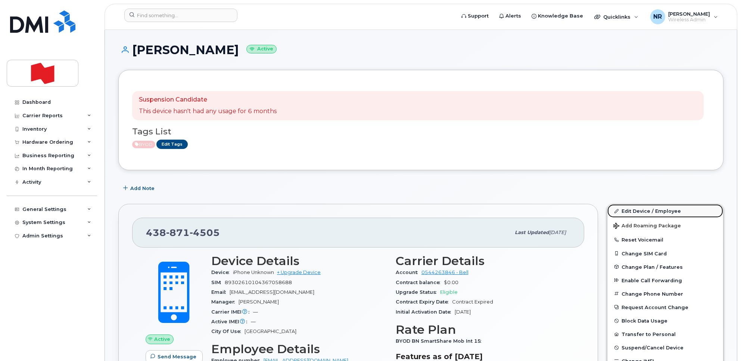
click at [647, 210] on link "Edit Device / Employee" at bounding box center [665, 210] width 116 height 13
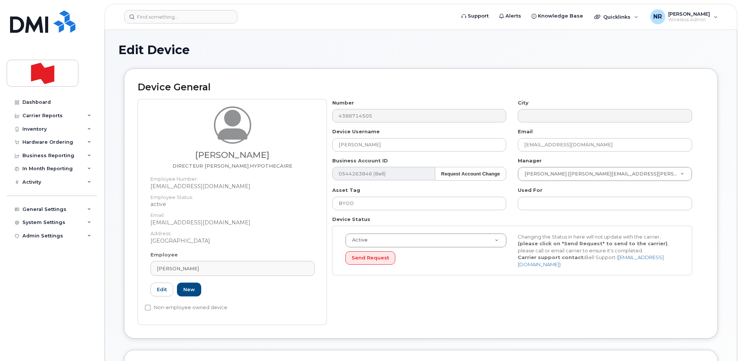
select select "22917077"
click at [303, 273] on link "SUDHIR KHANNA" at bounding box center [232, 268] width 164 height 15
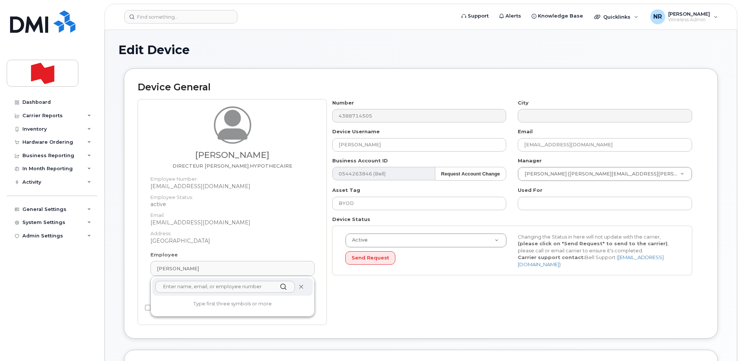
click at [300, 288] on icon at bounding box center [301, 286] width 5 height 5
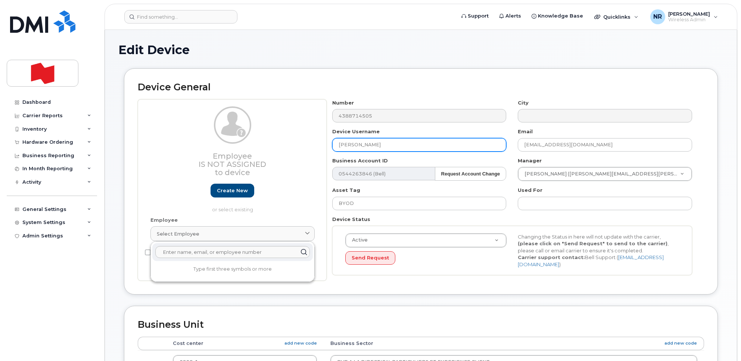
click at [388, 143] on input "Sudhir Khanna" at bounding box center [419, 144] width 174 height 13
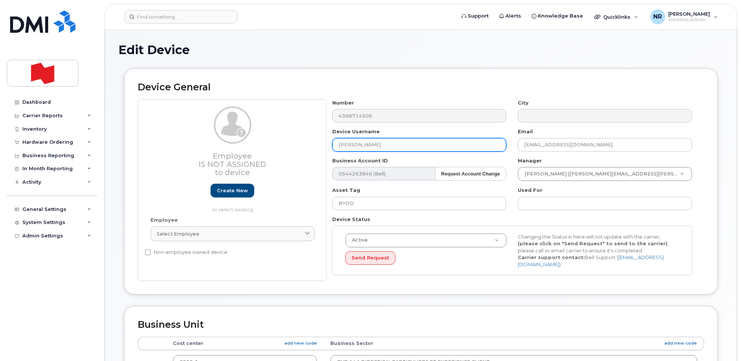
drag, startPoint x: 391, startPoint y: 143, endPoint x: 289, endPoint y: 144, distance: 101.5
click at [289, 144] on div "Employee Is not assigned to device Create new or select existing Employee Selec…" at bounding box center [421, 190] width 566 height 182
type input "DISPO DATA ONLY"
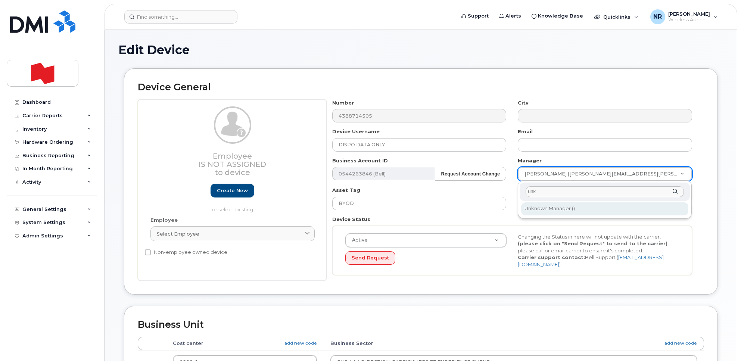
type input "unk"
type input "1908917"
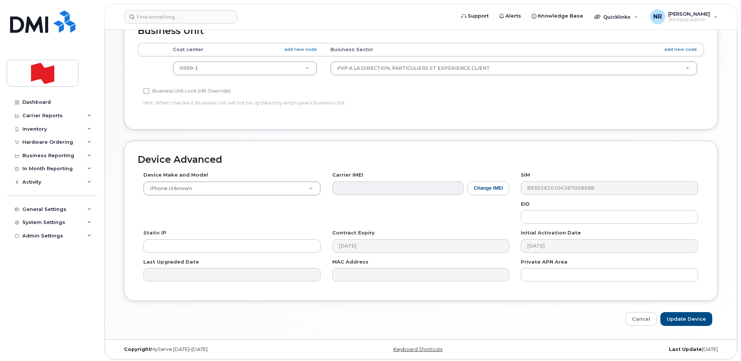
scroll to position [295, 0]
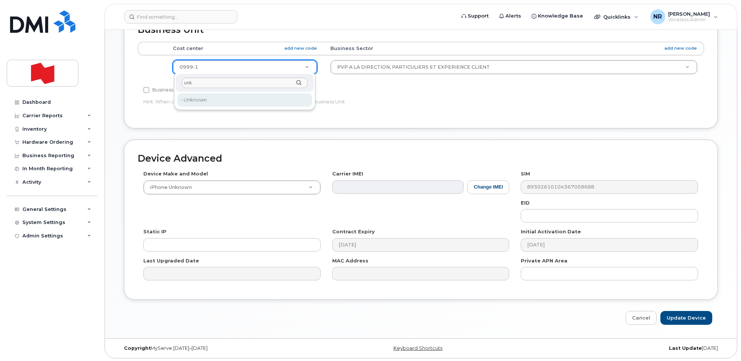
type input "unk"
type input "22916205"
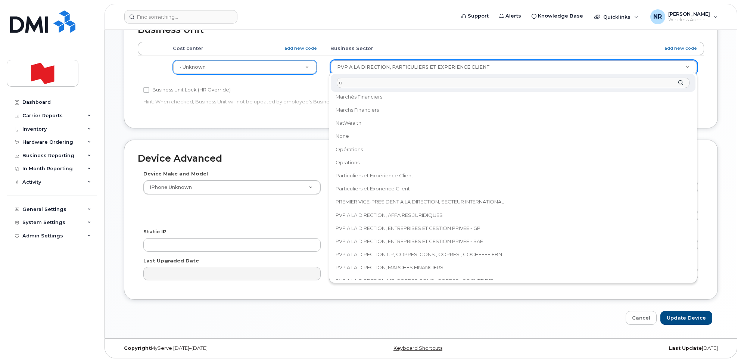
scroll to position [0, 0]
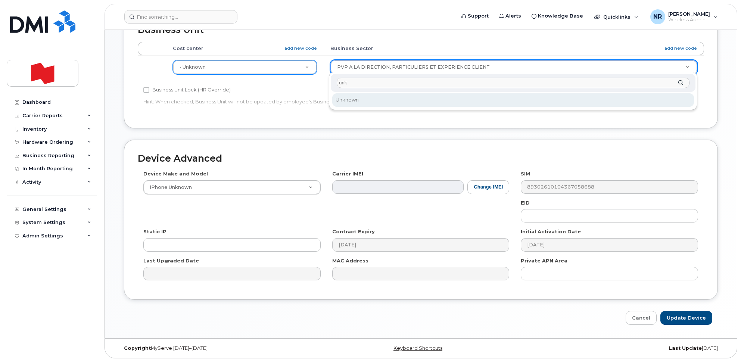
type input "unk"
select select "22916206"
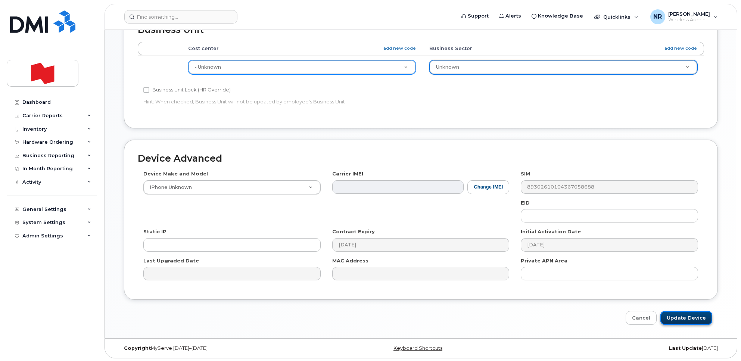
click at [687, 314] on input "Update Device" at bounding box center [686, 318] width 52 height 14
type input "Saving..."
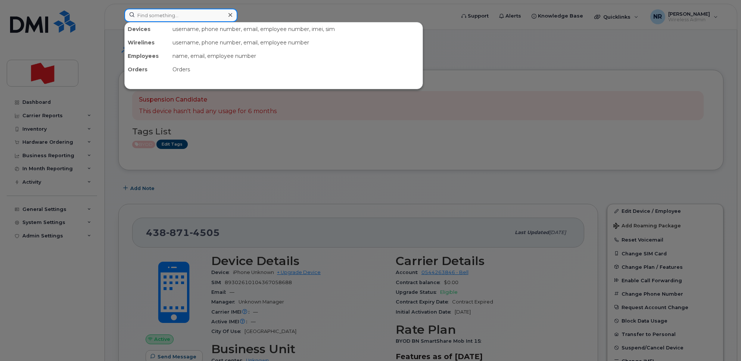
click at [191, 12] on input at bounding box center [180, 15] width 113 height 13
paste input "4388733728"
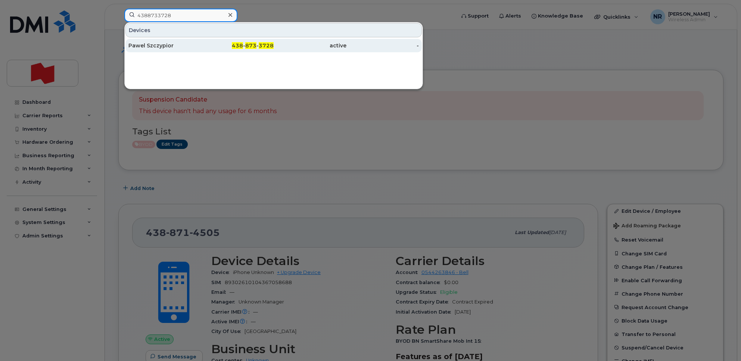
type input "4388733728"
click at [162, 44] on div "Pawel Szczypior" at bounding box center [164, 45] width 73 height 7
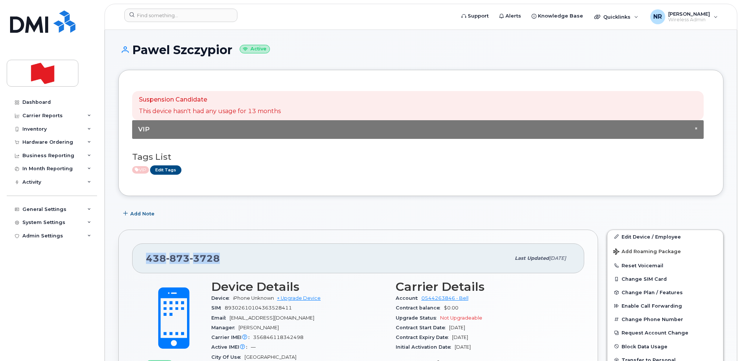
drag, startPoint x: 224, startPoint y: 260, endPoint x: 146, endPoint y: 258, distance: 78.8
click at [146, 258] on div "[PHONE_NUMBER] Last updated [DATE]" at bounding box center [358, 258] width 452 height 30
copy span "[PHONE_NUMBER]"
click at [646, 235] on link "Edit Device / Employee" at bounding box center [665, 236] width 116 height 13
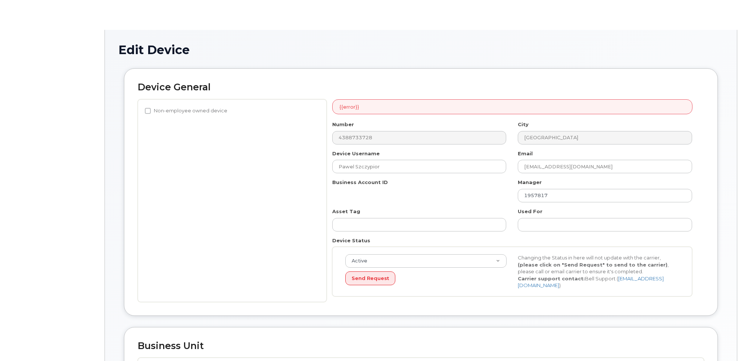
select select "22917076"
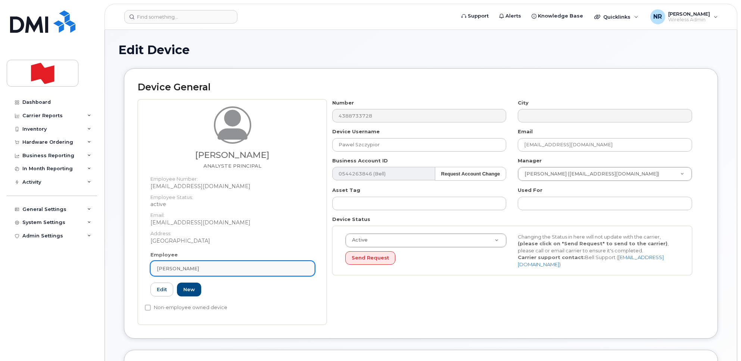
click at [304, 270] on div "PAWEL SZCZYPIOR" at bounding box center [232, 268] width 151 height 7
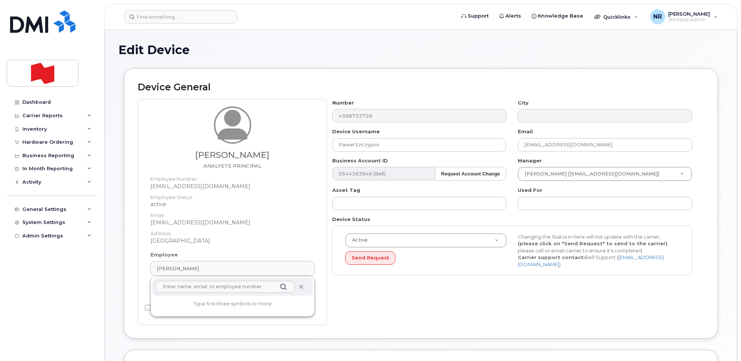
click at [299, 287] on icon at bounding box center [301, 286] width 5 height 5
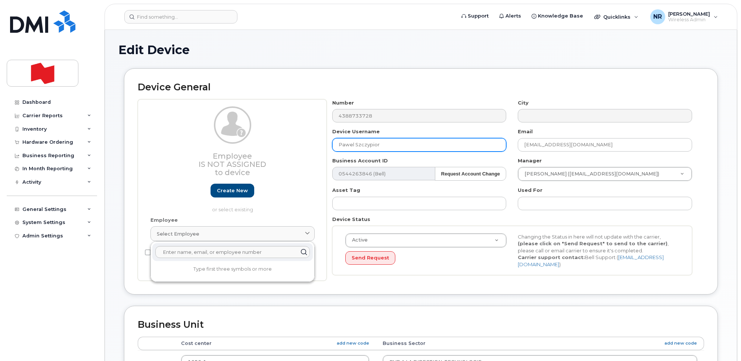
drag, startPoint x: 422, startPoint y: 147, endPoint x: 299, endPoint y: 139, distance: 123.7
click at [299, 139] on div "Employee Is not assigned to device Create new or select existing Employee Selec…" at bounding box center [421, 190] width 566 height 182
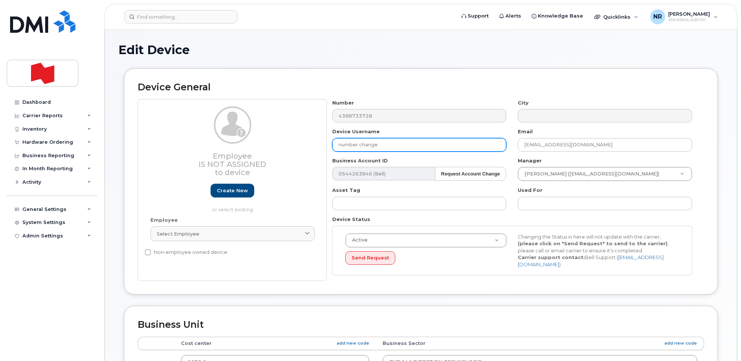
drag, startPoint x: 278, startPoint y: 142, endPoint x: 238, endPoint y: 135, distance: 40.9
click at [238, 135] on div "Employee Is not assigned to device Create new or select existing Employee Selec…" at bounding box center [421, 190] width 566 height 182
type input "NUMBER CHANGE"
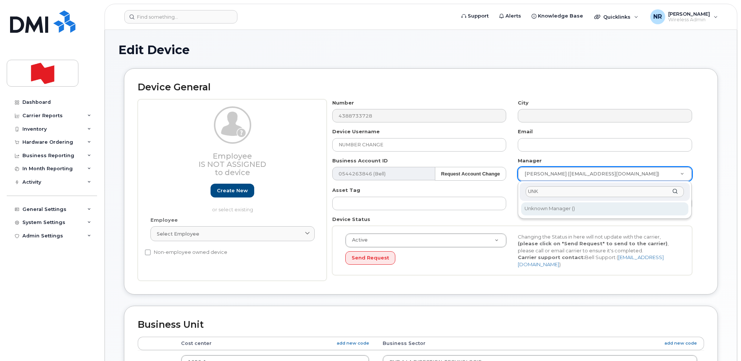
type input "UNK"
type input "1908917"
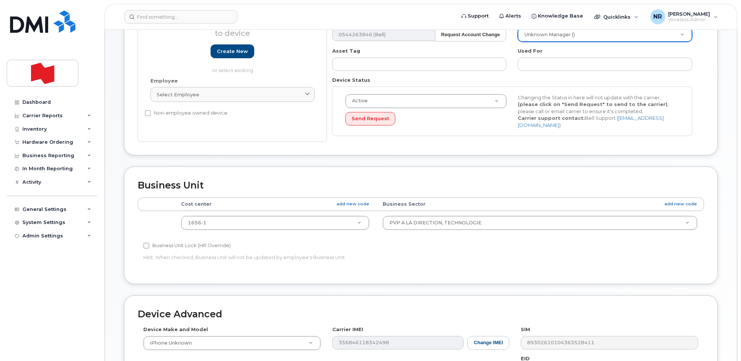
scroll to position [140, 0]
click at [268, 212] on td "1656-1 22916407" at bounding box center [275, 222] width 202 height 24
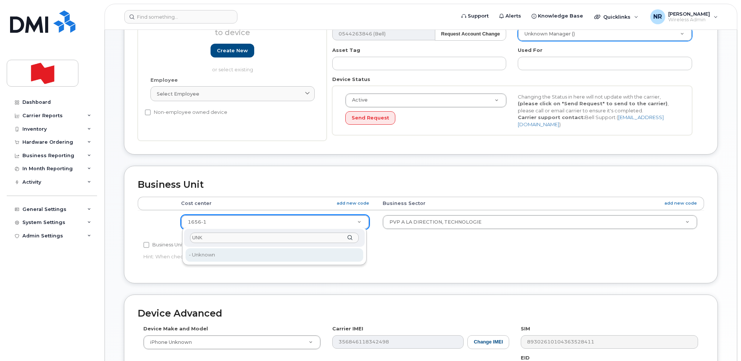
type input "UNK"
type input "22916205"
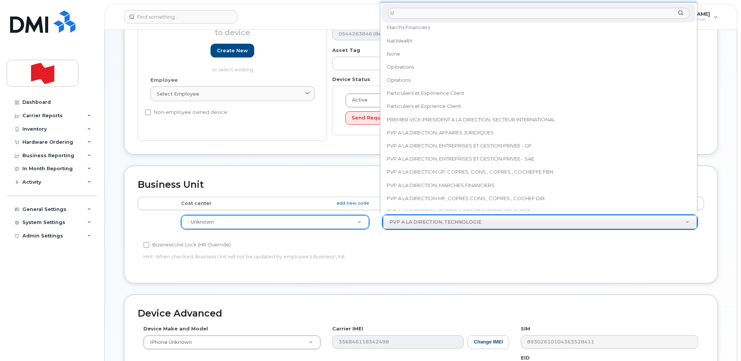
scroll to position [0, 0]
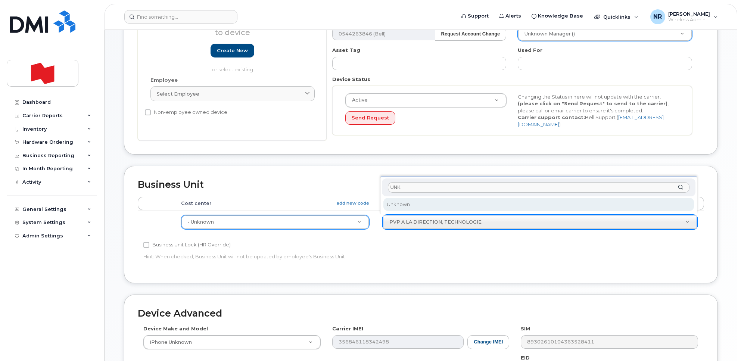
type input "UNK"
select select "22916206"
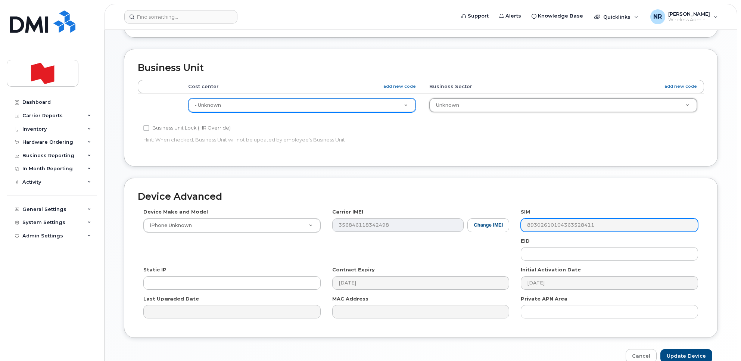
scroll to position [295, 0]
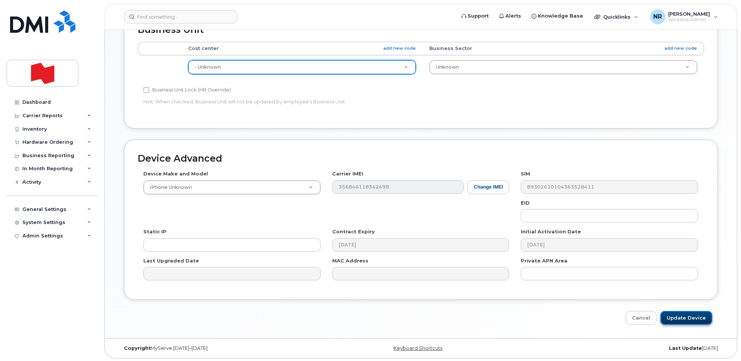
click at [688, 312] on input "Update Device" at bounding box center [686, 318] width 52 height 14
type input "Saving..."
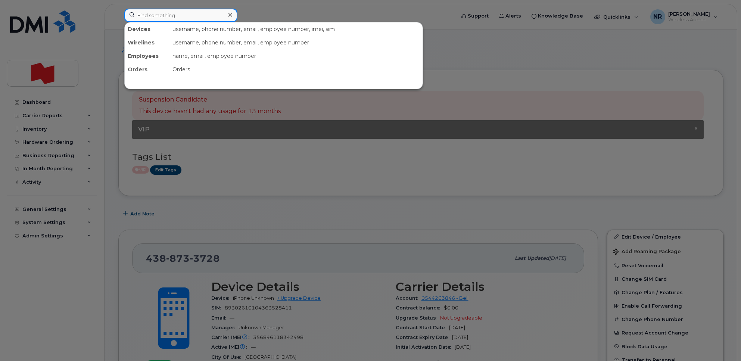
click at [150, 14] on input at bounding box center [180, 15] width 113 height 13
paste input "4388734025"
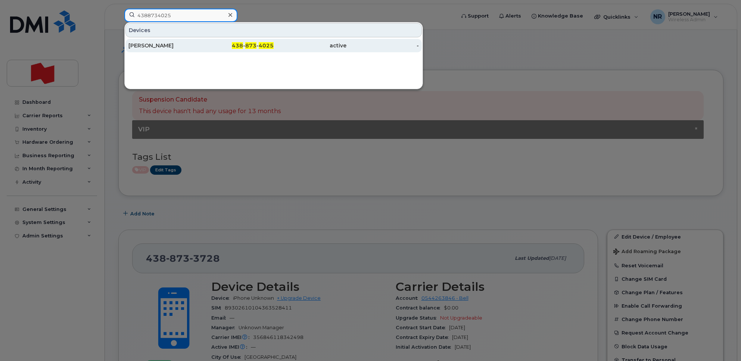
type input "4388734025"
click at [157, 44] on div "[PERSON_NAME]" at bounding box center [164, 45] width 73 height 7
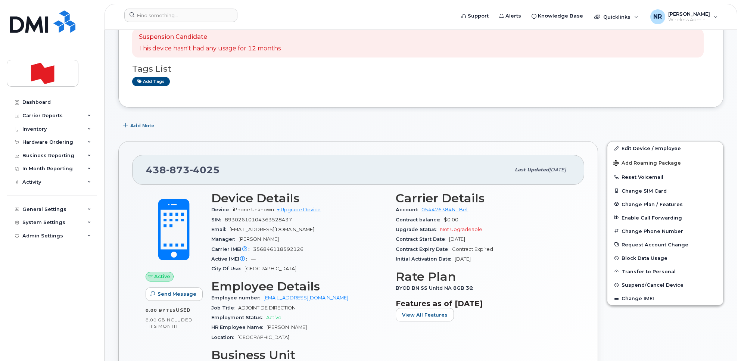
scroll to position [47, 0]
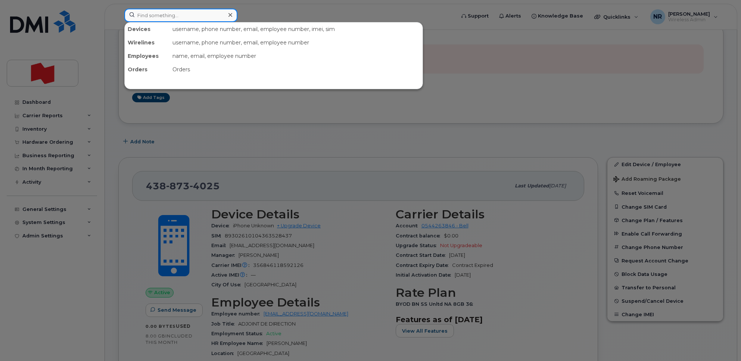
click at [163, 14] on input at bounding box center [180, 15] width 113 height 13
paste input "4388735230"
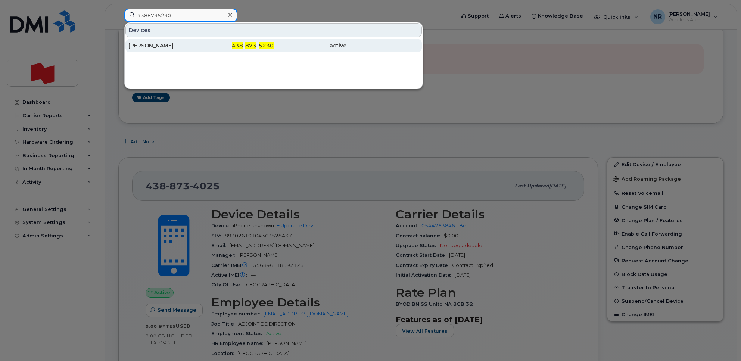
type input "4388735230"
click at [156, 47] on div "[PERSON_NAME]" at bounding box center [164, 45] width 73 height 7
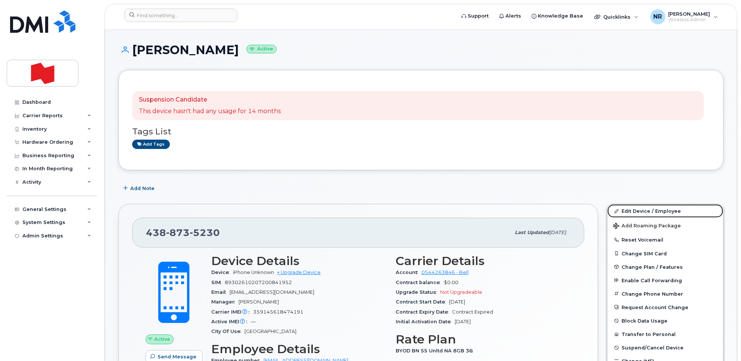
drag, startPoint x: 632, startPoint y: 210, endPoint x: 501, endPoint y: 223, distance: 132.0
click at [632, 209] on link "Edit Device / Employee" at bounding box center [665, 210] width 116 height 13
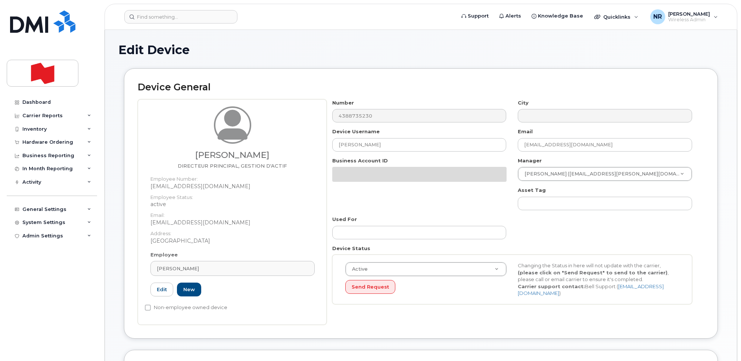
select select "22917076"
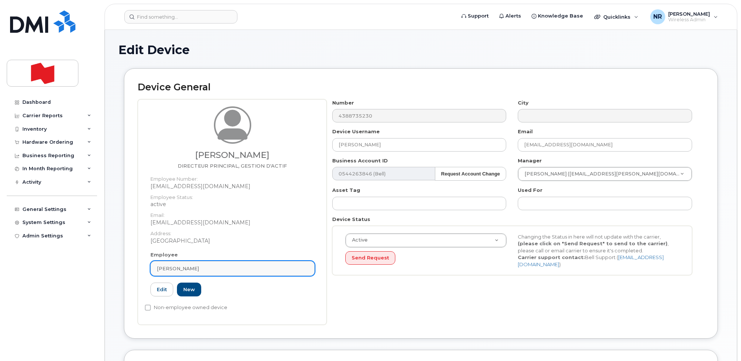
click at [303, 269] on div "[PERSON_NAME]" at bounding box center [232, 268] width 151 height 7
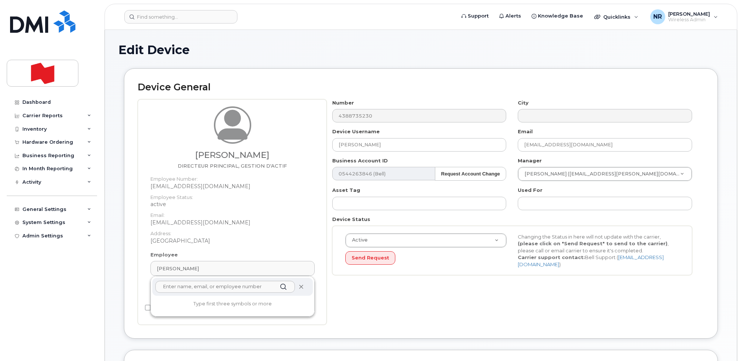
click at [300, 286] on icon at bounding box center [301, 286] width 5 height 5
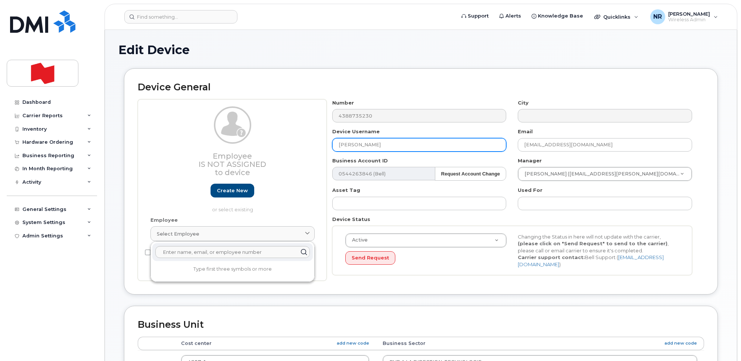
drag, startPoint x: 417, startPoint y: 144, endPoint x: 335, endPoint y: 146, distance: 82.1
click at [335, 146] on input "[PERSON_NAME]" at bounding box center [419, 144] width 174 height 13
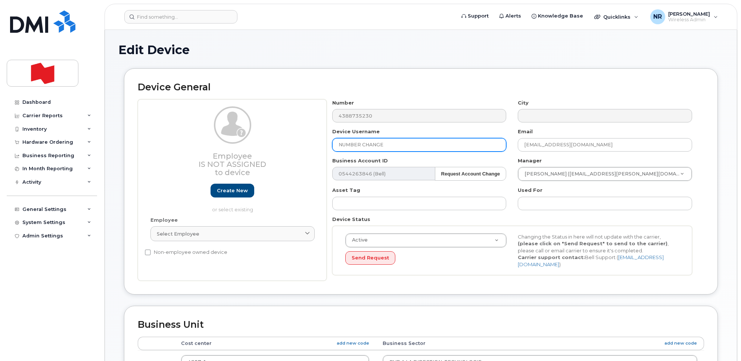
type input "NUMBER CHANGE"
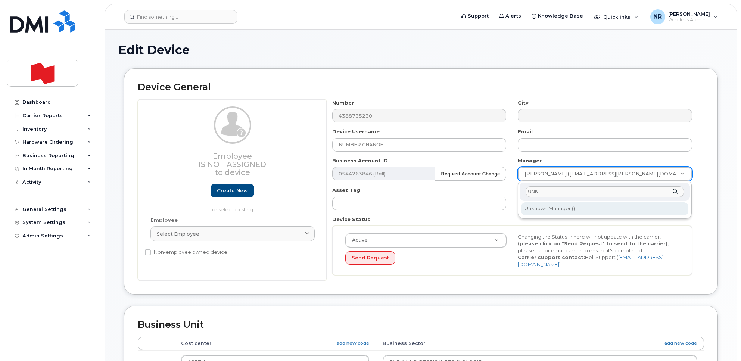
type input "UNK"
type input "1908917"
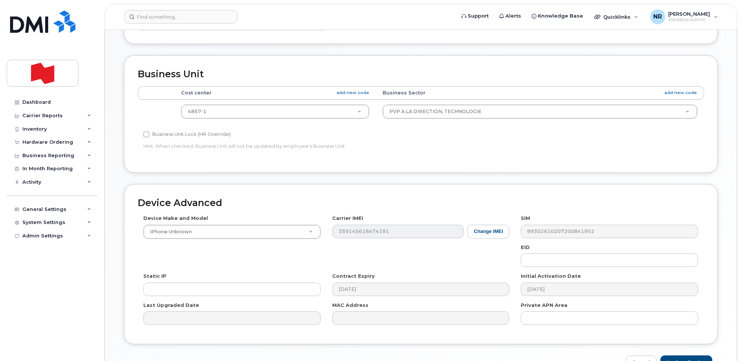
scroll to position [280, 0]
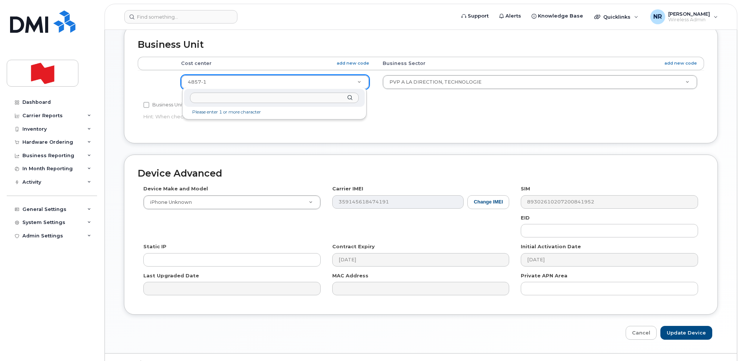
type input "I"
type input "UNK"
drag, startPoint x: 255, startPoint y: 119, endPoint x: 381, endPoint y: 92, distance: 128.6
type input "22916205"
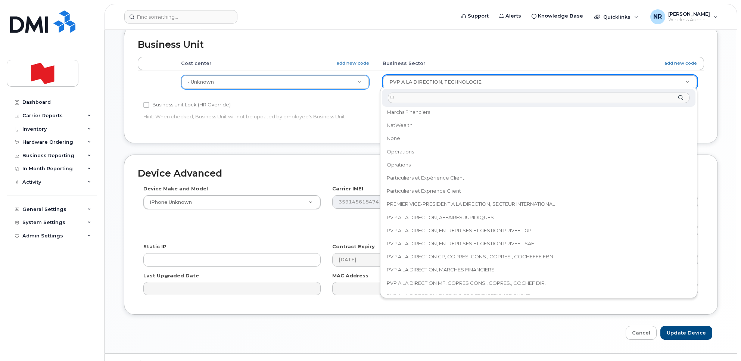
scroll to position [0, 0]
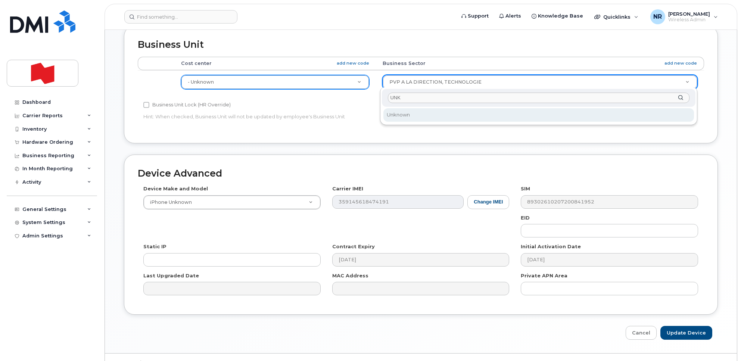
type input "UNK"
select select "22916206"
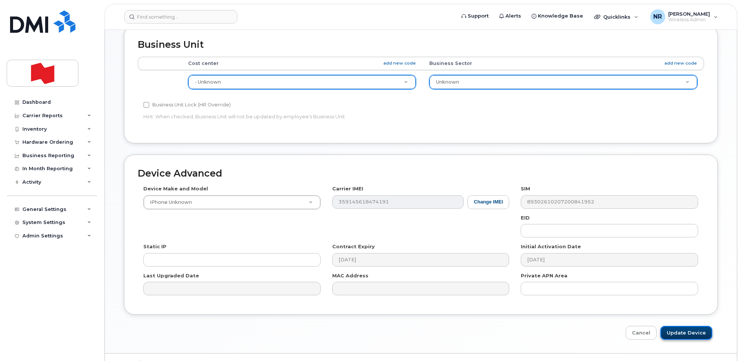
click at [684, 331] on input "Update Device" at bounding box center [686, 333] width 52 height 14
type input "Saving..."
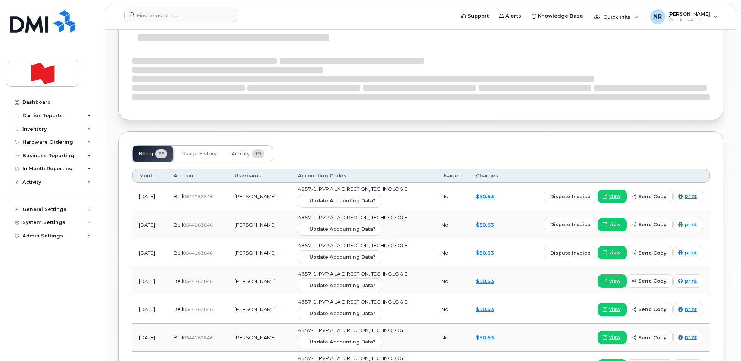
scroll to position [466, 0]
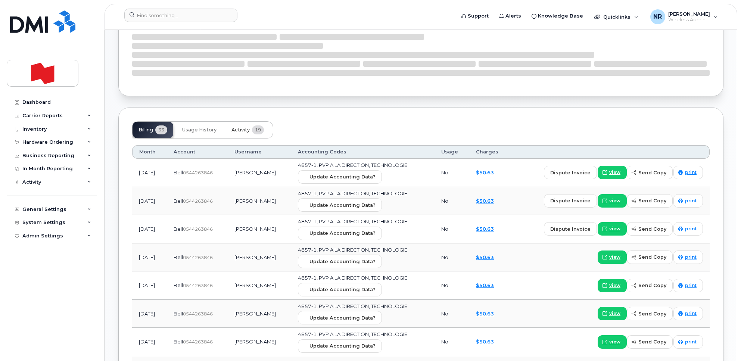
click at [236, 129] on span "Activity" at bounding box center [240, 130] width 18 height 6
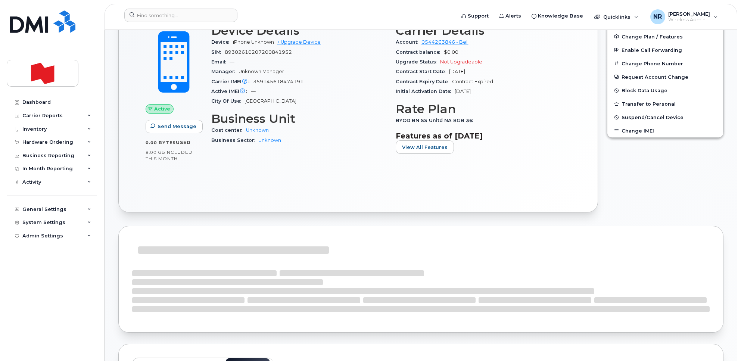
scroll to position [0, 0]
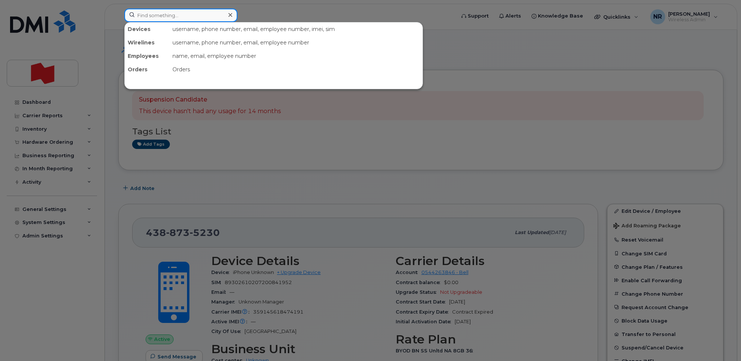
click at [222, 14] on input at bounding box center [180, 15] width 113 height 13
paste input "4388820360"
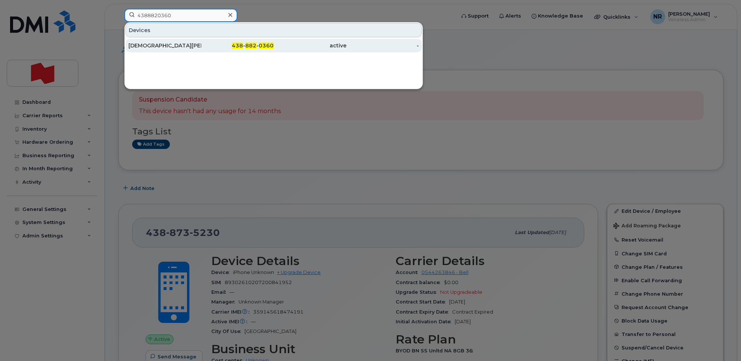
type input "4388820360"
click at [159, 46] on div "[DEMOGRAPHIC_DATA][PERSON_NAME]" at bounding box center [164, 45] width 73 height 7
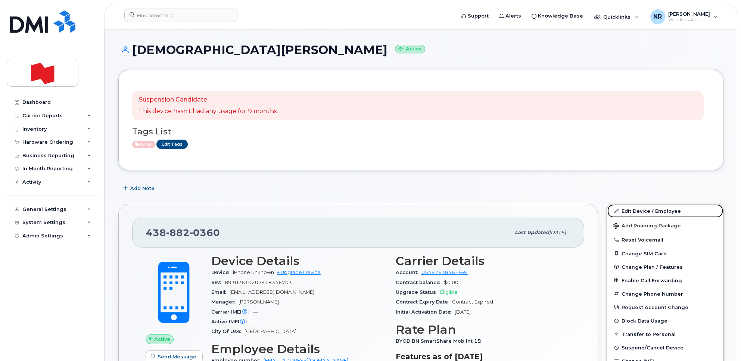
drag, startPoint x: 646, startPoint y: 208, endPoint x: 545, endPoint y: 209, distance: 101.1
click at [646, 208] on link "Edit Device / Employee" at bounding box center [665, 210] width 116 height 13
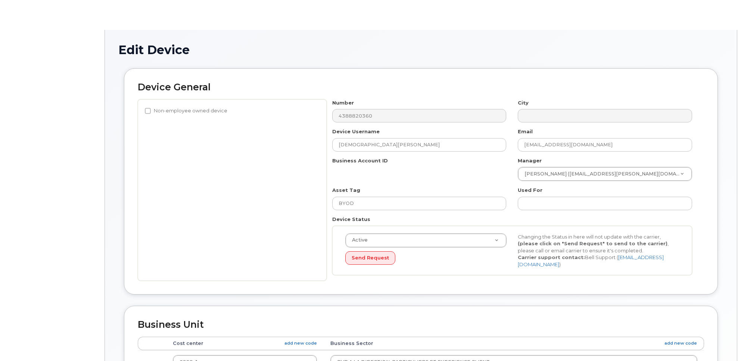
select select "22917077"
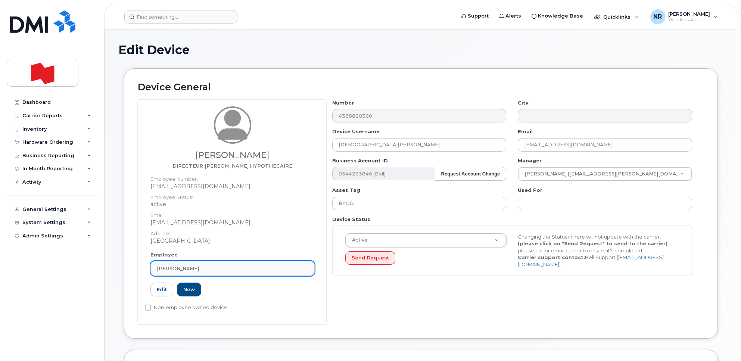
click at [303, 266] on div "CHRISTIAN MORNEAU" at bounding box center [232, 268] width 151 height 7
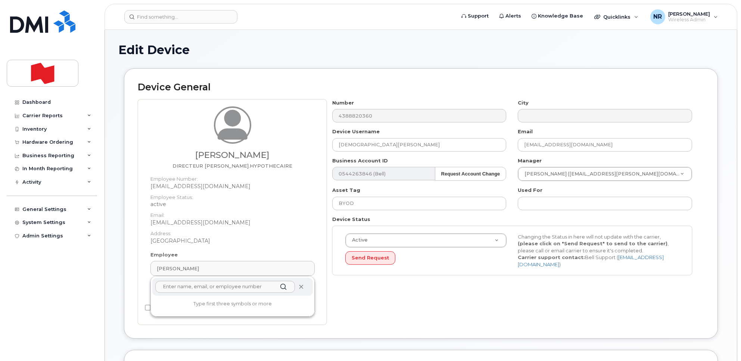
click at [300, 288] on icon at bounding box center [301, 286] width 5 height 5
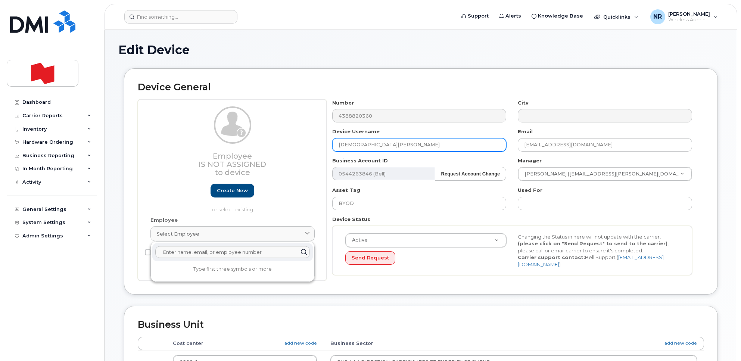
drag, startPoint x: 403, startPoint y: 143, endPoint x: 303, endPoint y: 144, distance: 100.4
click at [303, 144] on div "Employee Is not assigned to device Create new or select existing Employee Selec…" at bounding box center [421, 190] width 566 height 182
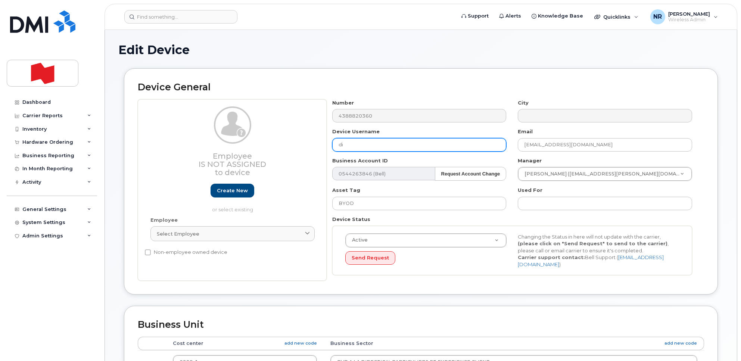
type input "d"
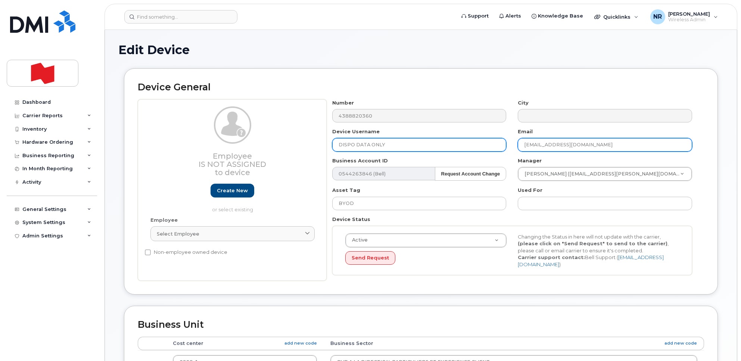
type input "DISPO DATA ONLY"
drag, startPoint x: 606, startPoint y: 144, endPoint x: 500, endPoint y: 144, distance: 105.6
click at [500, 144] on div "Number 4388820360 City Device Username DISPO DATA ONLY Email christian.morneau@…" at bounding box center [512, 190] width 371 height 182
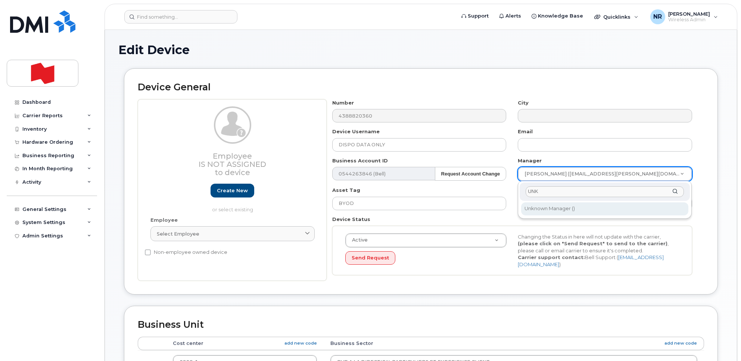
type input "UNK"
type input "1908917"
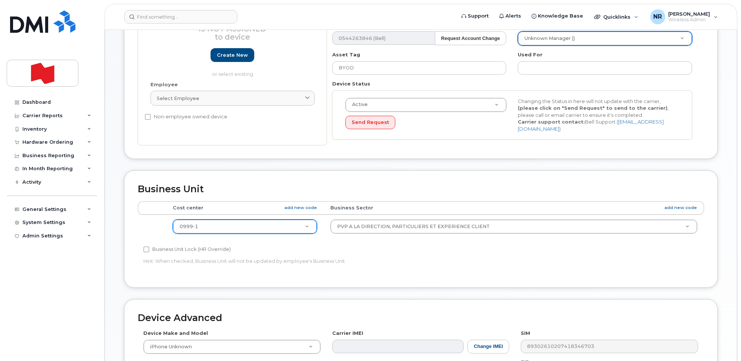
scroll to position [140, 0]
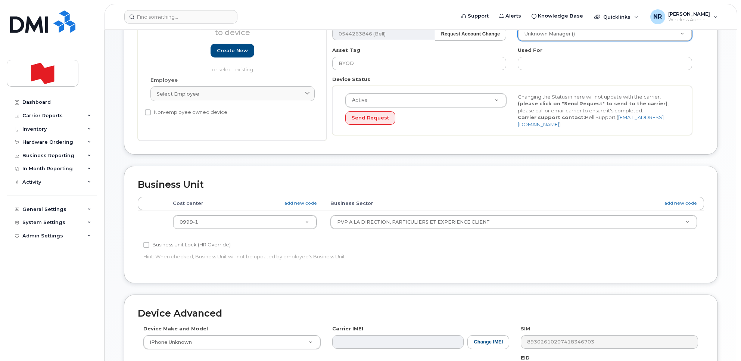
drag, startPoint x: 233, startPoint y: 219, endPoint x: 239, endPoint y: 219, distance: 6.0
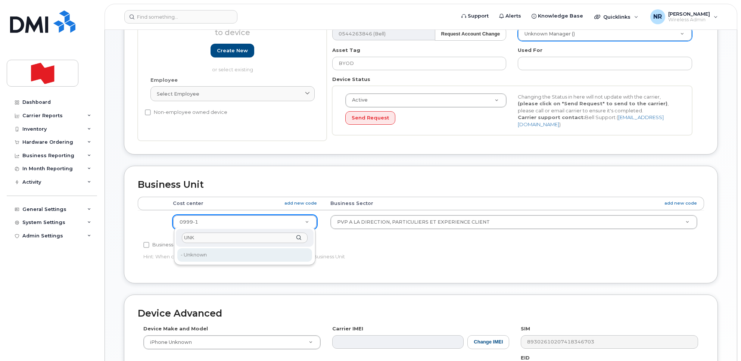
type input "UNK"
drag, startPoint x: 219, startPoint y: 258, endPoint x: 325, endPoint y: 225, distance: 110.9
type input "22916205"
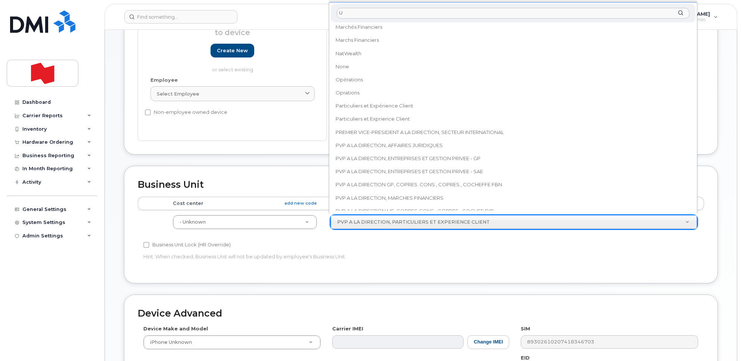
scroll to position [0, 0]
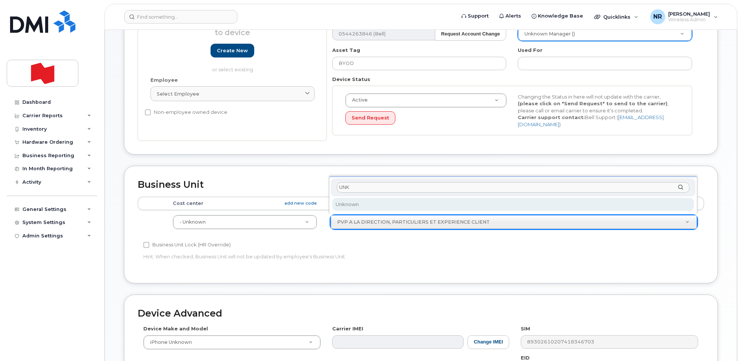
type input "UNK"
select select "22916206"
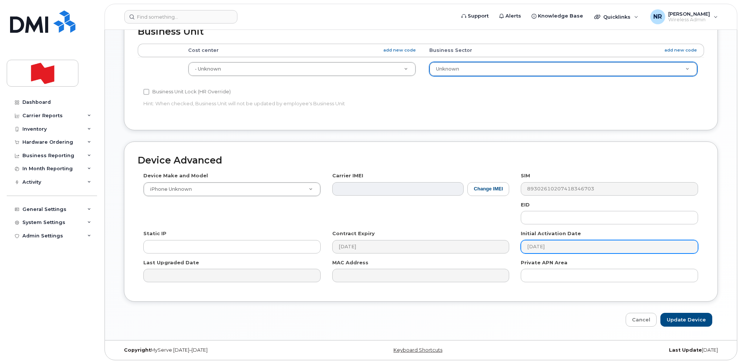
scroll to position [295, 0]
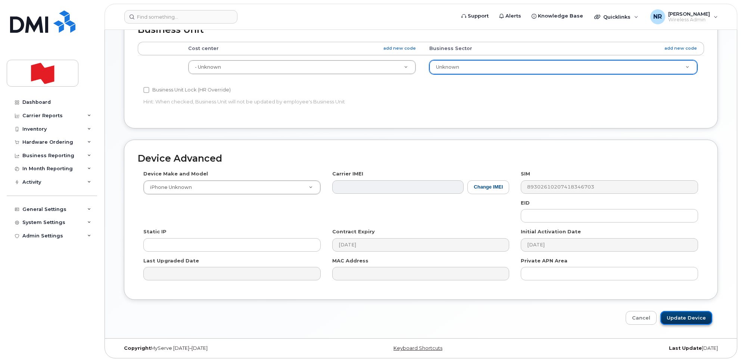
click at [700, 311] on input "Update Device" at bounding box center [686, 318] width 52 height 14
type input "Saving..."
